Goal: Transaction & Acquisition: Purchase product/service

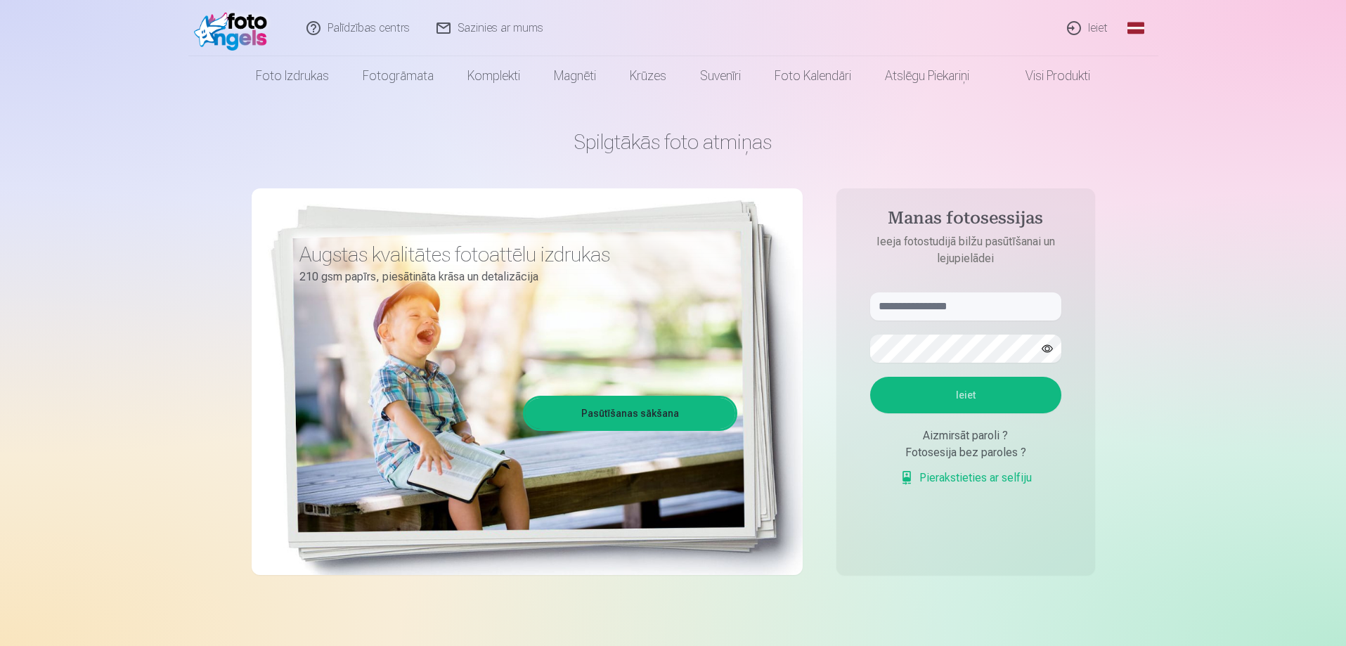
click at [1096, 24] on link "Ieiet" at bounding box center [1088, 28] width 67 height 56
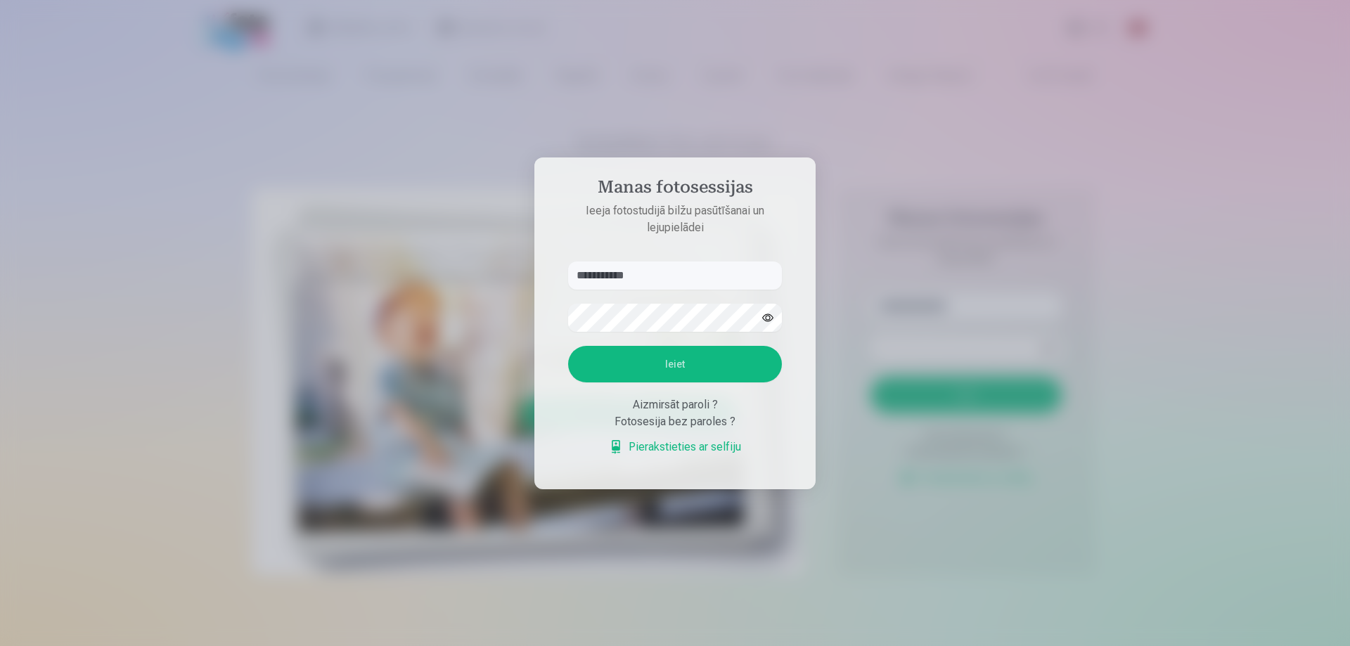
type input "**********"
click at [660, 366] on button "Ieiet" at bounding box center [675, 364] width 214 height 37
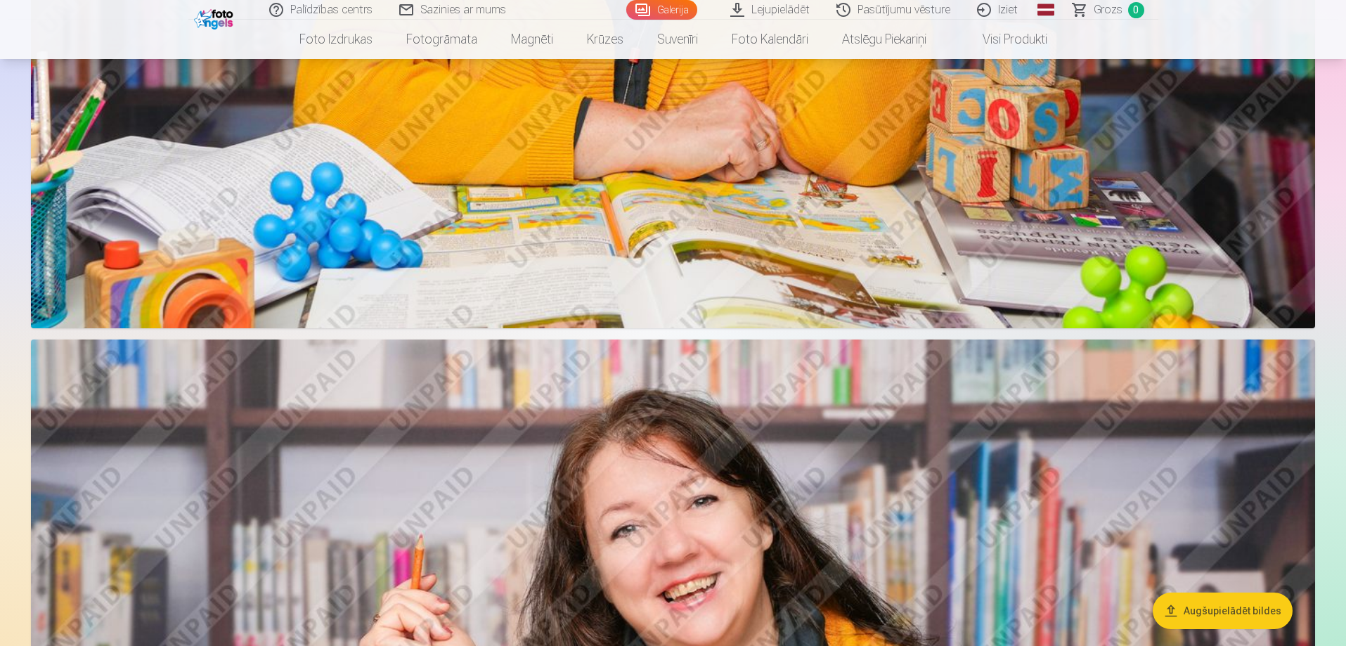
scroll to position [3488, 0]
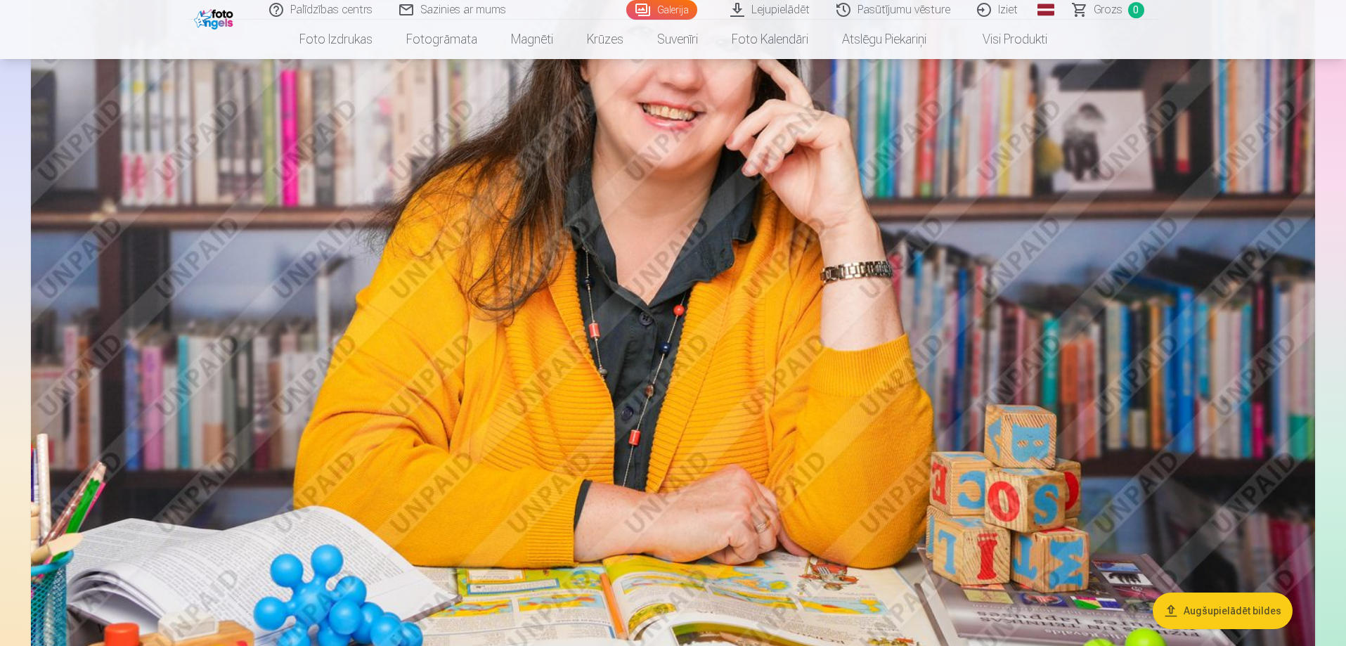
click at [652, 8] on link "Galerija" at bounding box center [661, 10] width 71 height 20
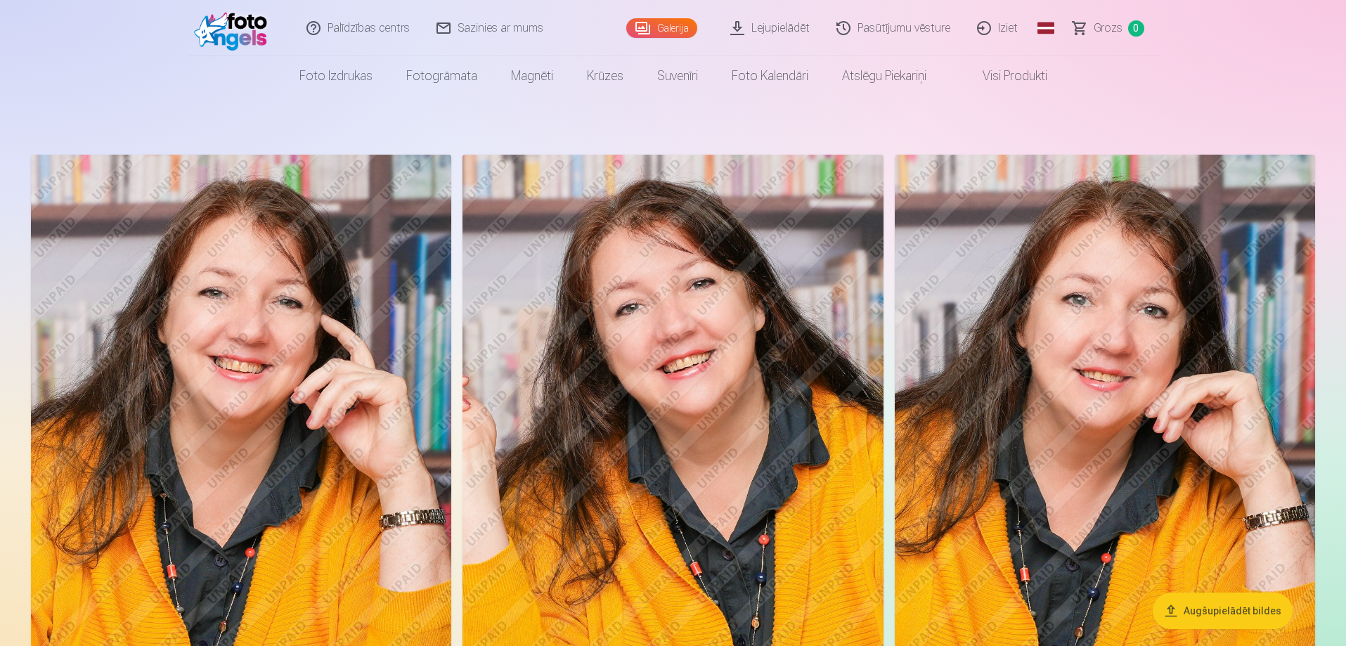
click at [770, 30] on link "Lejupielādēt" at bounding box center [771, 28] width 106 height 56
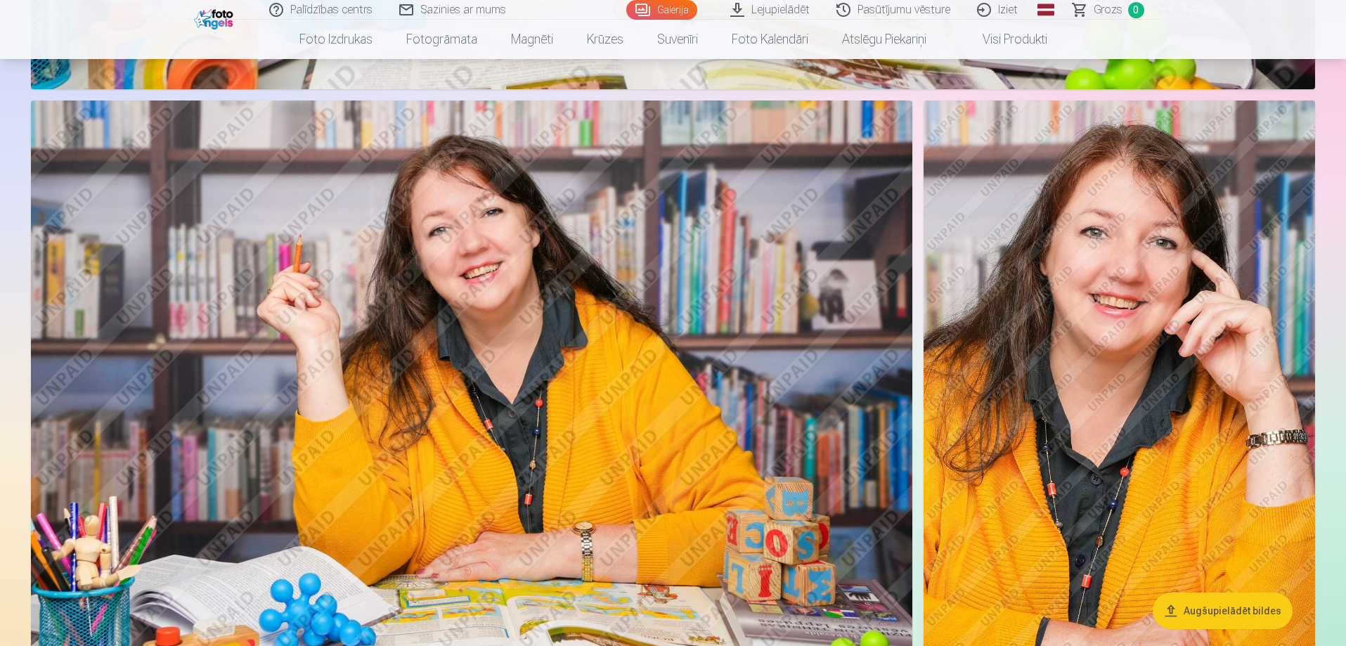
scroll to position [2180, 0]
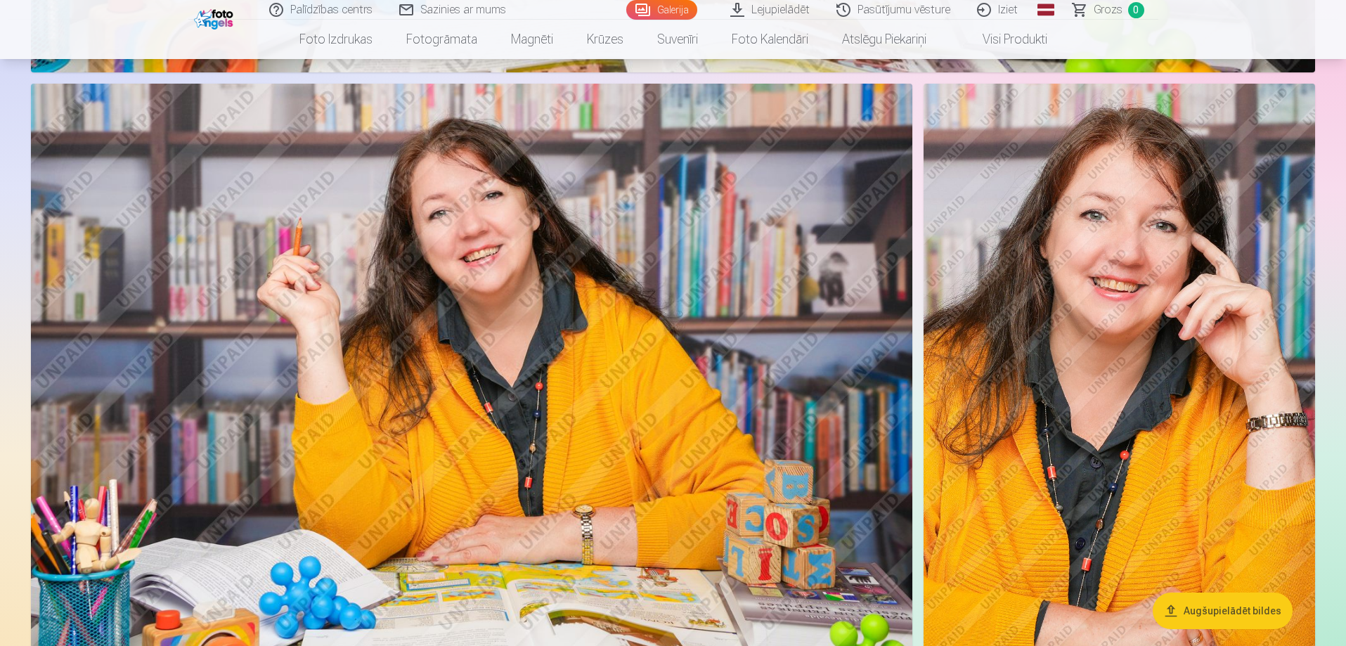
click at [1234, 603] on button "Augšupielādēt bildes" at bounding box center [1223, 611] width 140 height 37
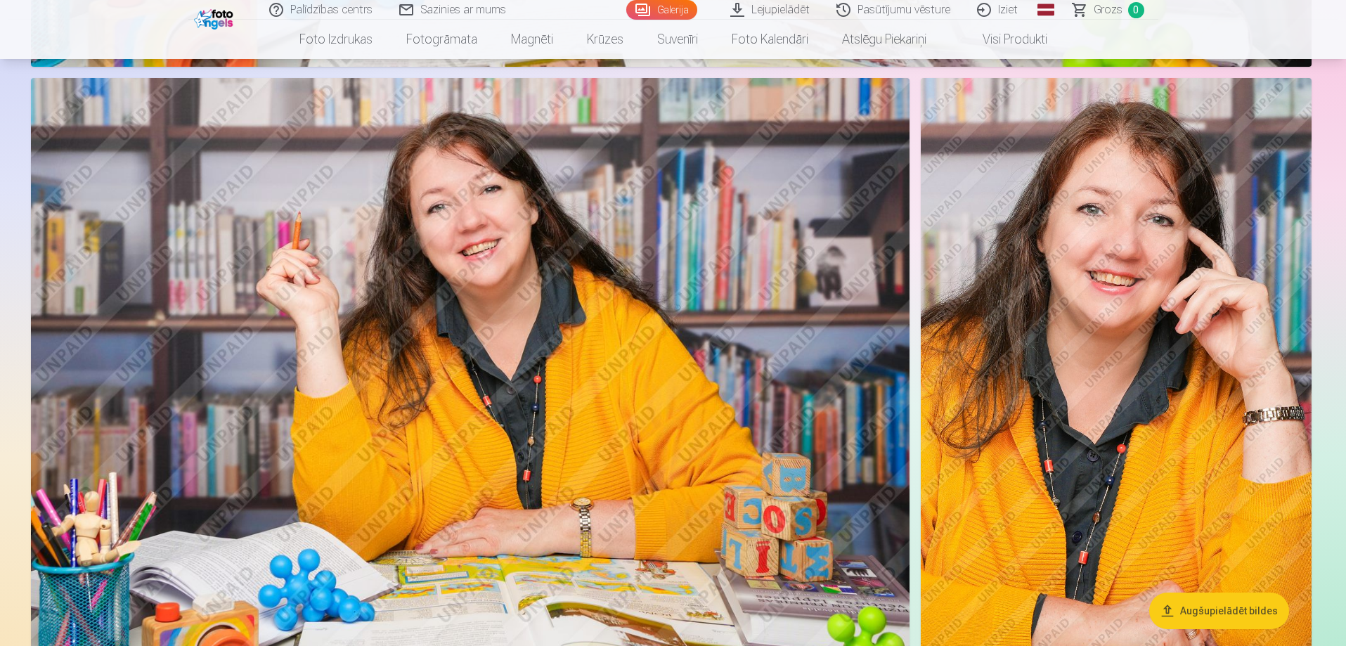
scroll to position [2183, 0]
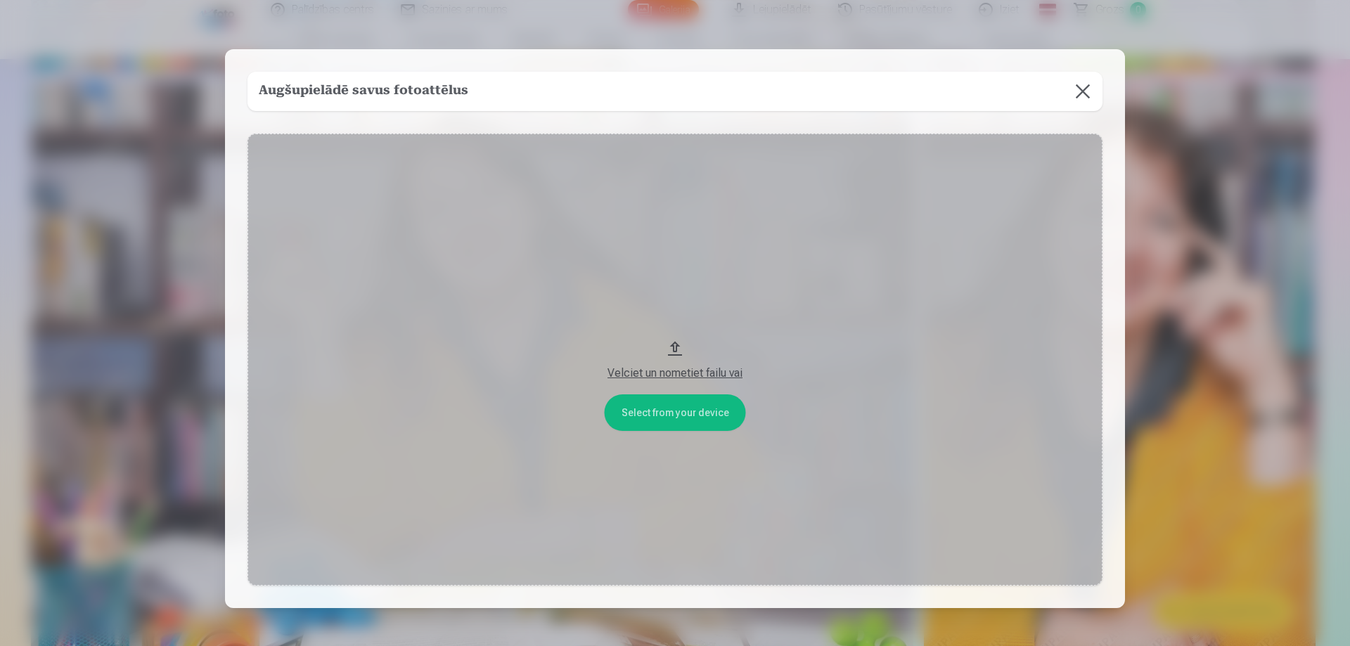
click at [1080, 93] on button at bounding box center [1082, 91] width 39 height 39
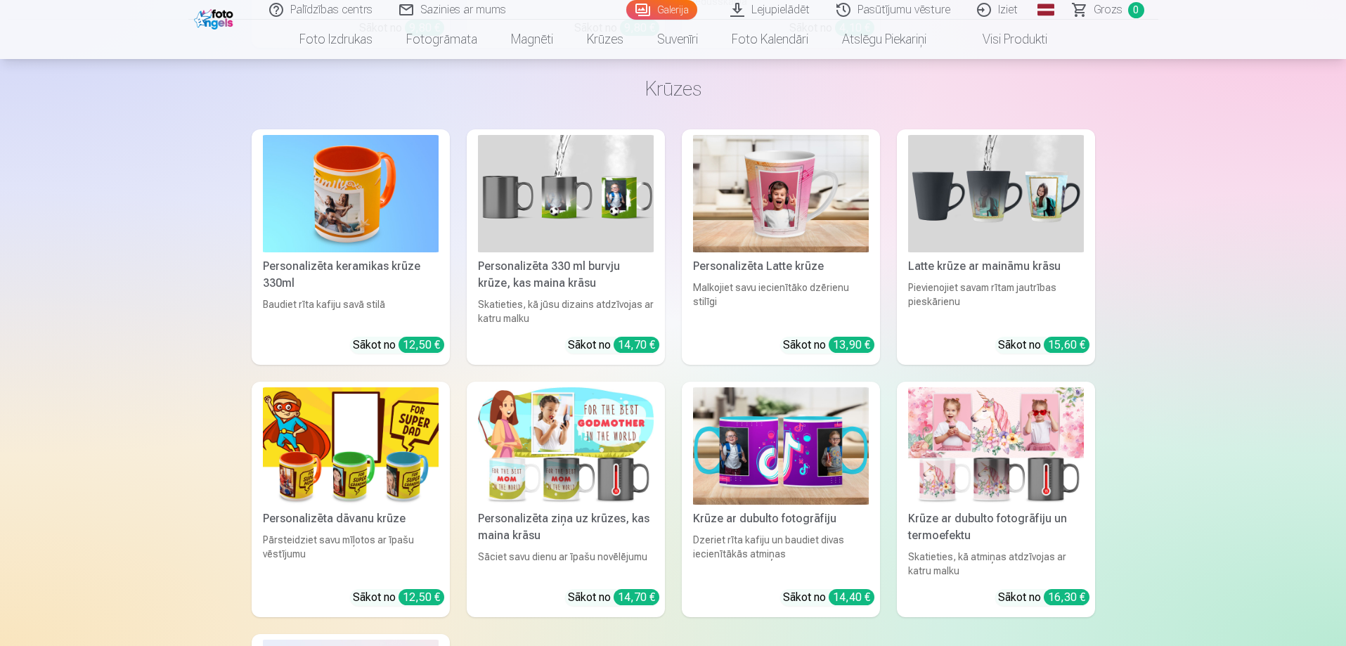
scroll to position [9706, 0]
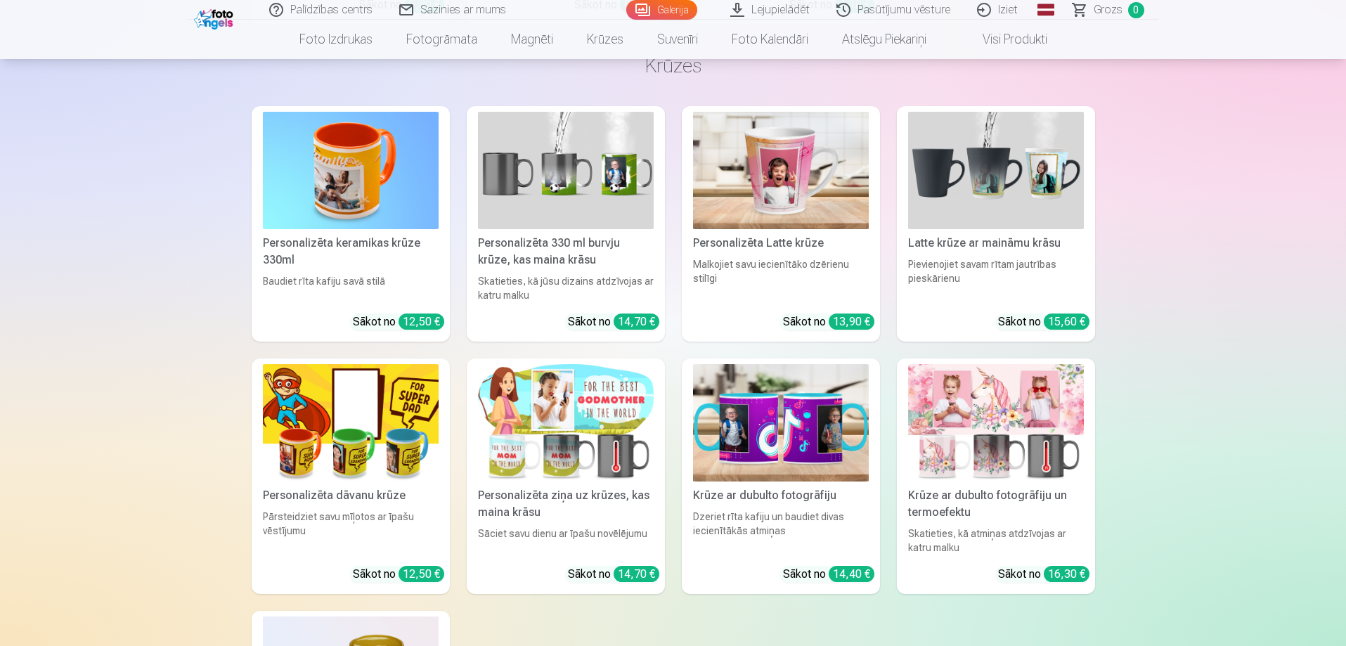
click at [1105, 11] on span "Grozs" at bounding box center [1108, 9] width 29 height 17
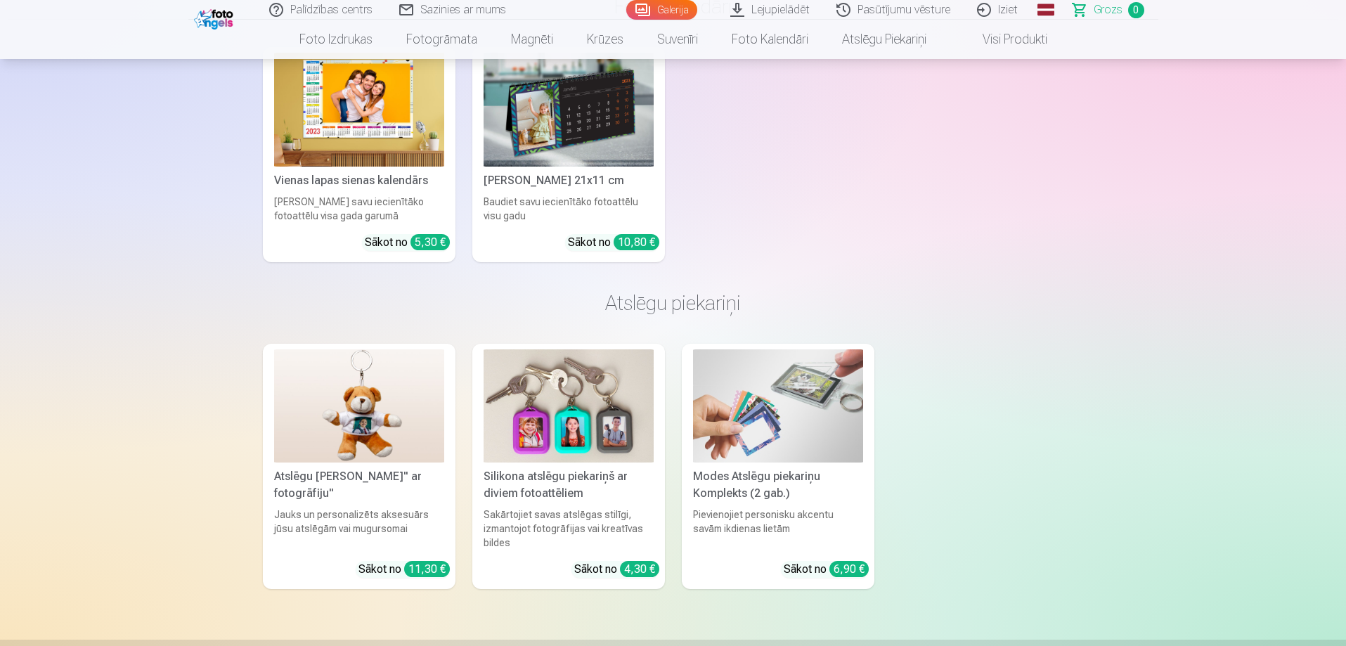
scroll to position [3586, 0]
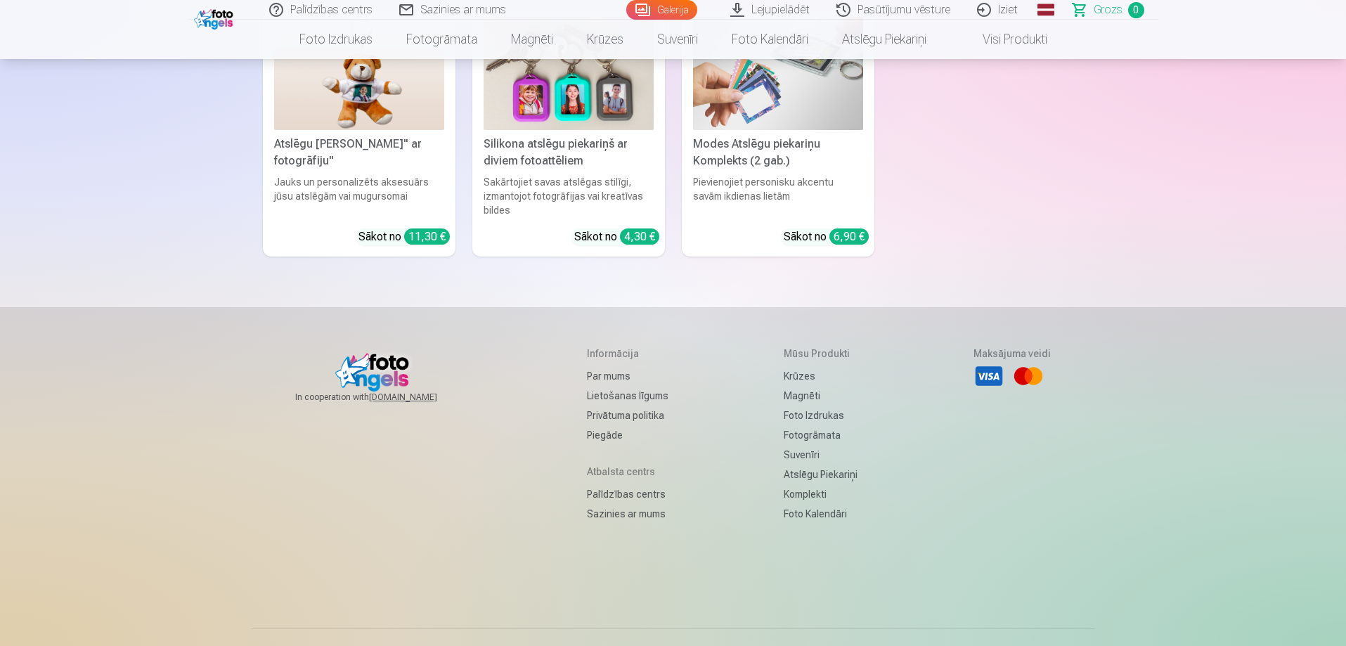
click at [799, 484] on link "Komplekti" at bounding box center [821, 494] width 74 height 20
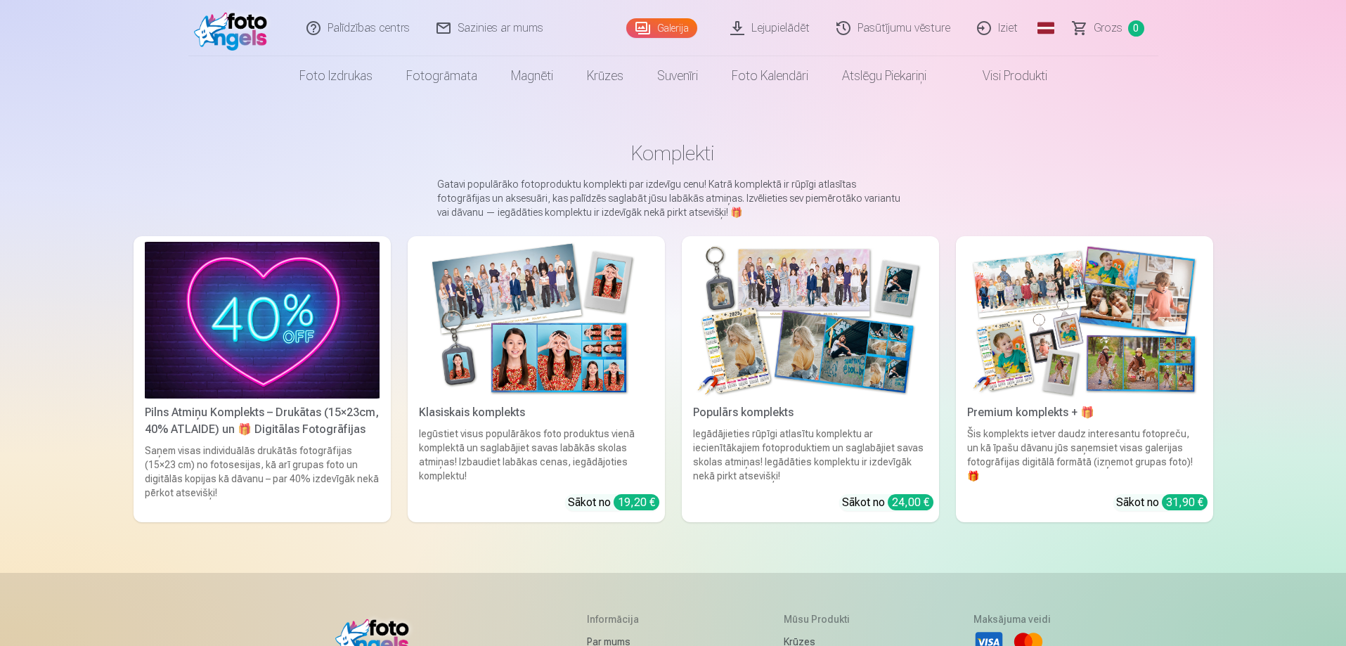
click at [515, 359] on img at bounding box center [536, 320] width 235 height 157
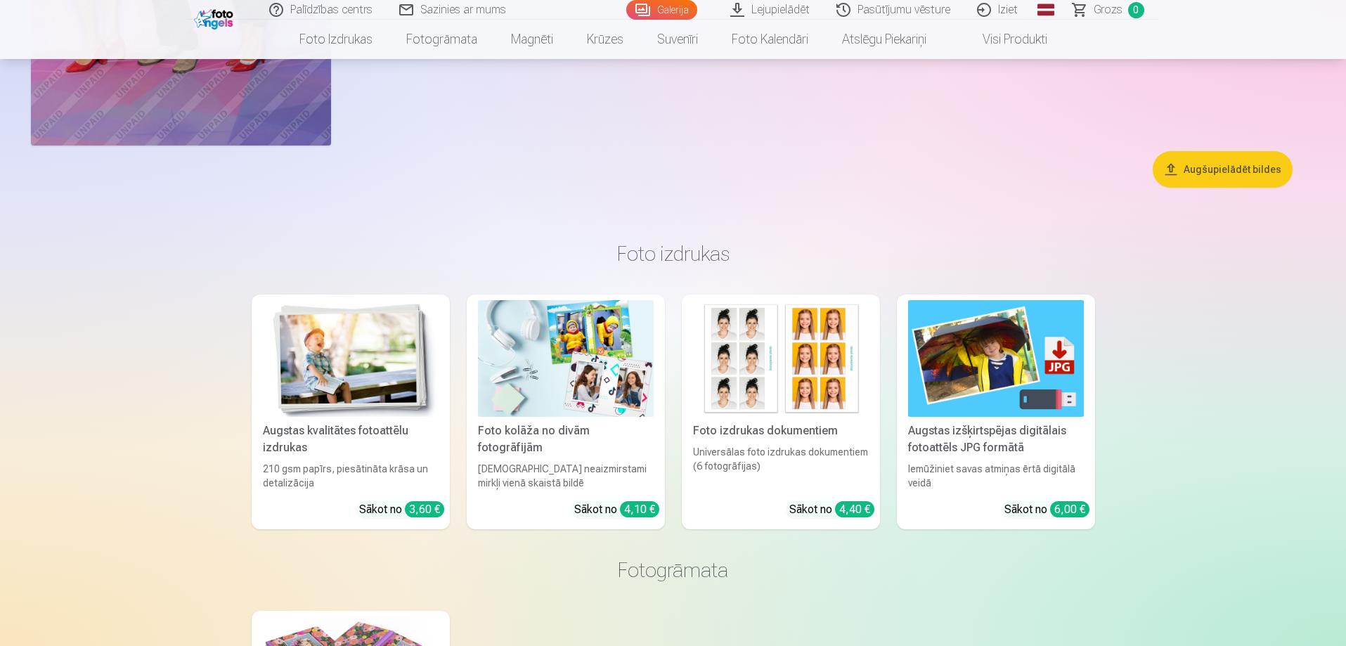
scroll to position [8329, 0]
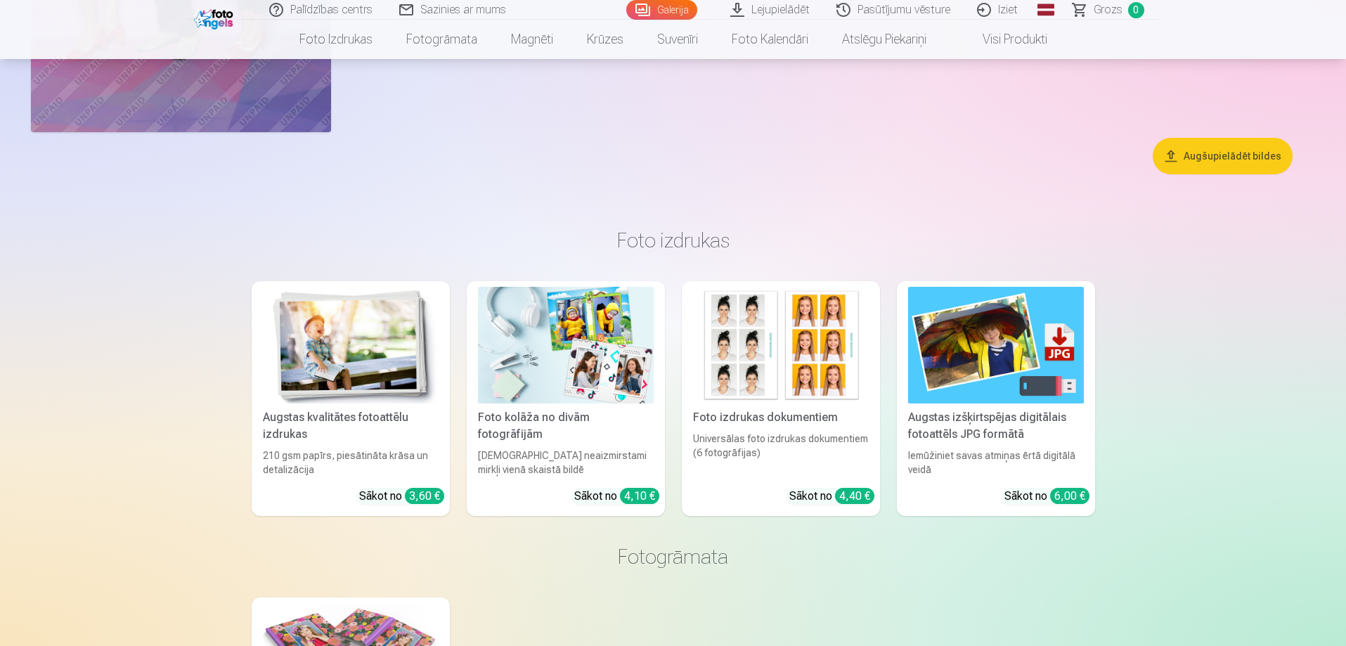
click at [366, 345] on img at bounding box center [351, 345] width 176 height 117
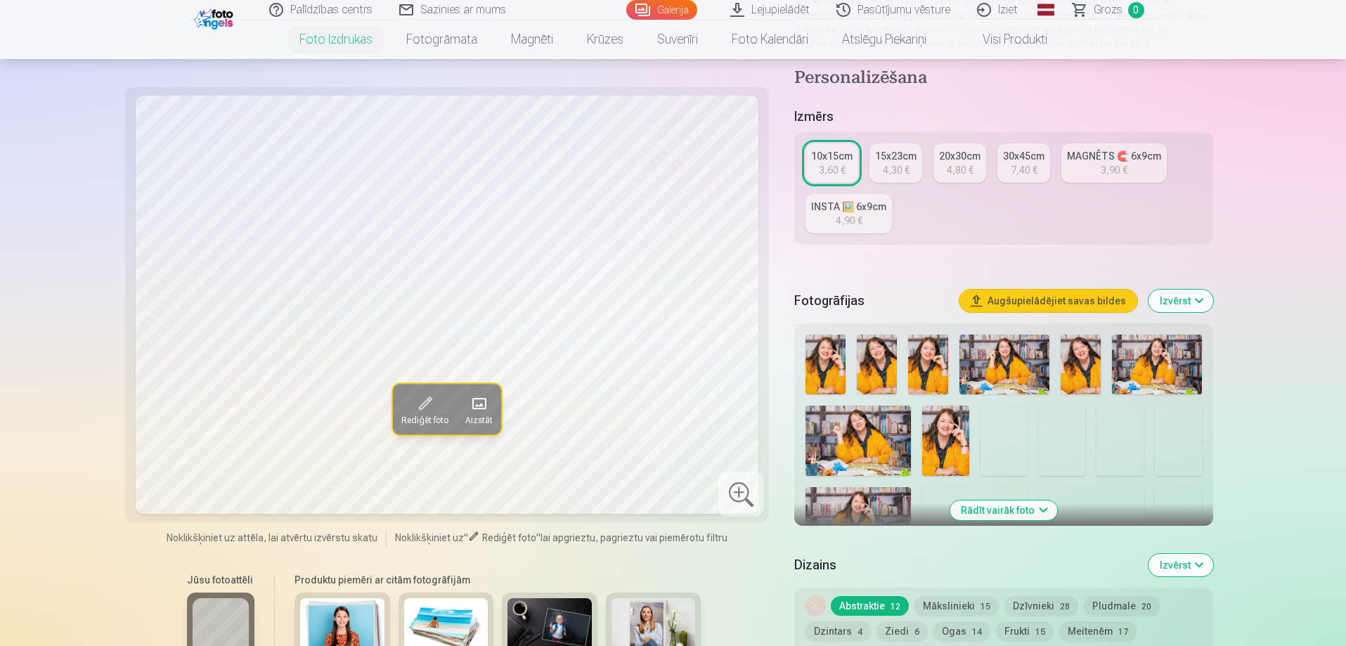
scroll to position [211, 0]
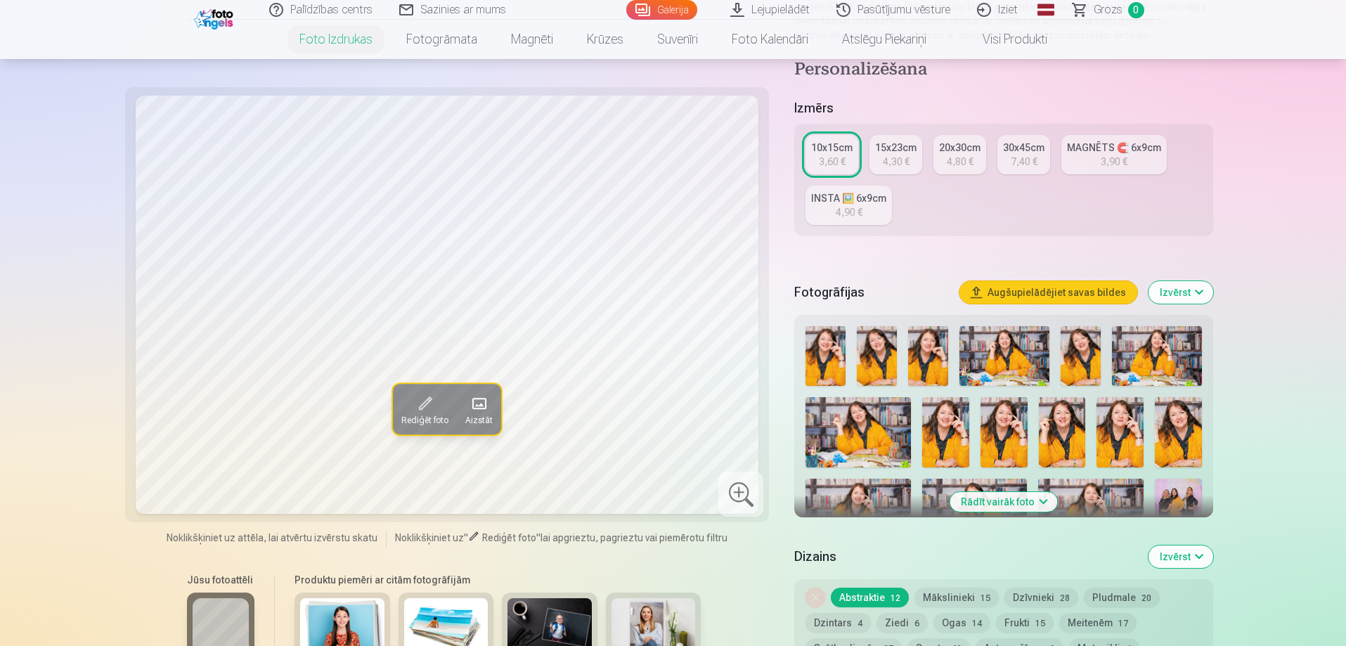
click at [939, 437] on img at bounding box center [945, 432] width 47 height 70
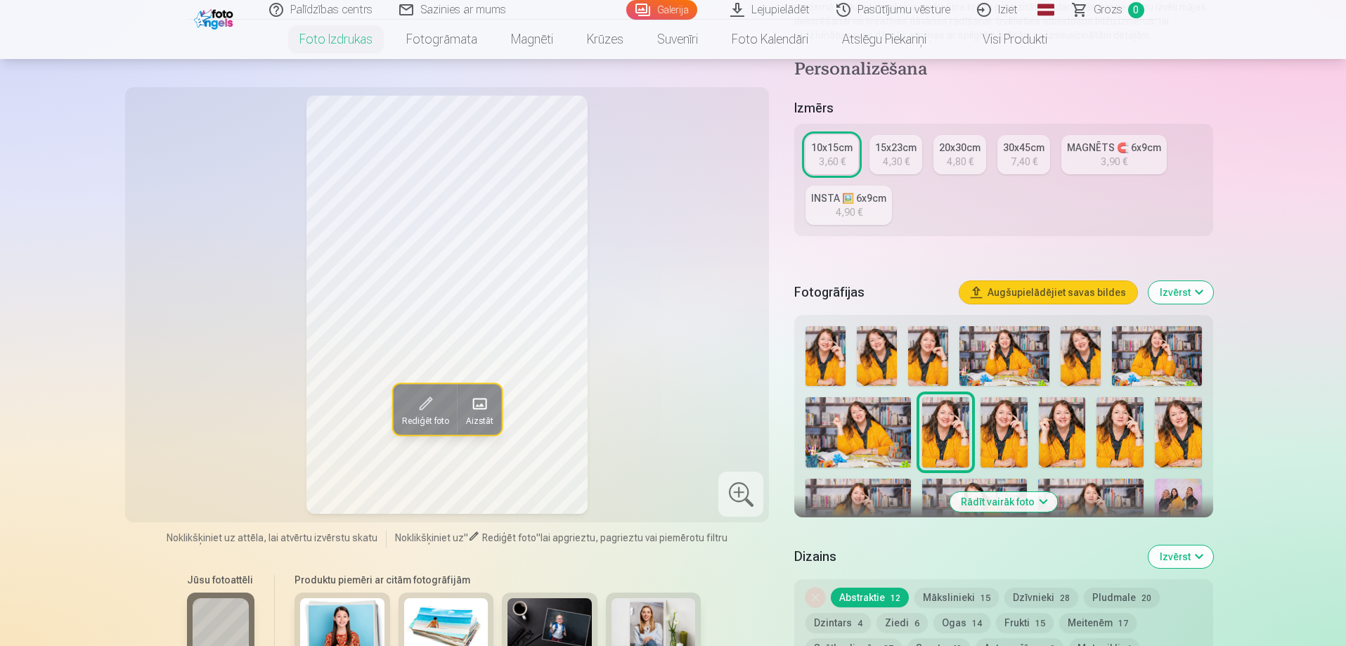
click at [997, 335] on img at bounding box center [1005, 356] width 90 height 60
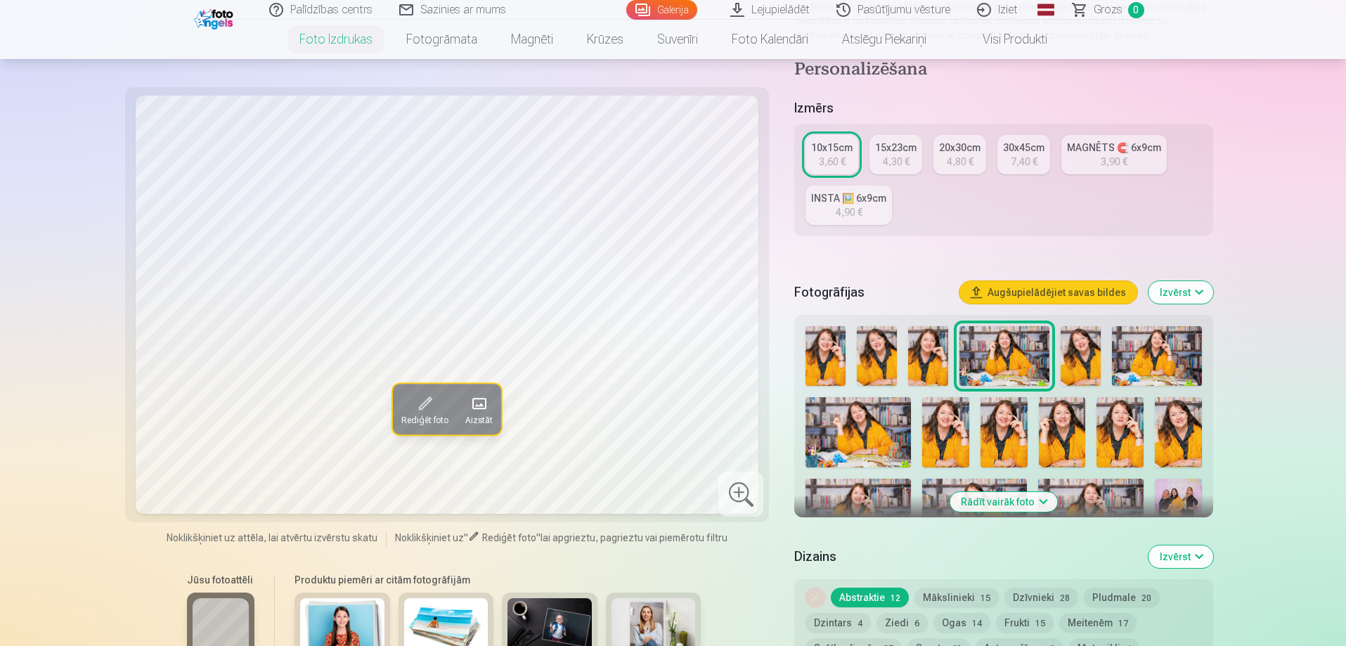
click at [829, 354] on img at bounding box center [826, 356] width 40 height 60
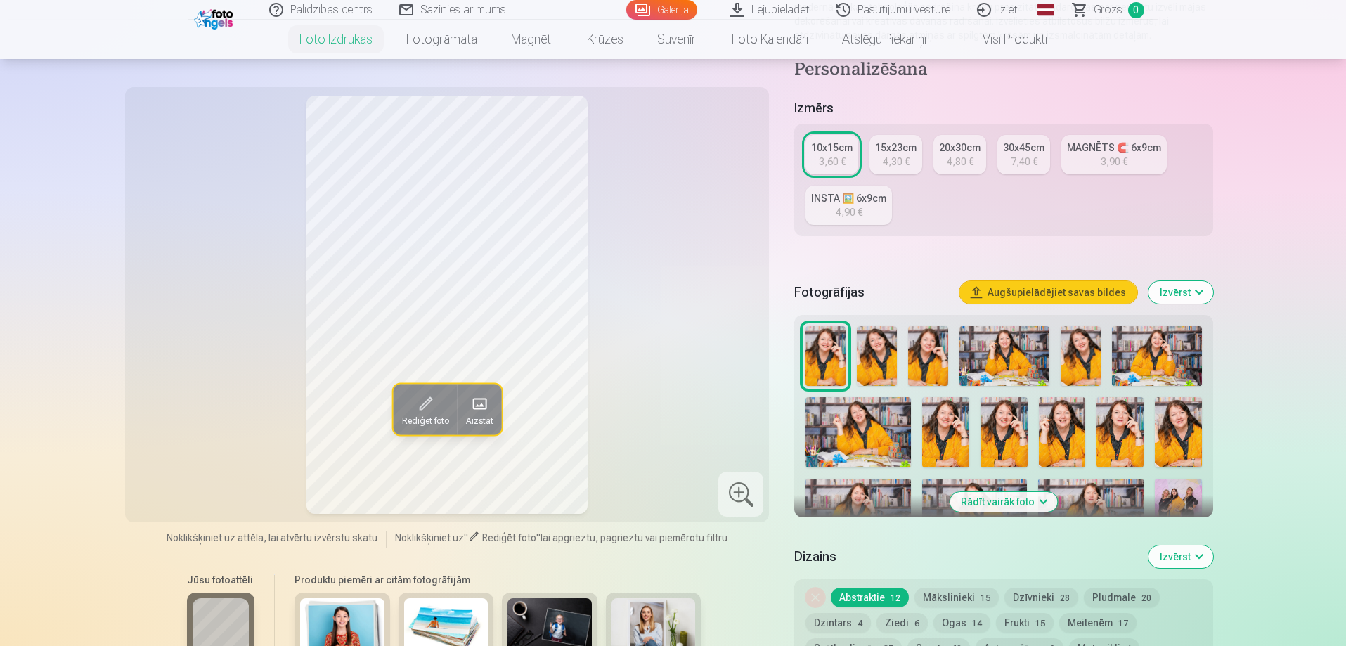
click at [1157, 349] on img at bounding box center [1157, 356] width 90 height 60
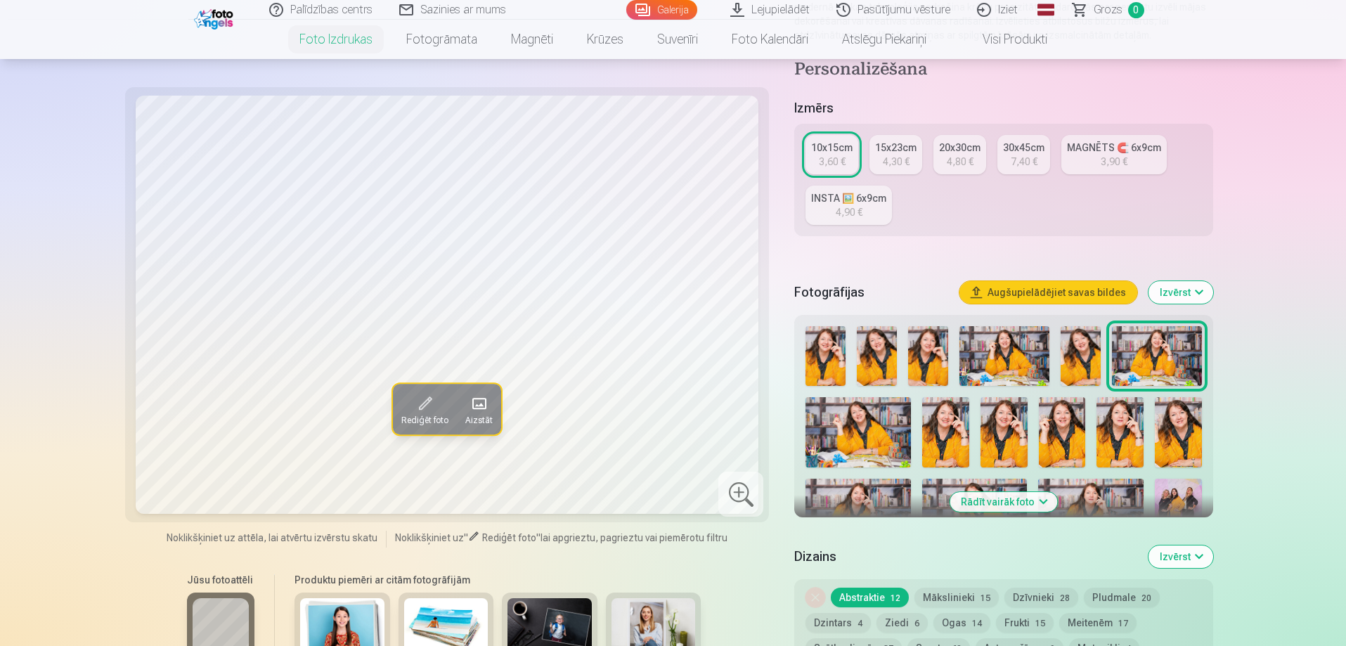
click at [1057, 450] on img at bounding box center [1062, 432] width 47 height 70
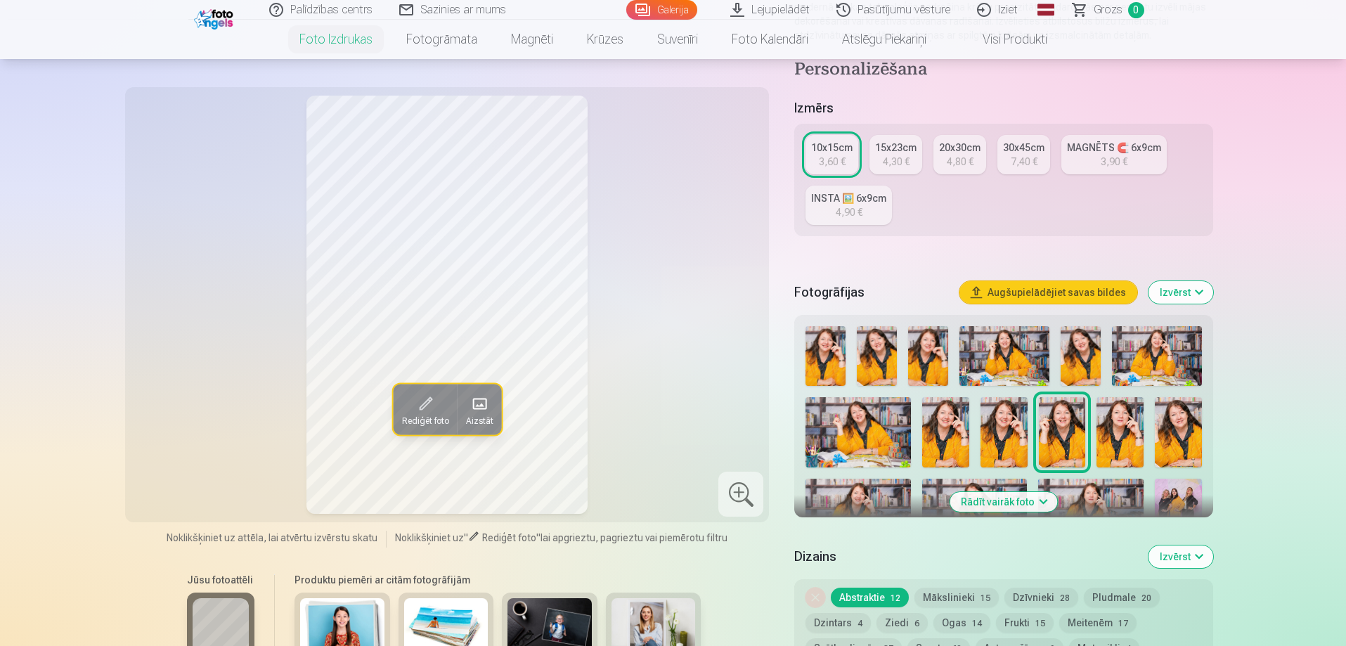
click at [947, 427] on img at bounding box center [945, 432] width 47 height 70
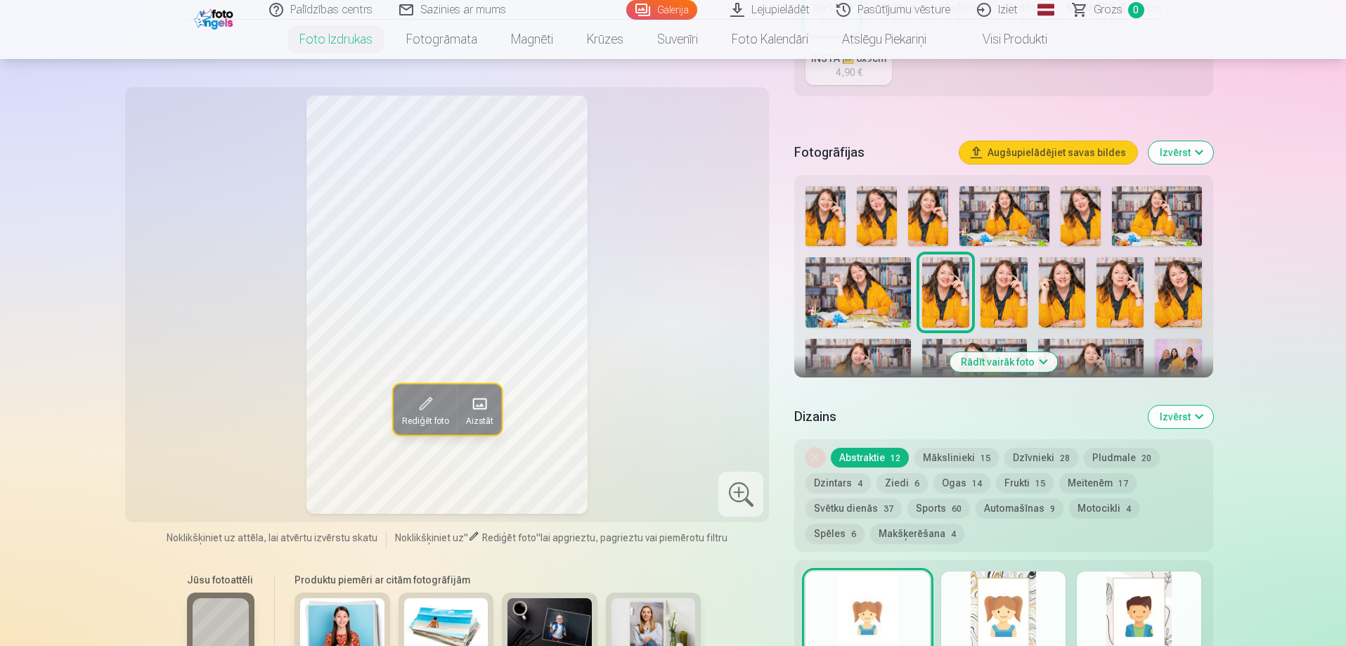
scroll to position [352, 0]
click at [1012, 362] on button "Rādīt vairāk foto" at bounding box center [1004, 362] width 108 height 20
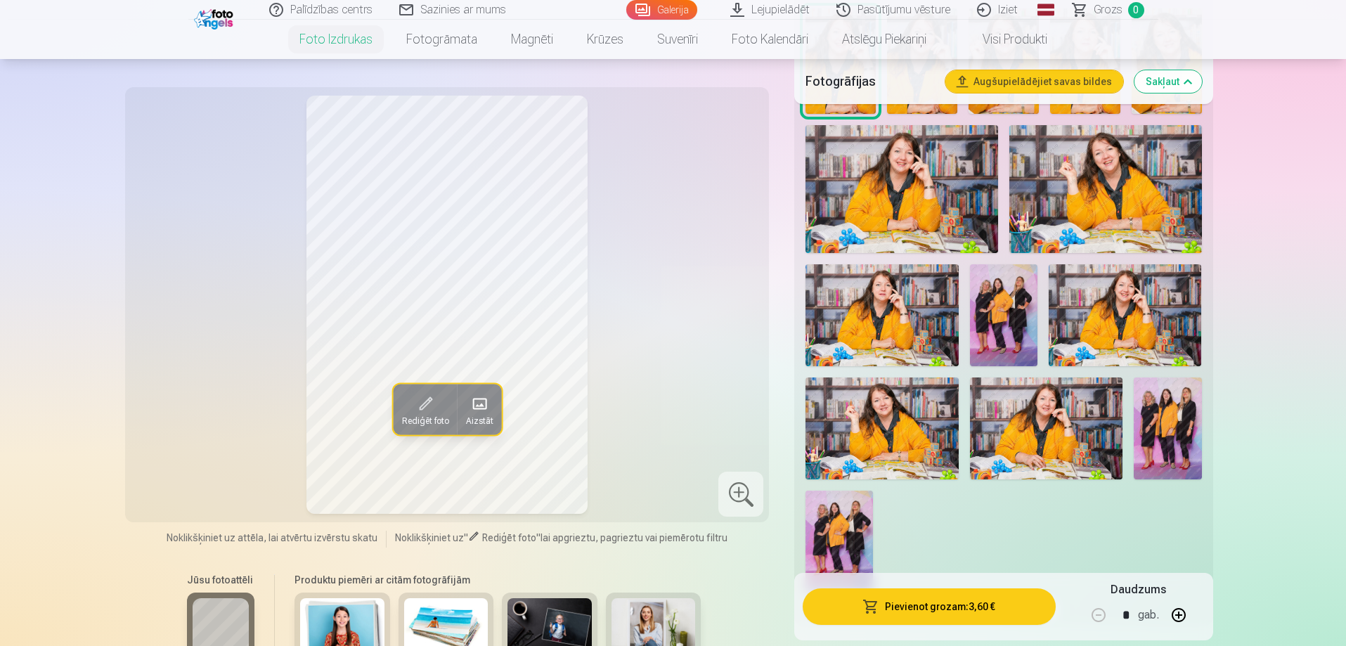
scroll to position [773, 0]
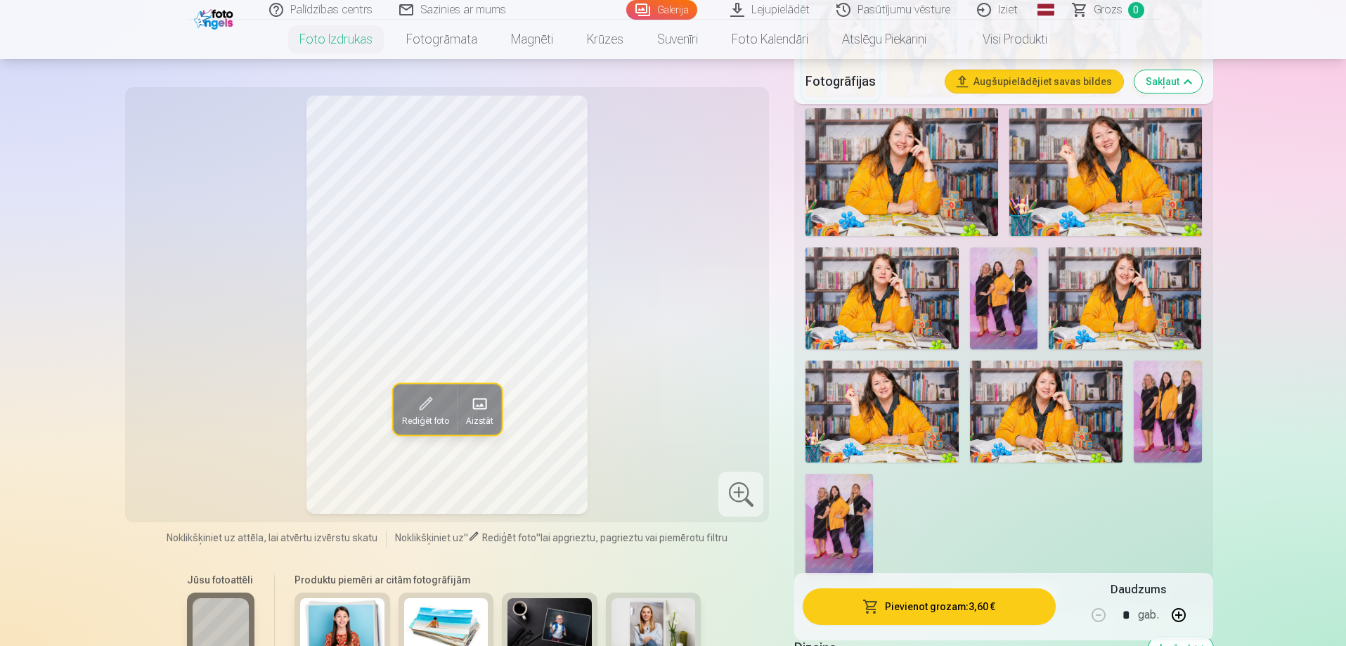
click at [1034, 418] on img at bounding box center [1046, 412] width 153 height 102
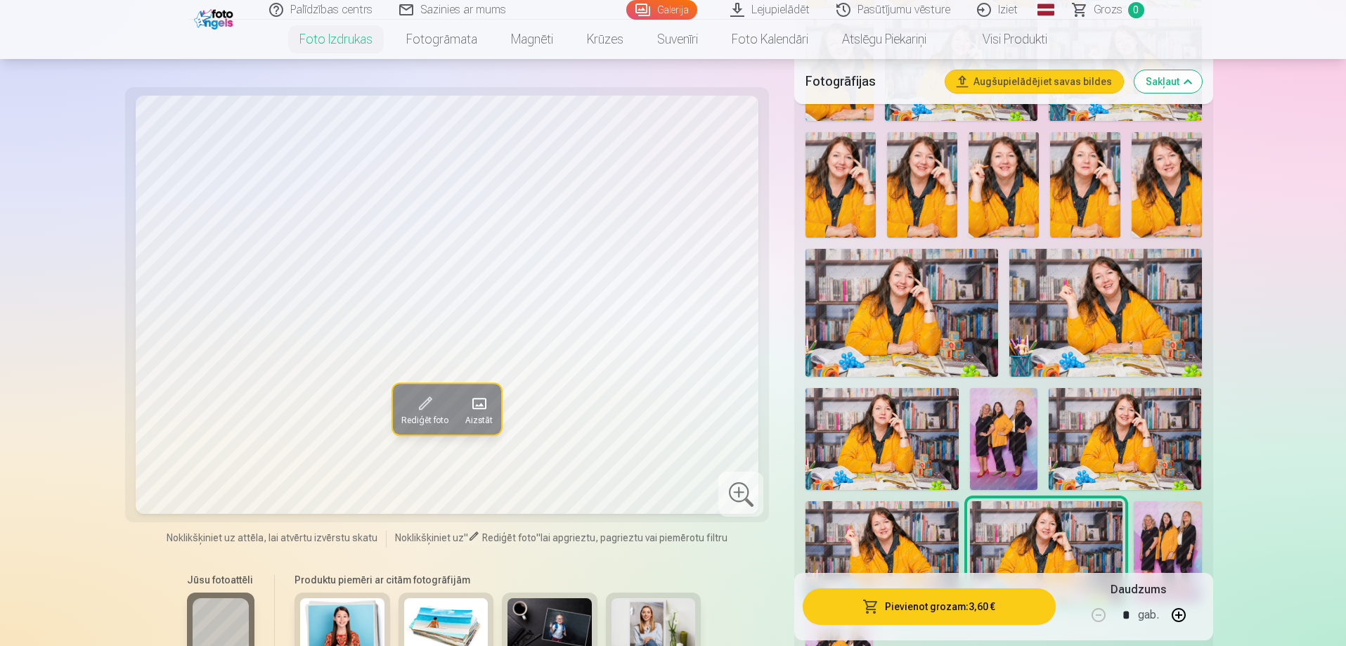
scroll to position [562, 0]
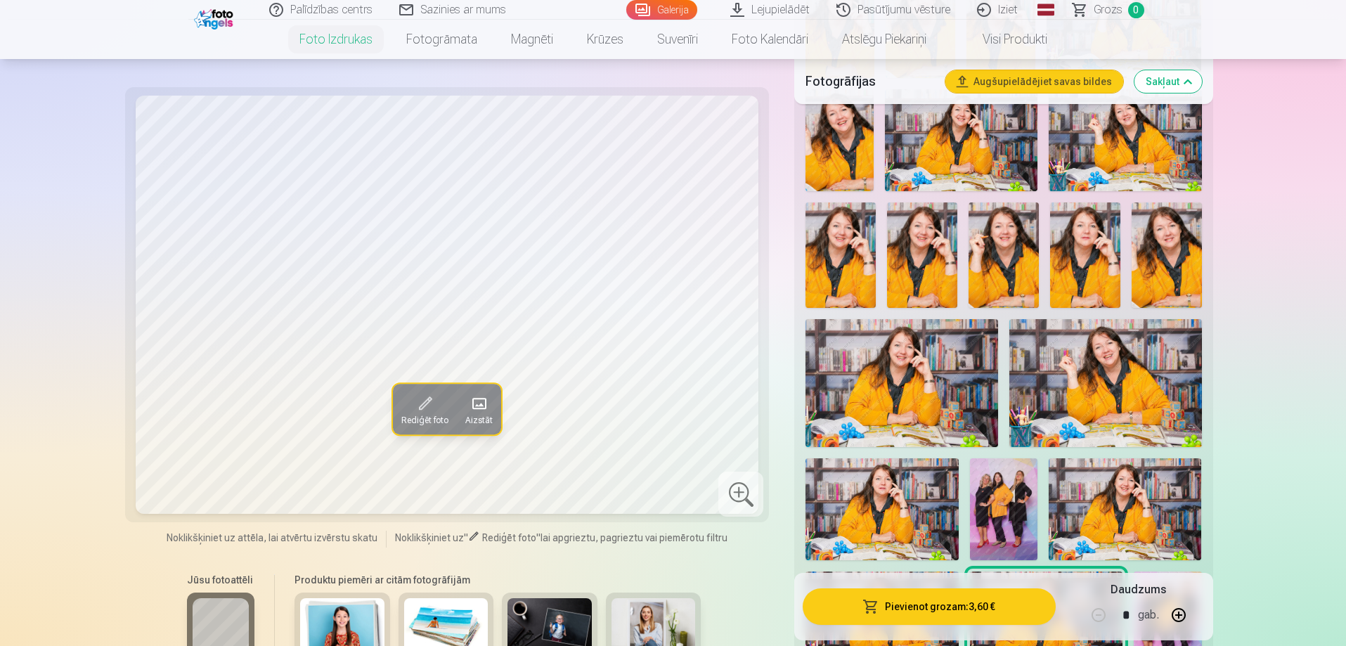
click at [1157, 247] on img at bounding box center [1167, 254] width 70 height 105
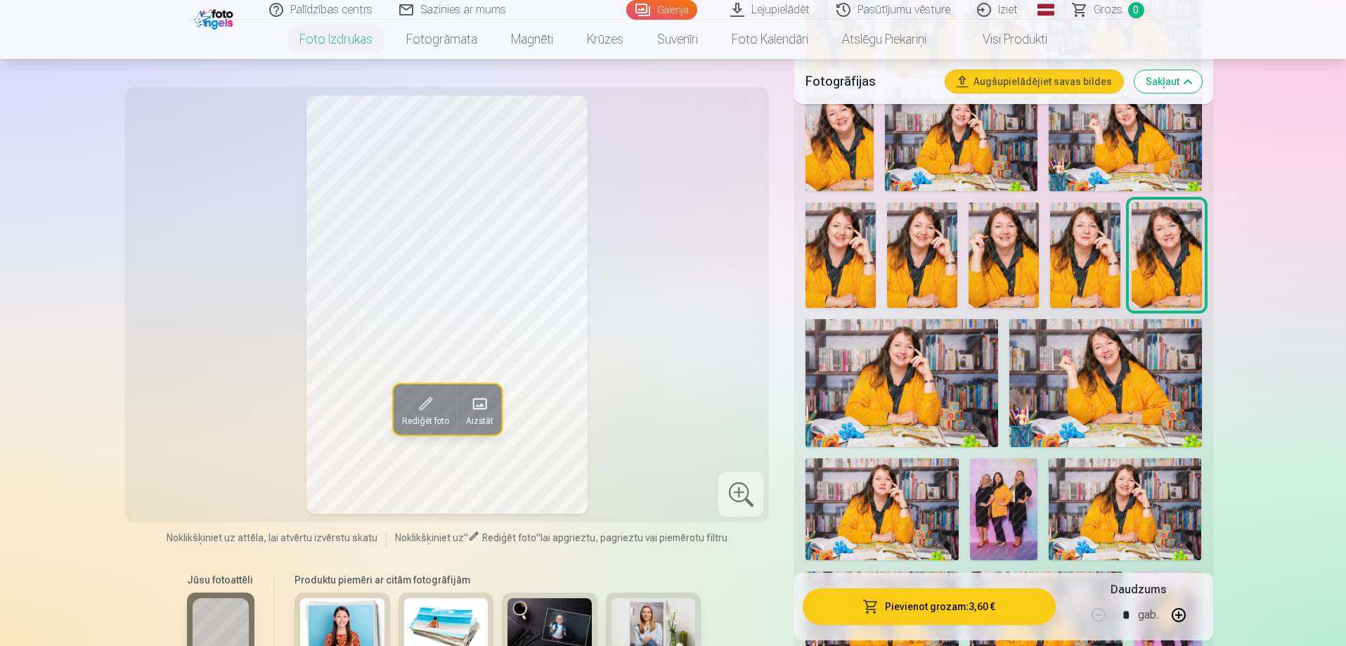
click at [1117, 498] on img at bounding box center [1125, 509] width 153 height 102
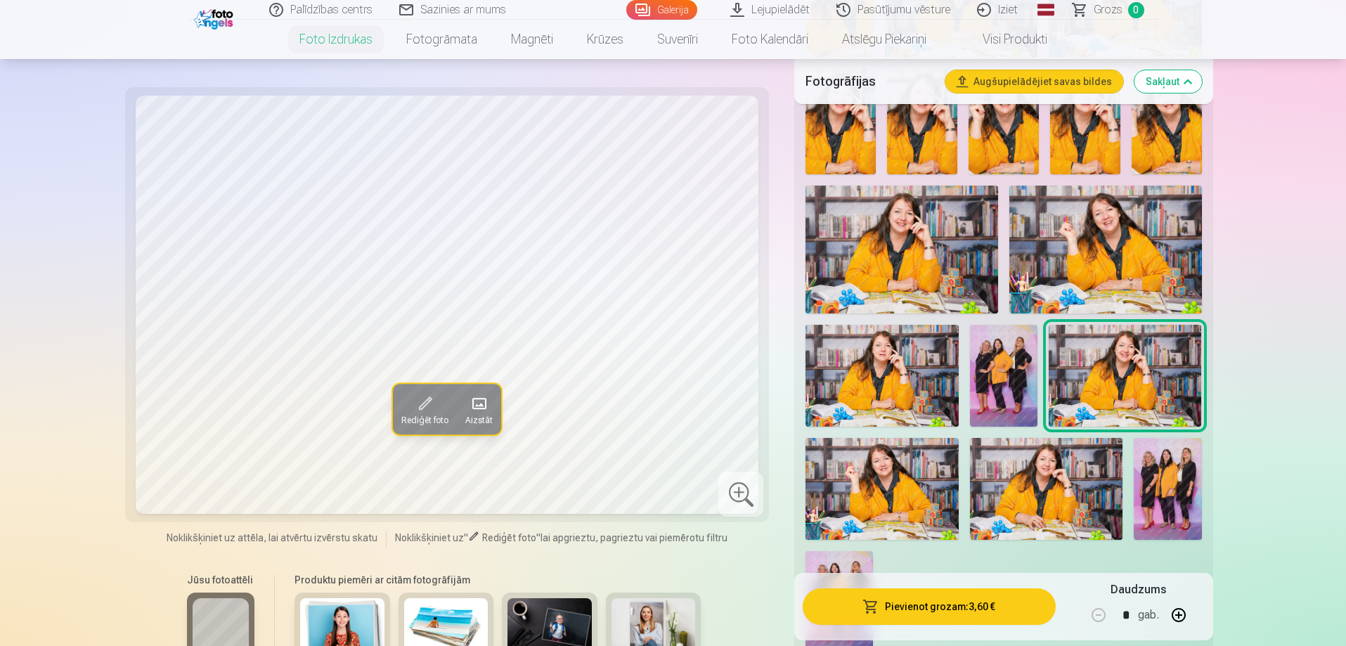
scroll to position [844, 0]
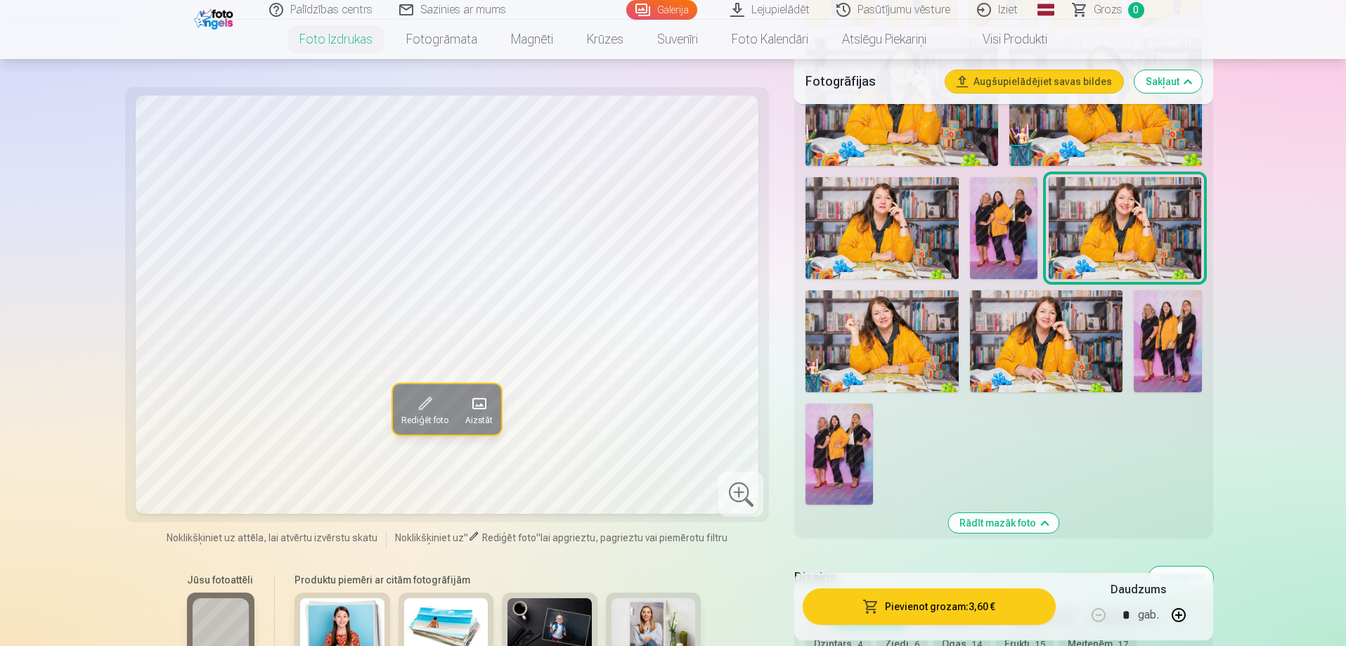
click at [1024, 335] on img at bounding box center [1046, 341] width 153 height 102
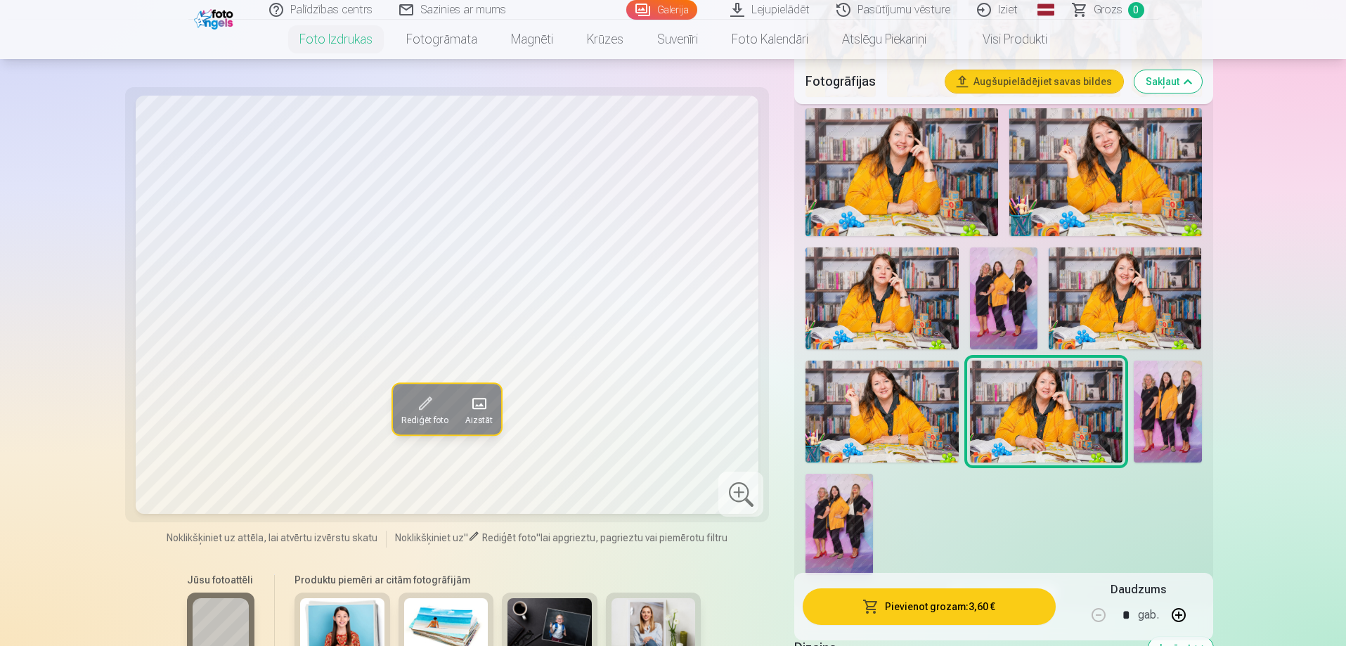
scroll to position [703, 0]
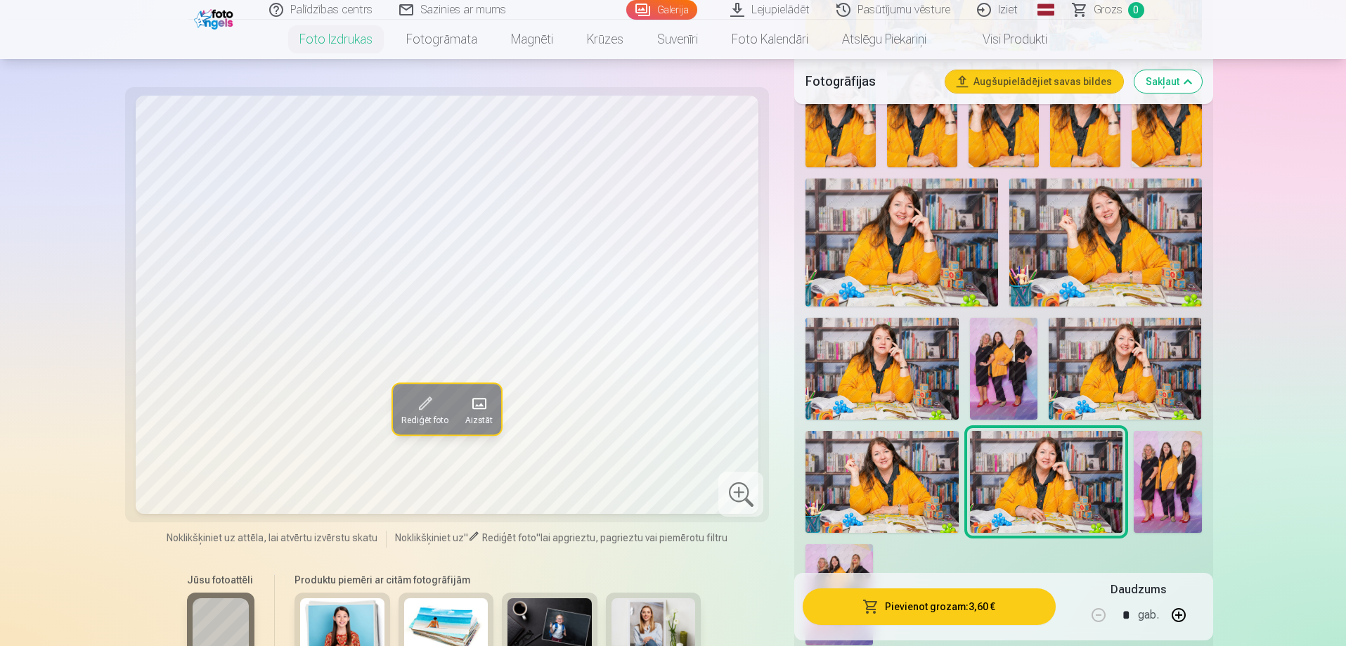
click at [900, 257] on img at bounding box center [902, 243] width 193 height 128
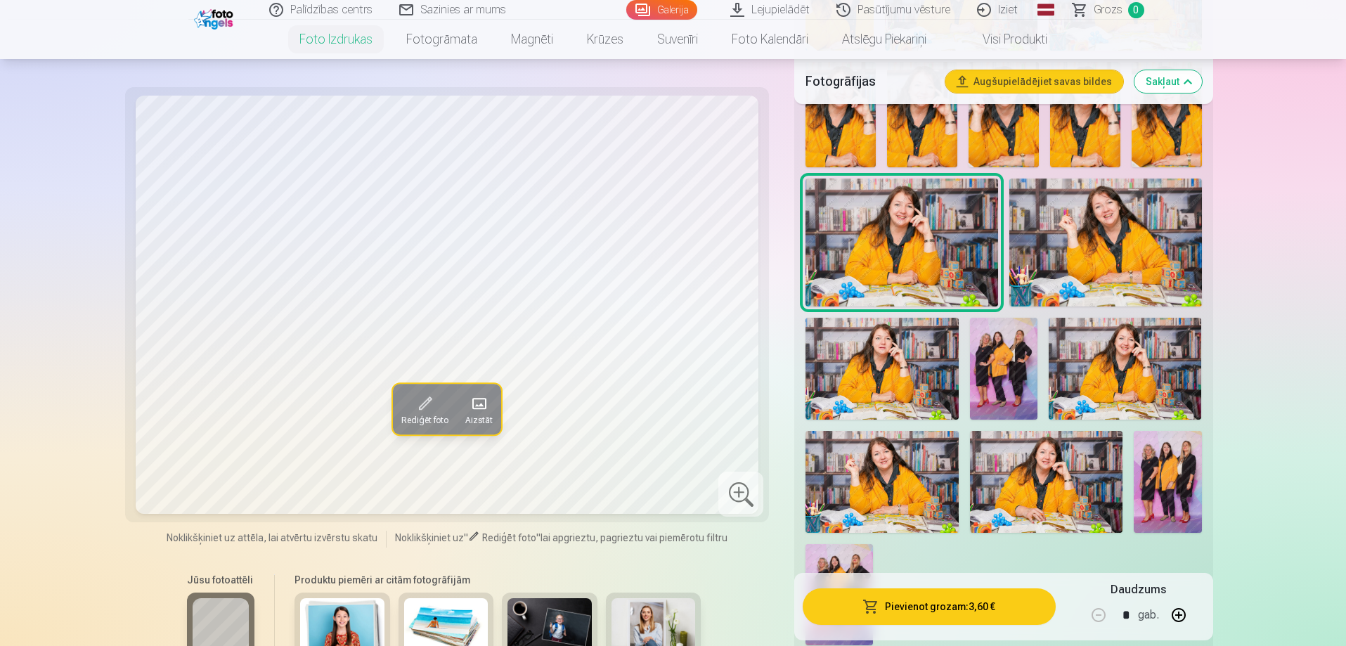
click at [885, 350] on img at bounding box center [882, 369] width 153 height 102
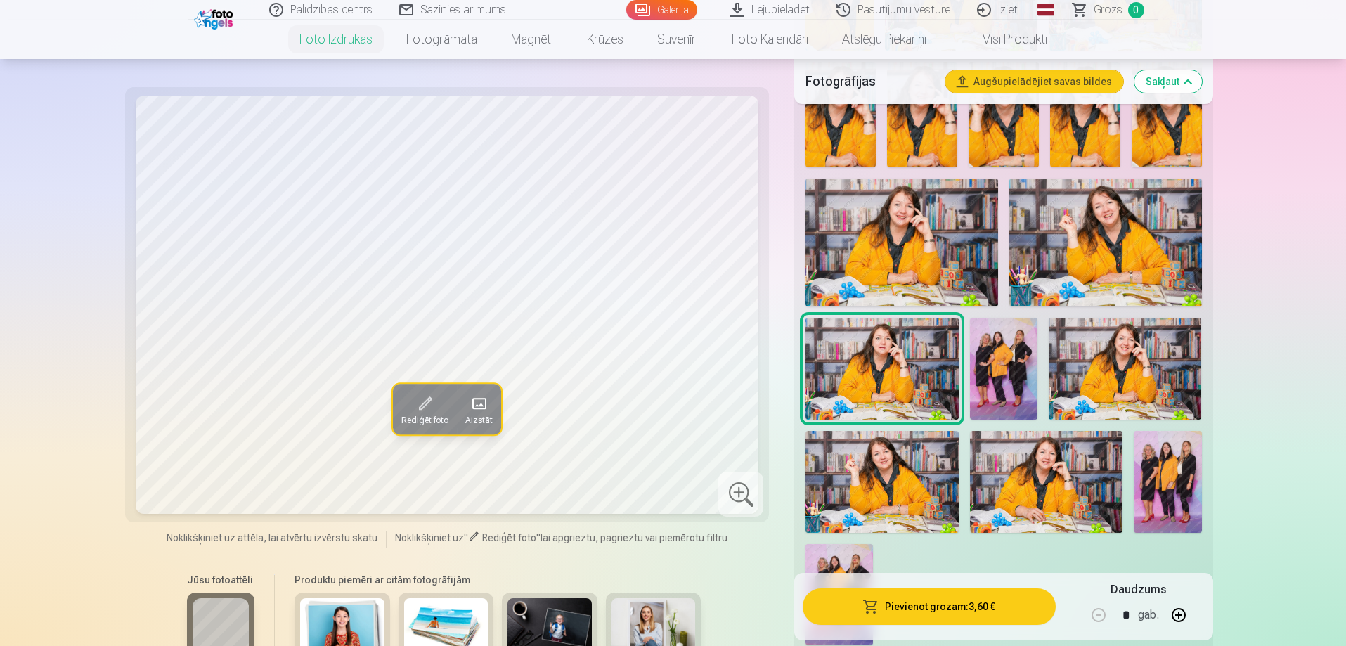
click at [1048, 457] on img at bounding box center [1046, 482] width 153 height 102
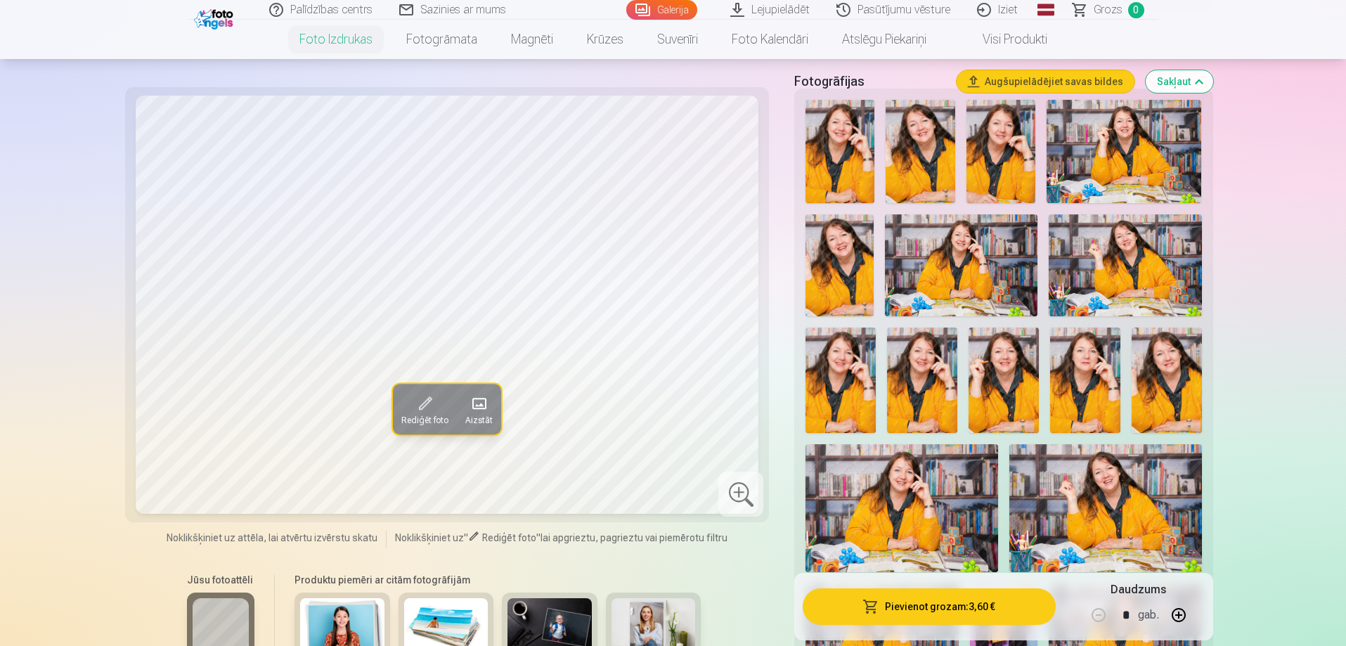
scroll to position [352, 0]
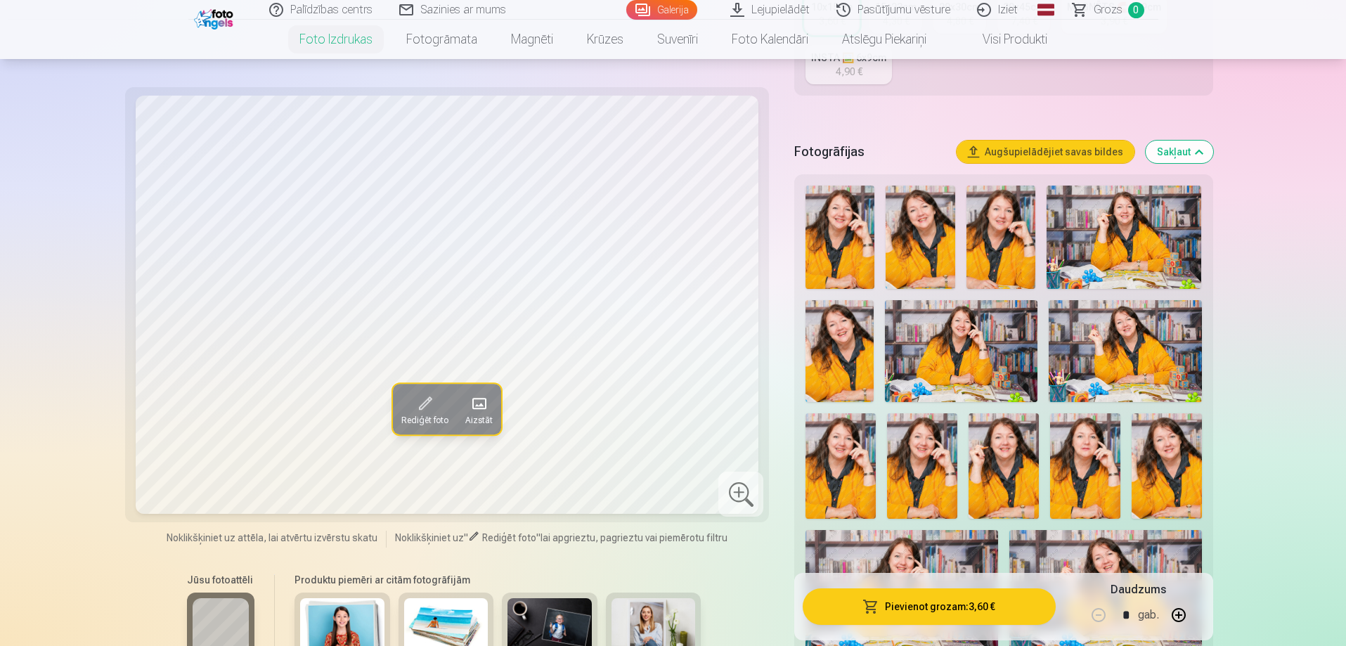
click at [1012, 250] on img at bounding box center [1001, 237] width 69 height 103
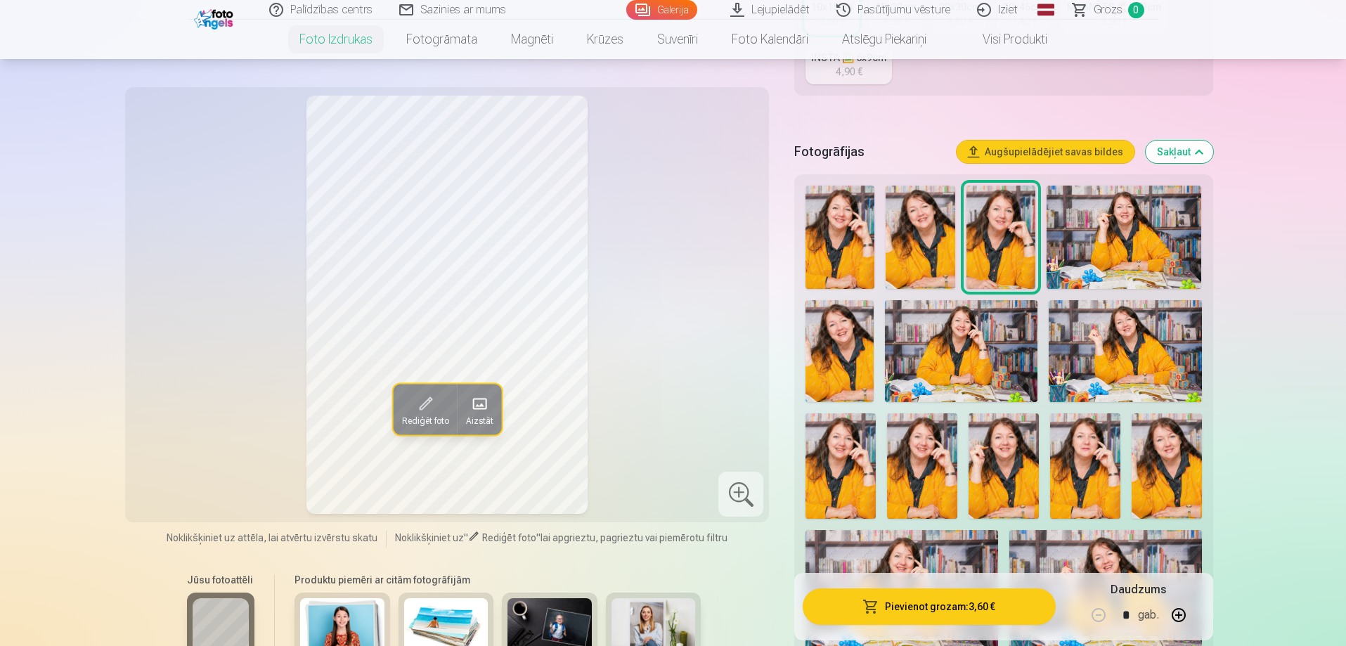
click at [843, 240] on img at bounding box center [840, 237] width 69 height 103
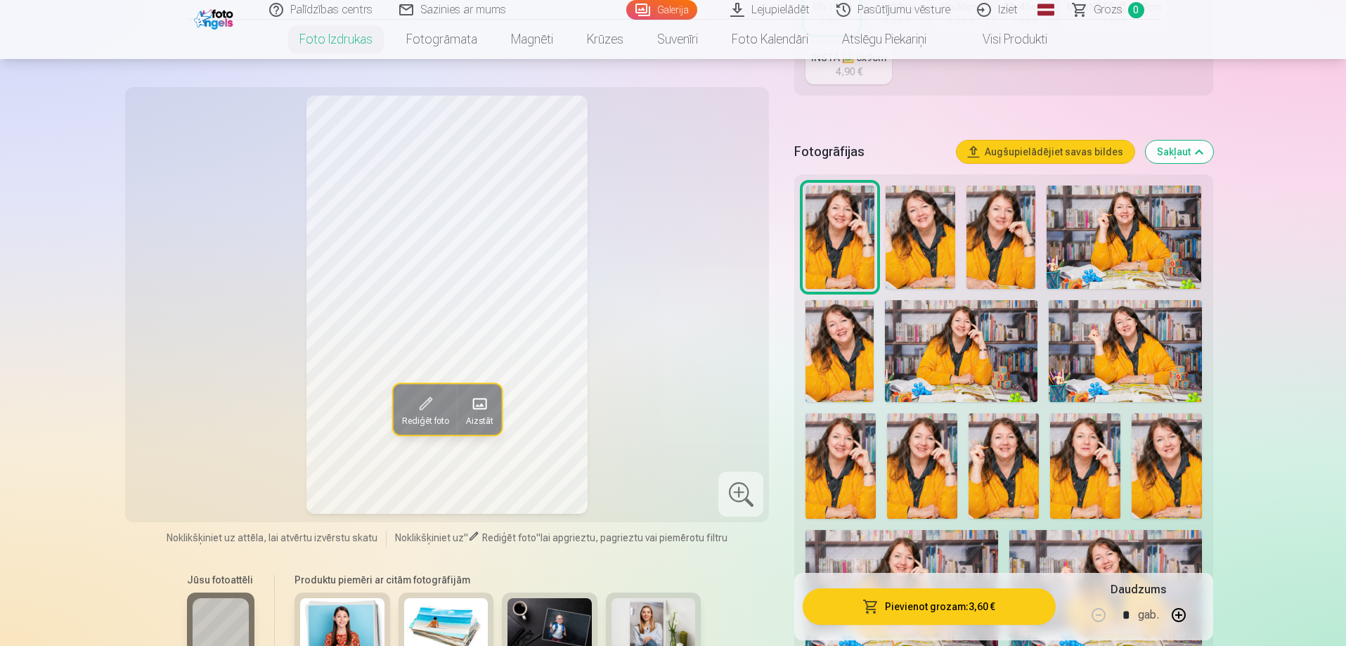
click at [1167, 477] on img at bounding box center [1167, 465] width 70 height 105
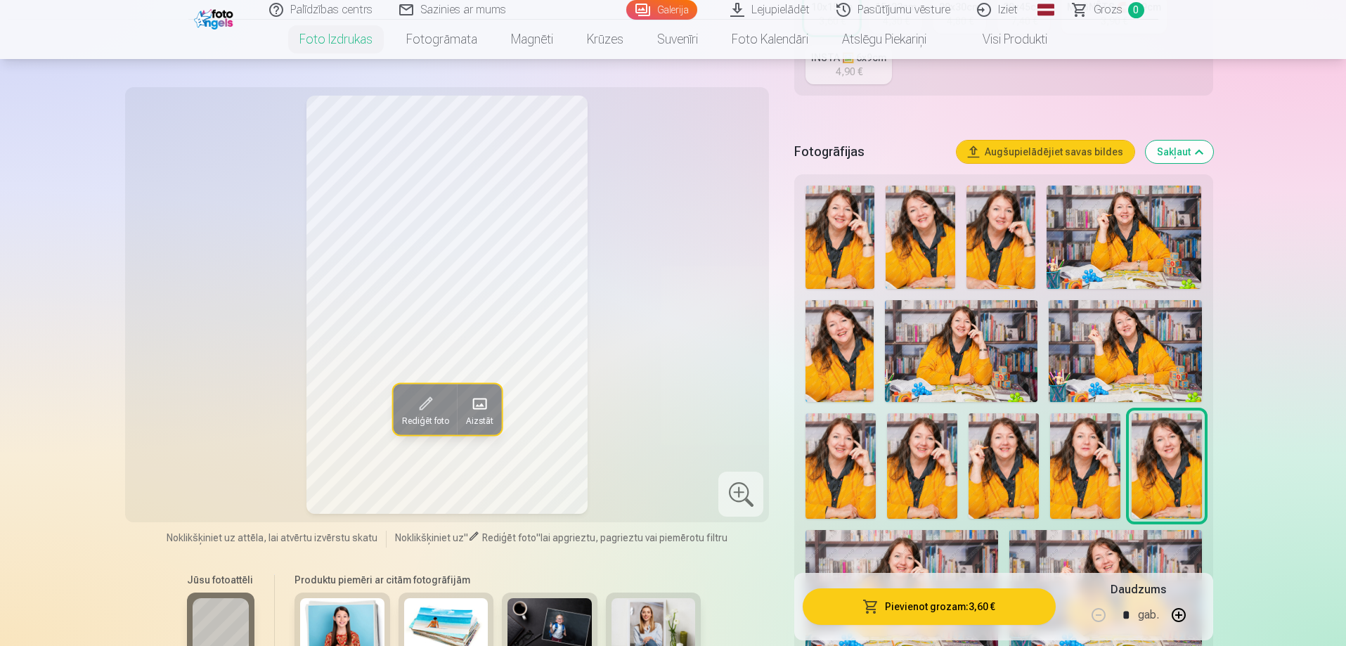
click at [1110, 224] on img at bounding box center [1124, 237] width 155 height 103
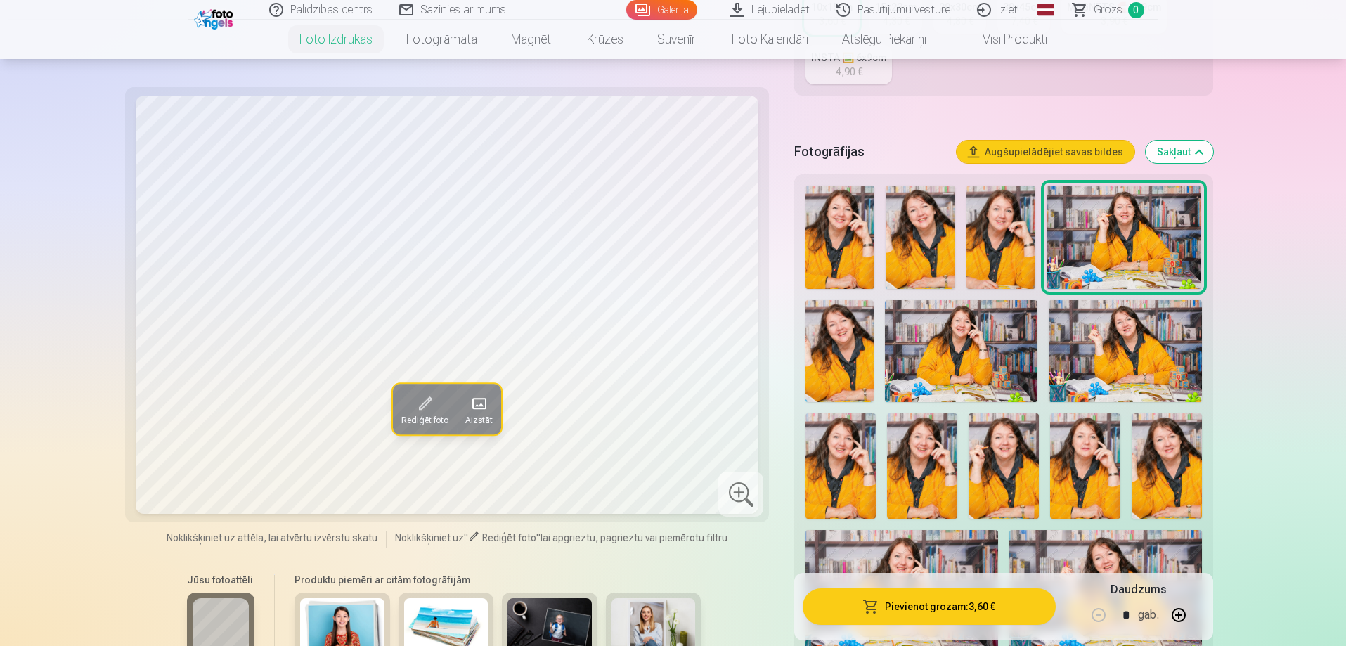
click at [980, 235] on img at bounding box center [1001, 237] width 69 height 103
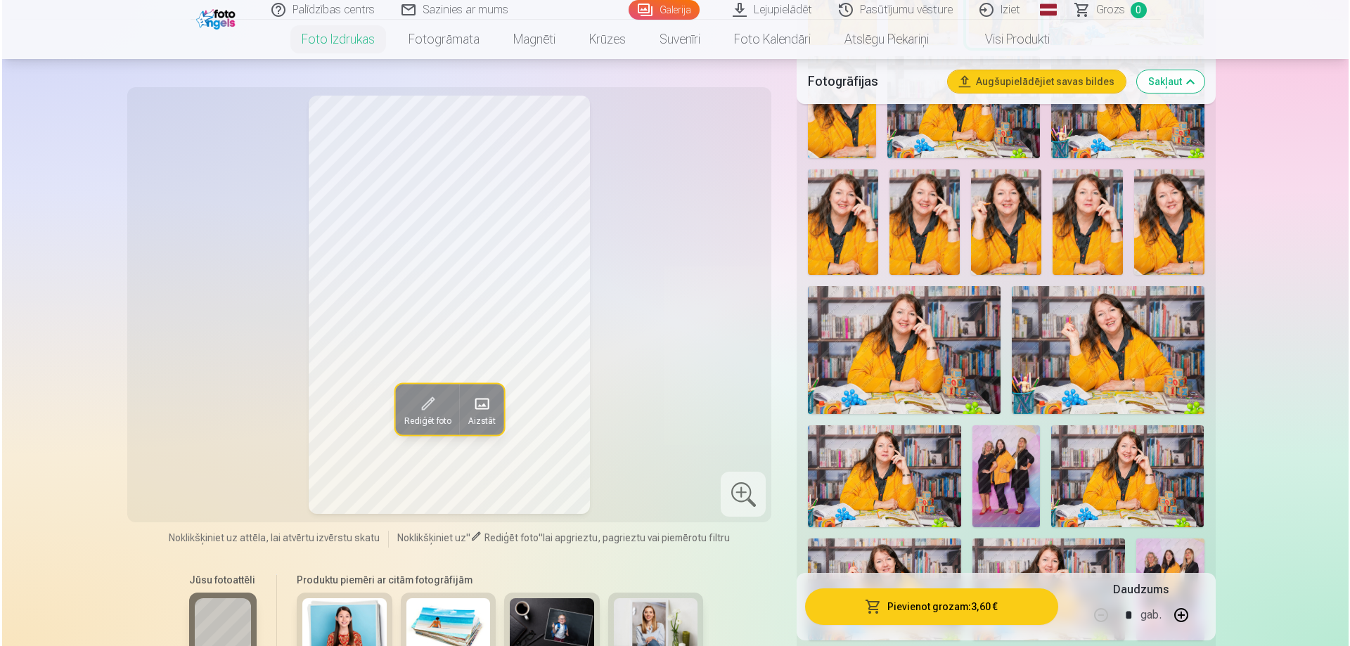
scroll to position [633, 0]
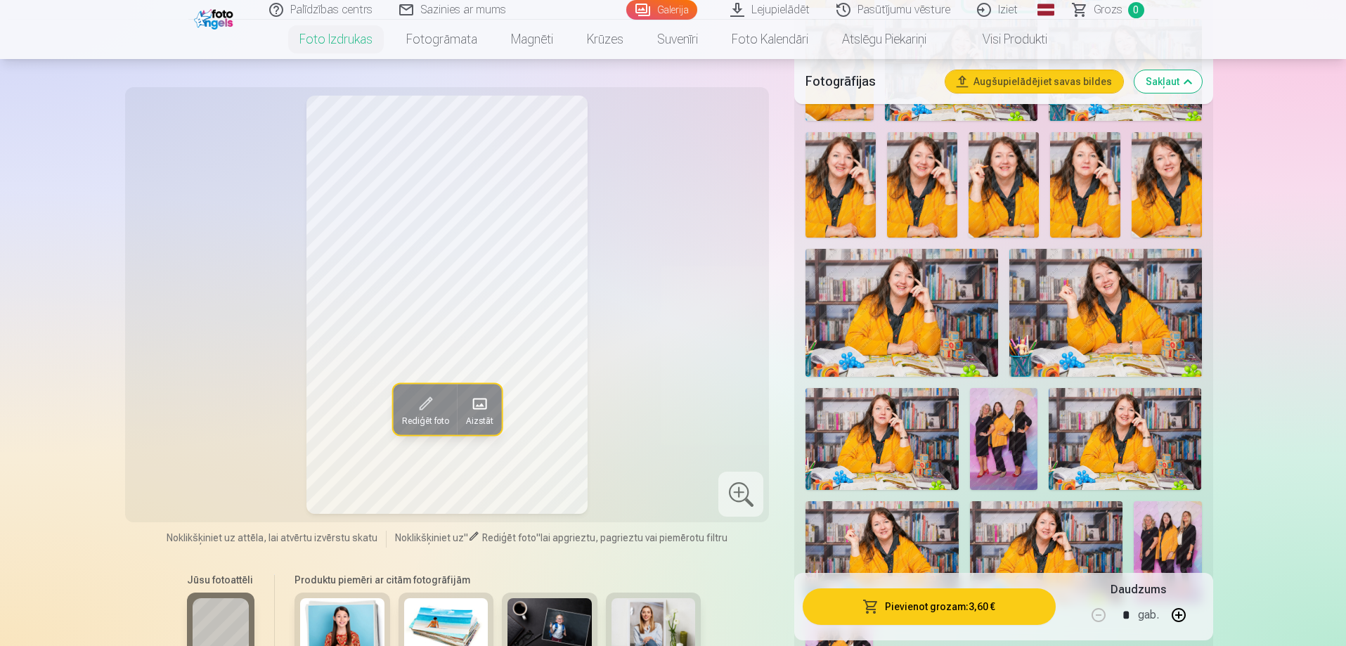
click at [909, 609] on button "Pievienot grozam : 3,60 €" at bounding box center [929, 606] width 252 height 37
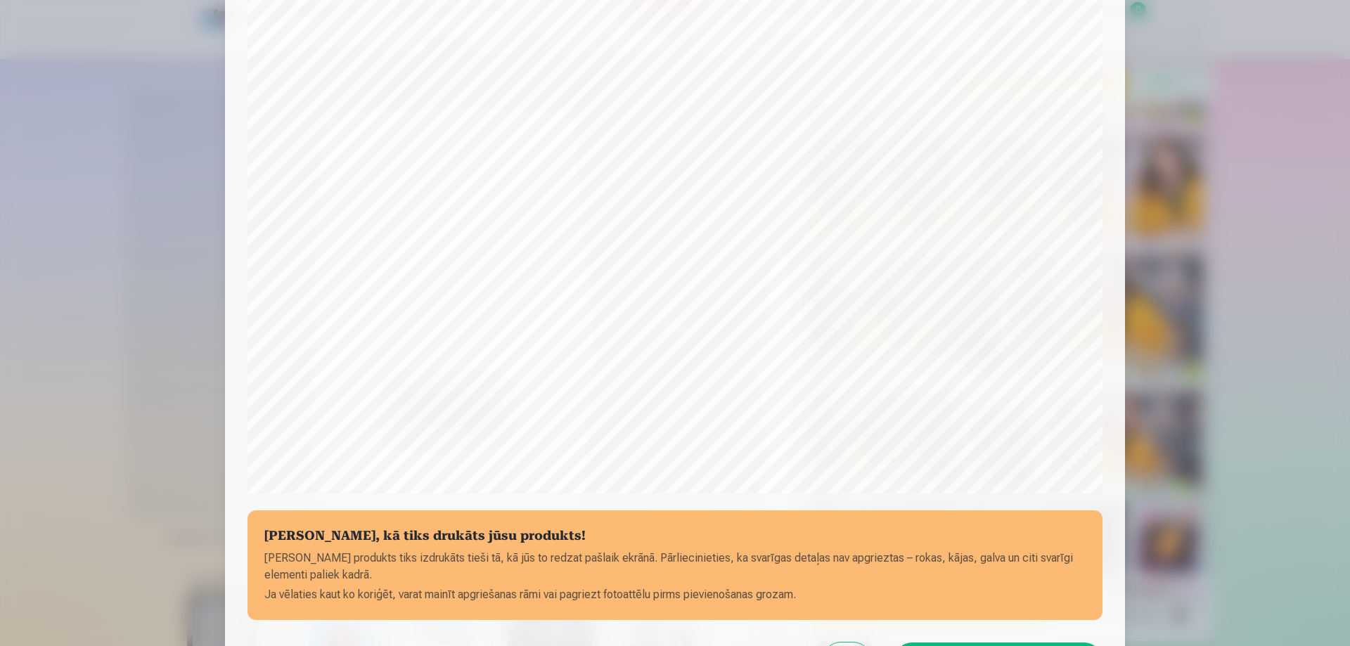
scroll to position [226, 0]
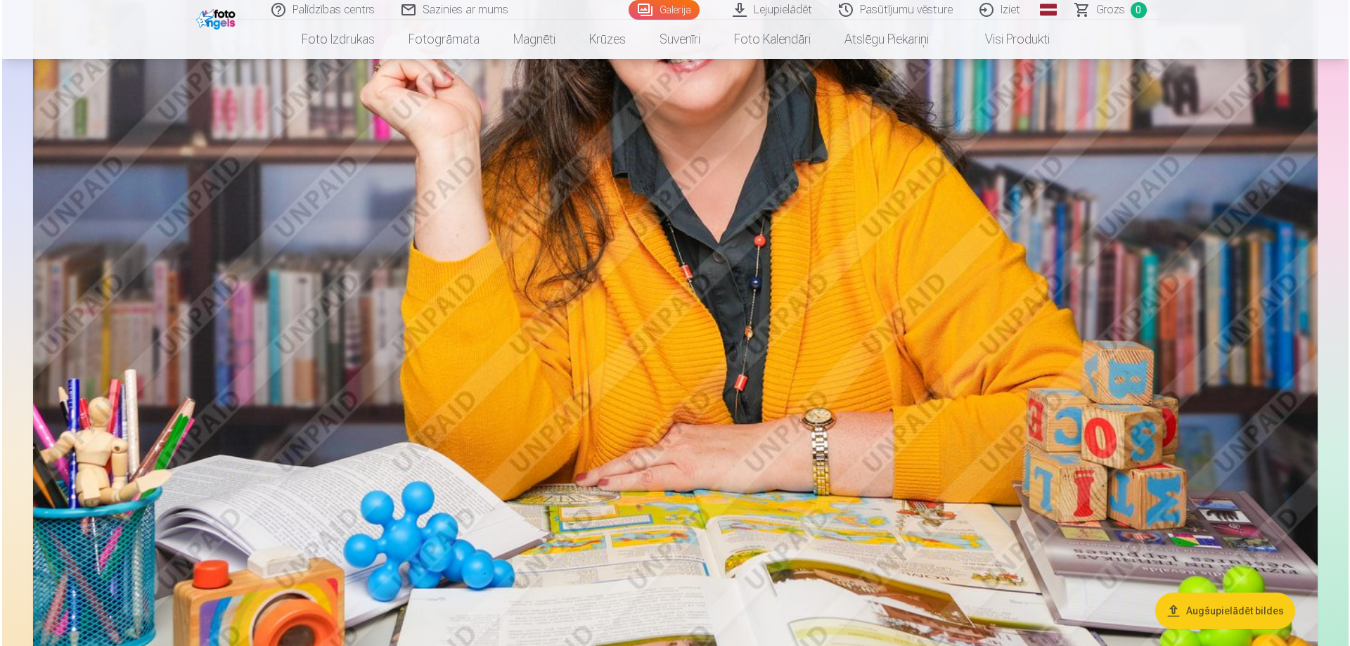
scroll to position [6820, 0]
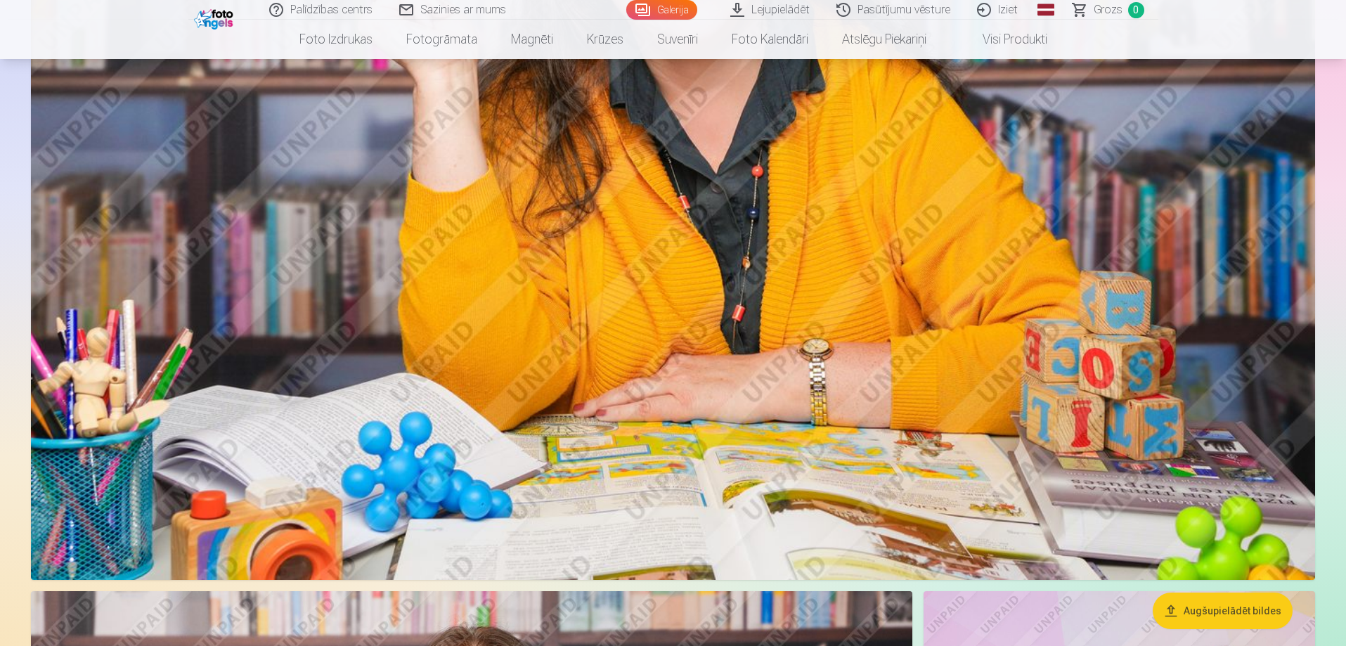
click at [774, 255] on img at bounding box center [673, 152] width 1285 height 856
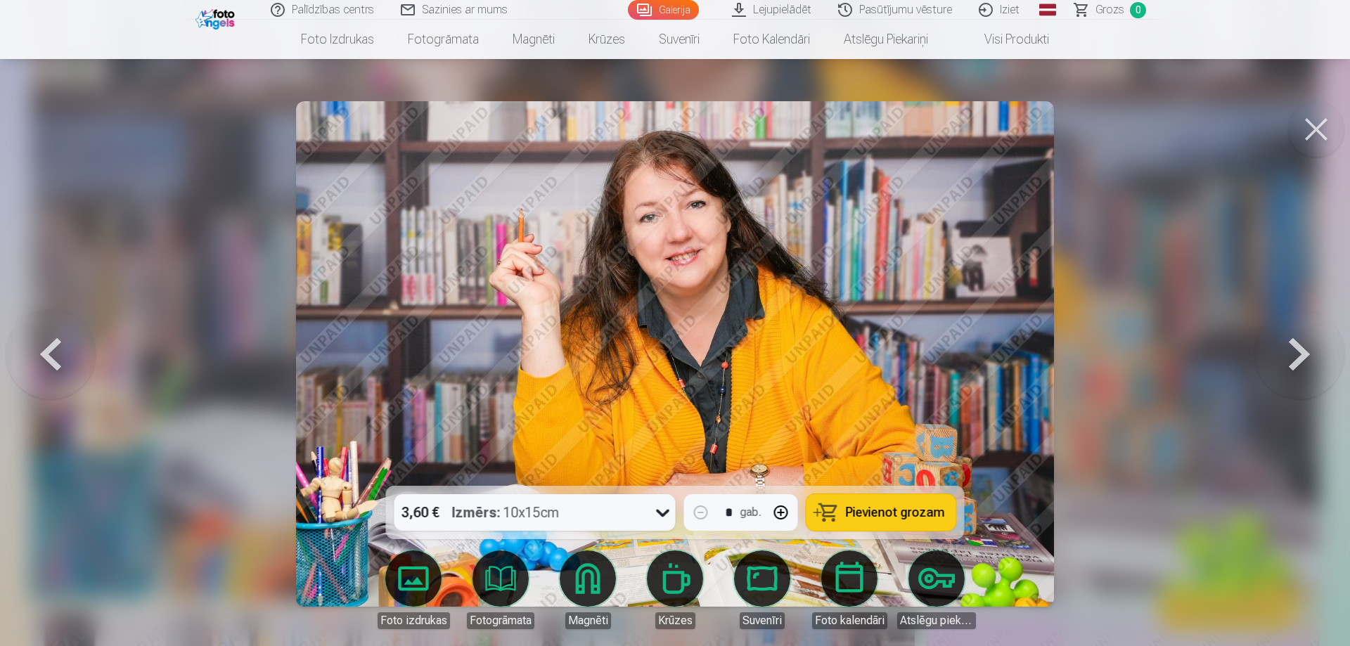
click at [884, 506] on span "Pievienot grozam" at bounding box center [895, 512] width 99 height 13
click at [1305, 351] on button at bounding box center [1299, 354] width 90 height 236
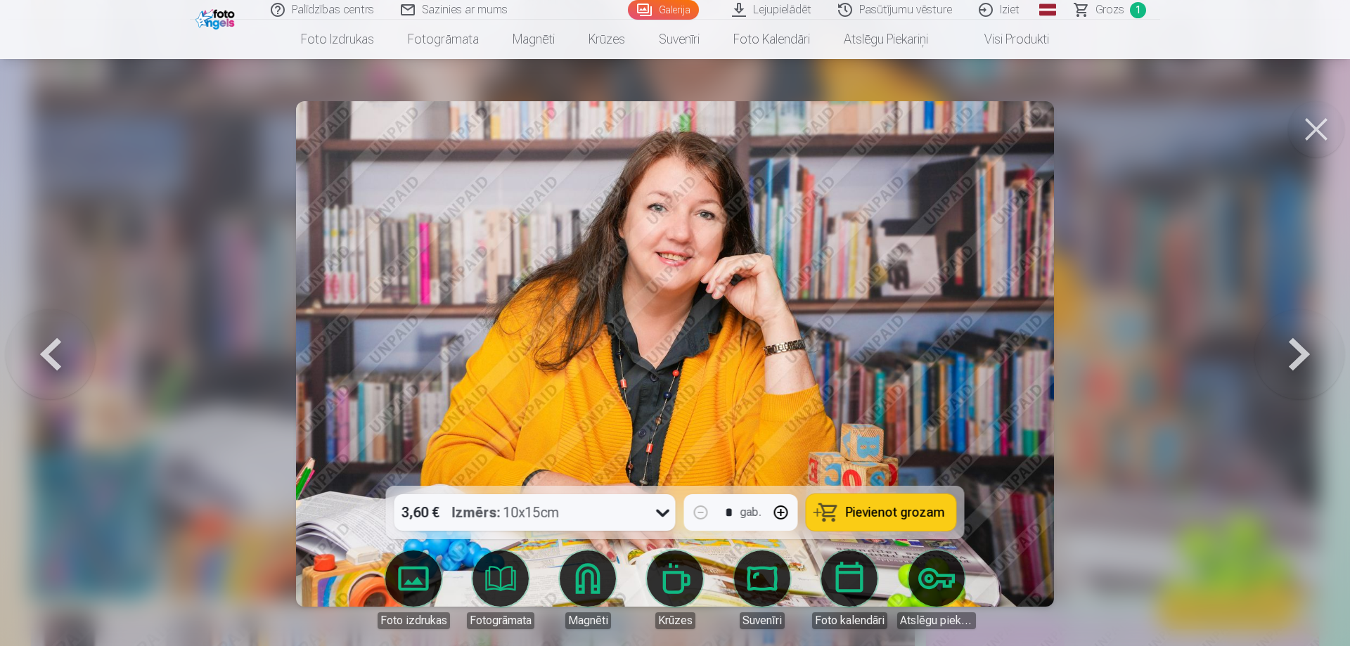
click at [1304, 351] on button at bounding box center [1299, 354] width 90 height 236
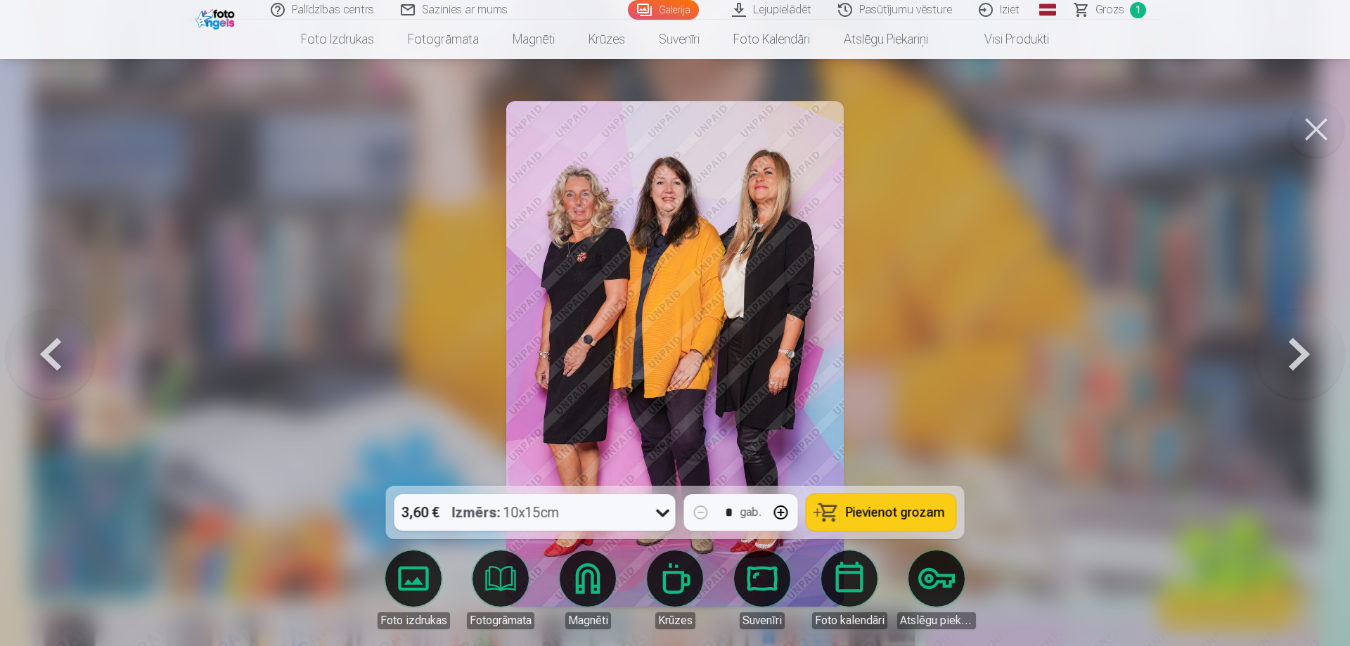
click at [1304, 351] on button at bounding box center [1299, 354] width 90 height 236
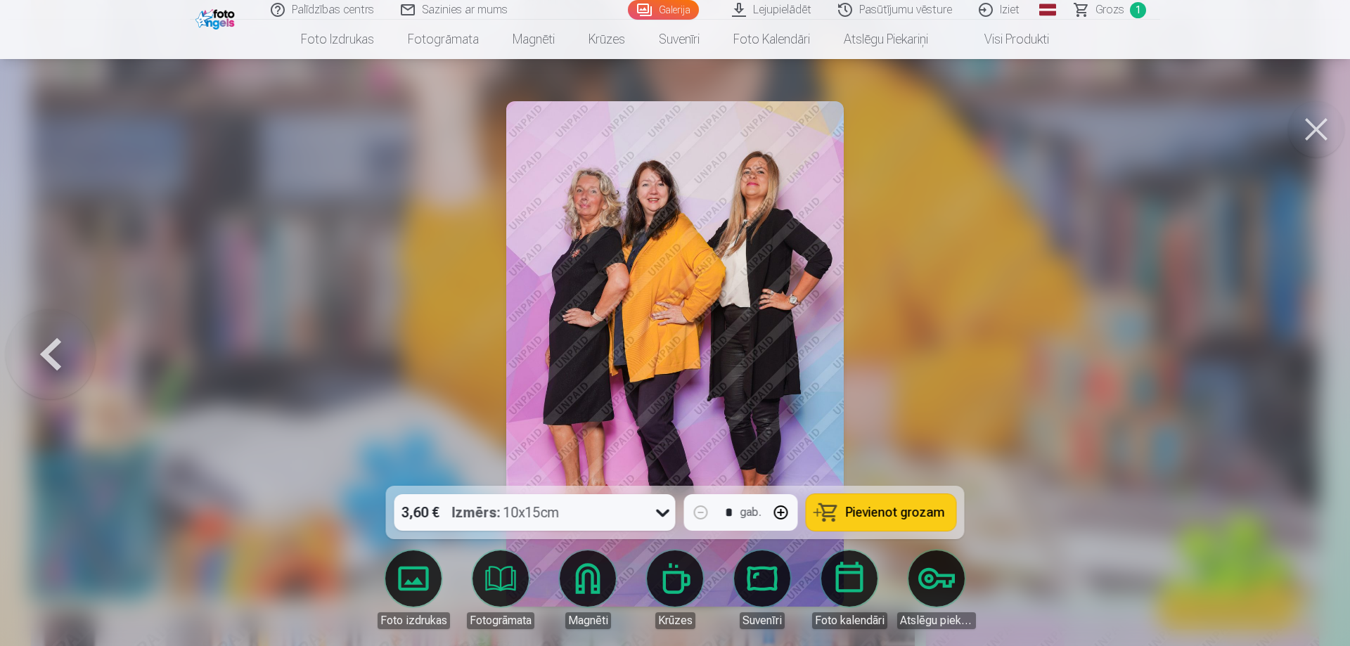
click at [1304, 351] on div at bounding box center [675, 323] width 1350 height 646
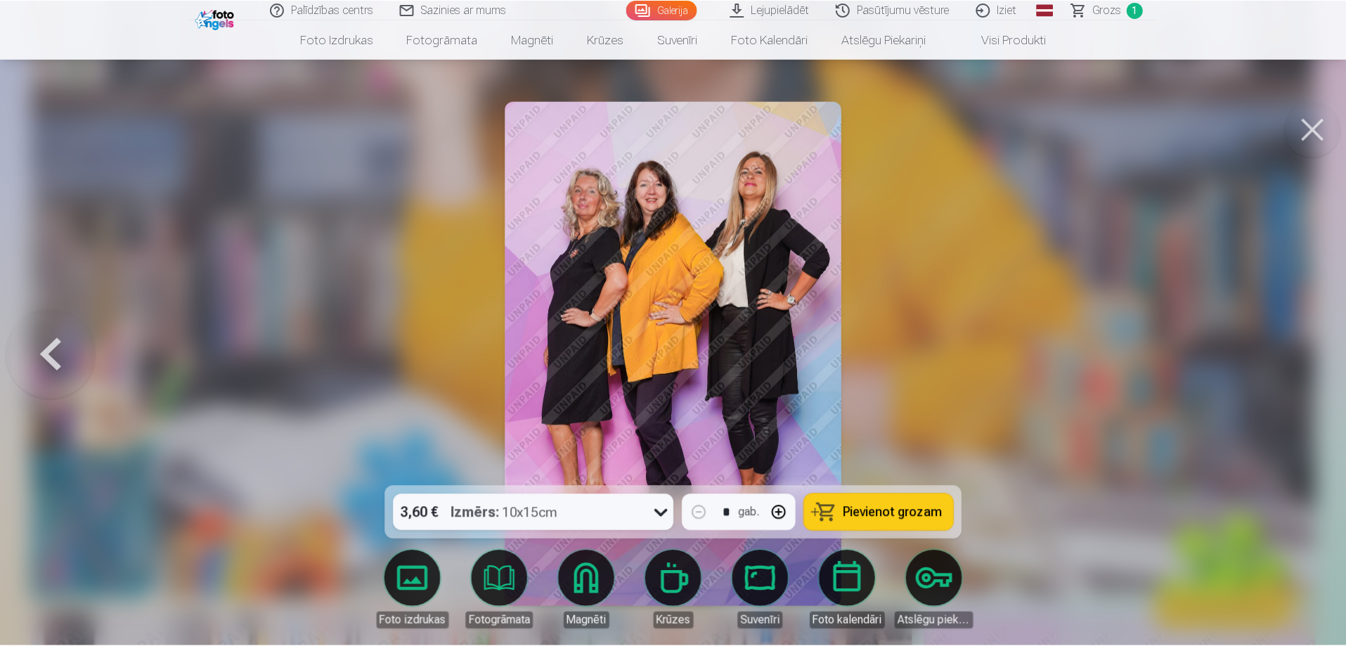
scroll to position [6803, 0]
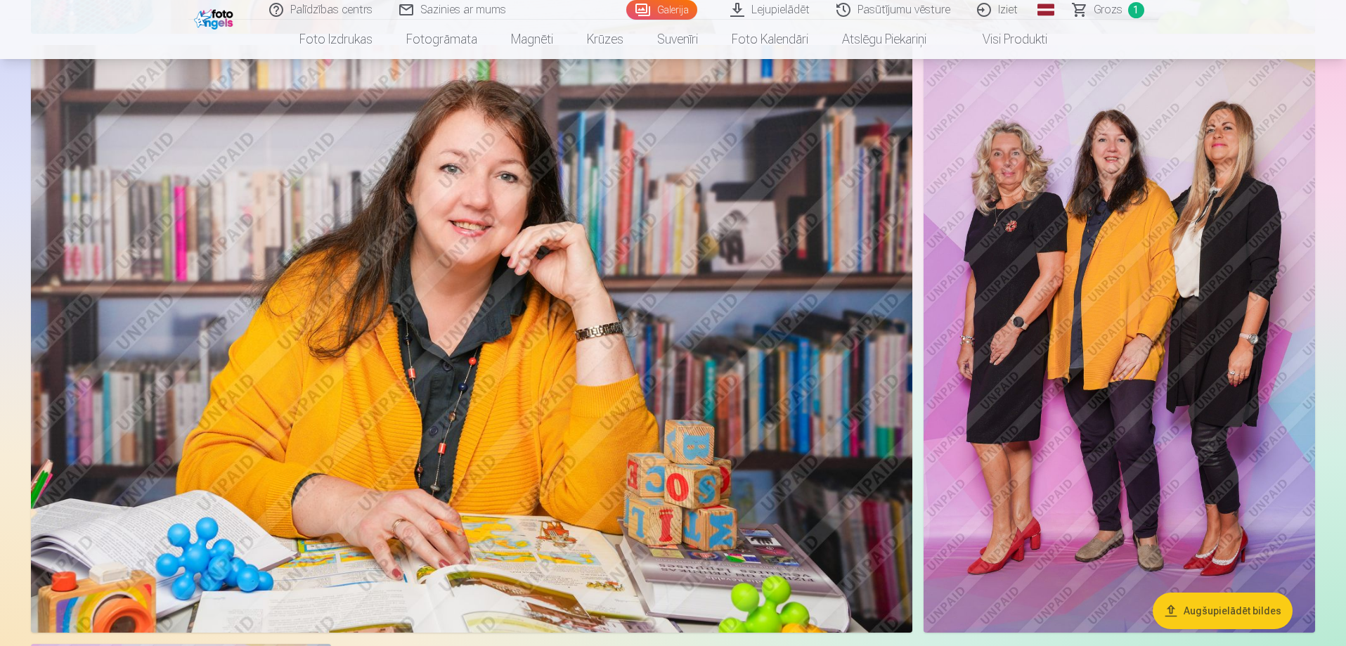
scroll to position [7365, 0]
click at [1161, 463] on img at bounding box center [1120, 340] width 392 height 588
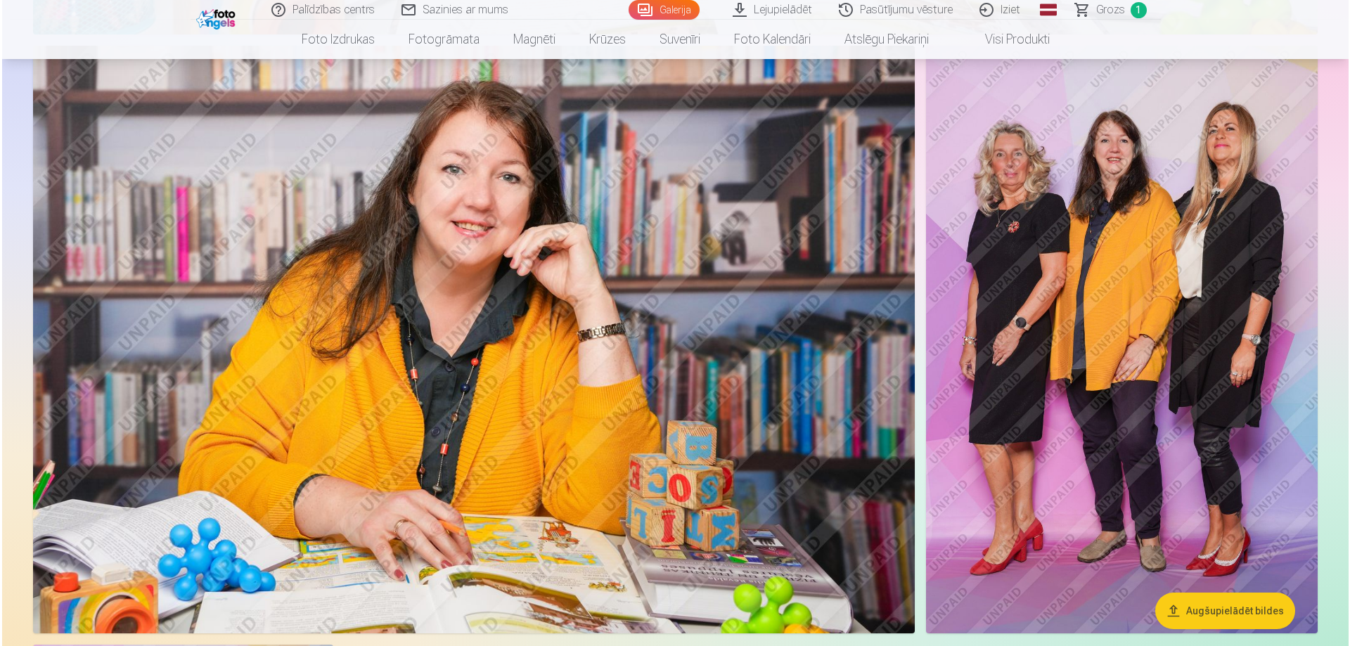
scroll to position [7382, 0]
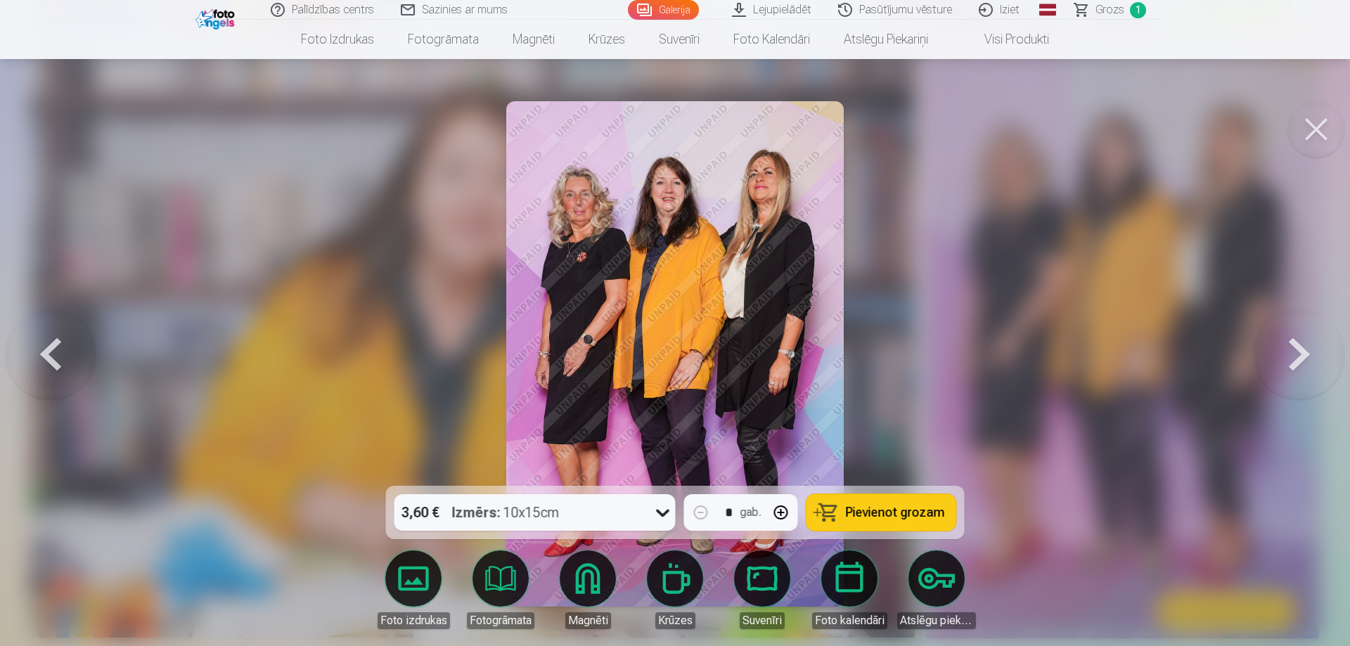
drag, startPoint x: 889, startPoint y: 492, endPoint x: 863, endPoint y: 457, distance: 43.7
click at [888, 489] on div "3,60 € Izmērs : 10x15cm * gab. Pievienot grozam" at bounding box center [675, 512] width 579 height 53
click at [861, 513] on span "Pievienot grozam" at bounding box center [895, 512] width 99 height 13
click at [1307, 349] on button at bounding box center [1299, 354] width 90 height 236
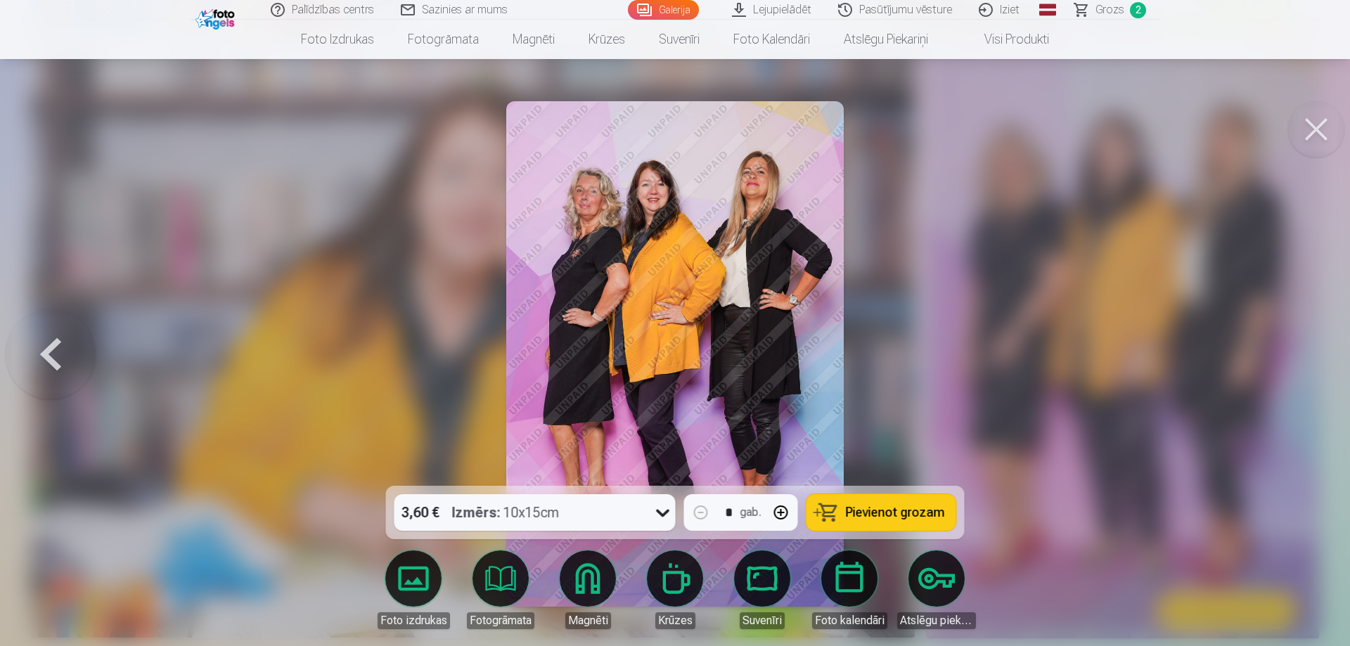
click at [1307, 349] on div at bounding box center [675, 323] width 1350 height 646
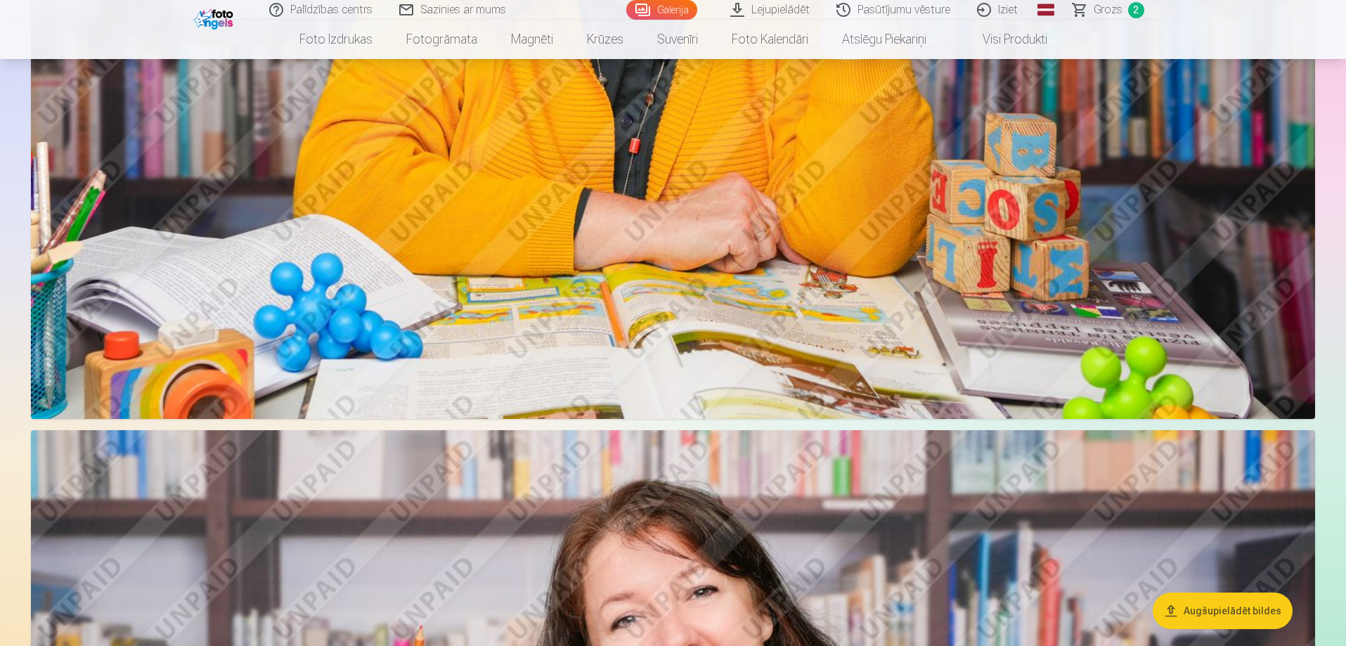
scroll to position [3358, 0]
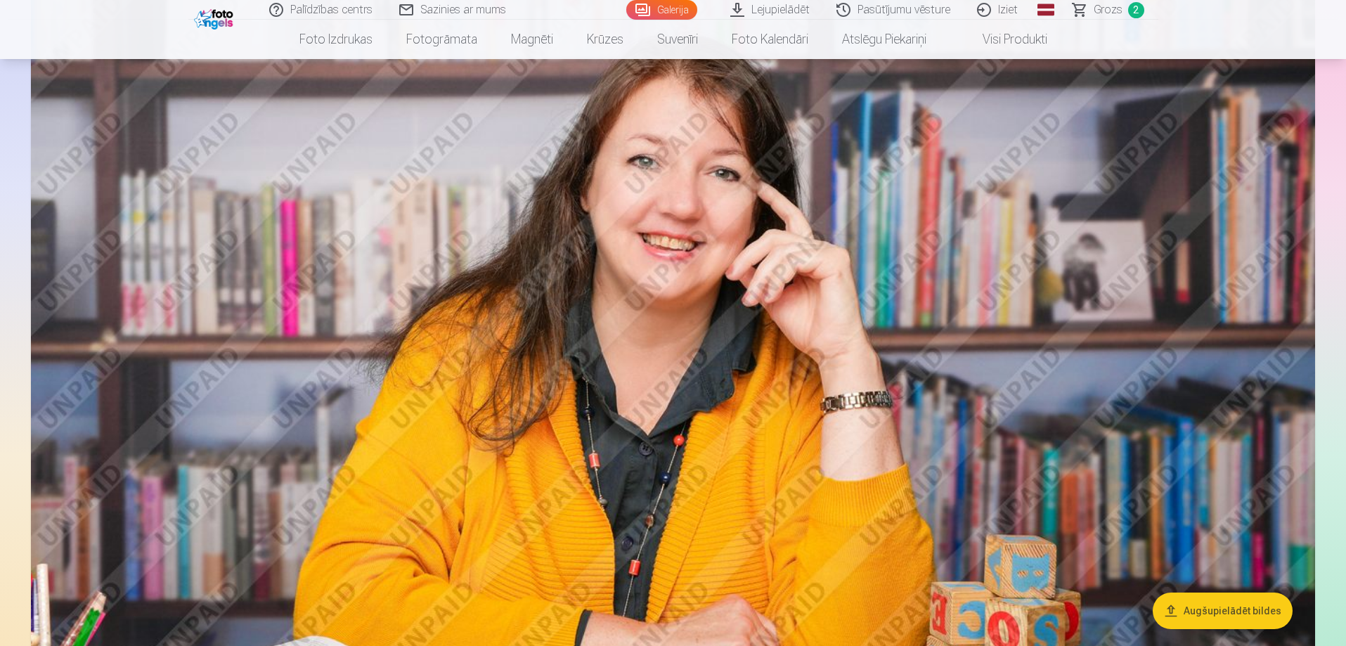
click at [1139, 5] on span "2" at bounding box center [1136, 10] width 16 height 16
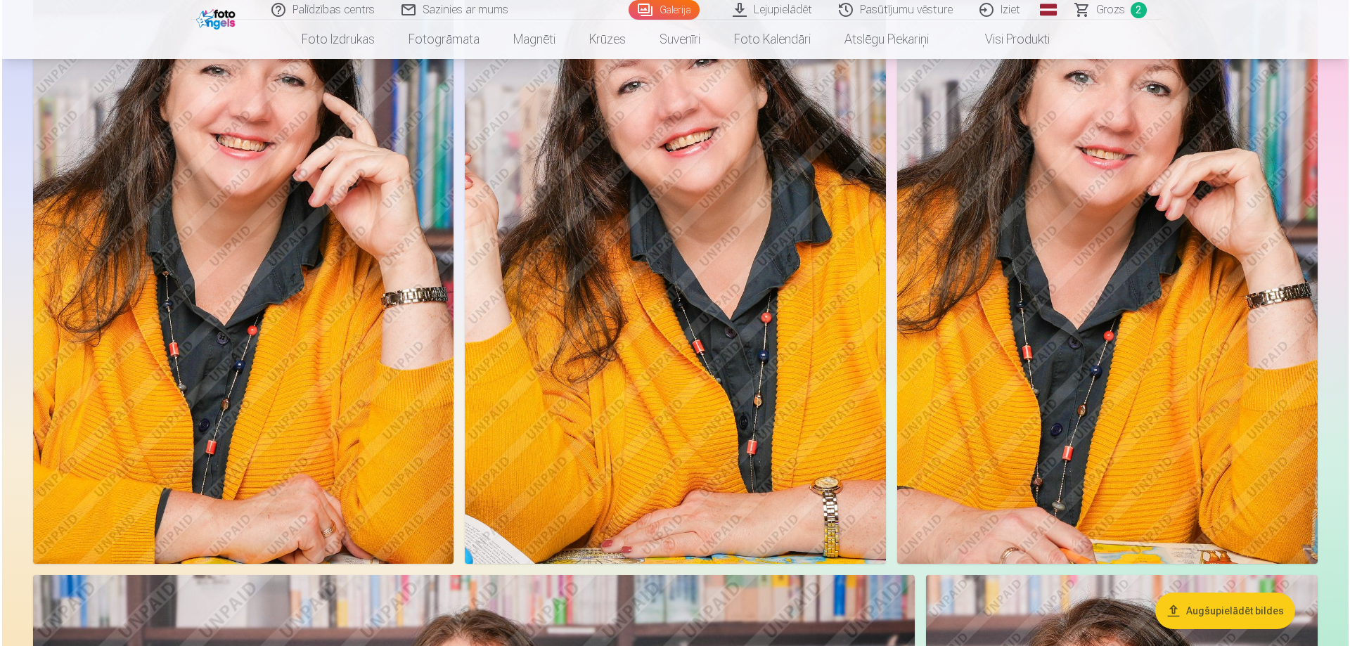
scroll to position [124, 0]
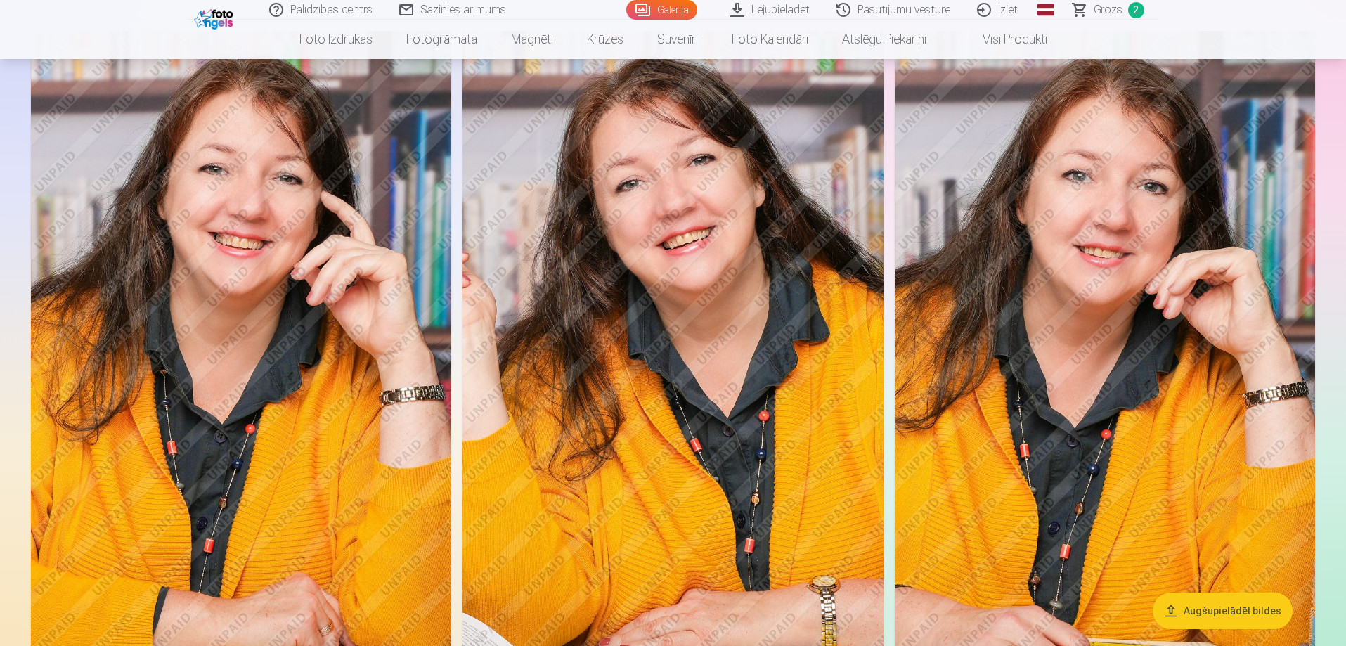
click at [1126, 285] on img at bounding box center [1105, 346] width 420 height 631
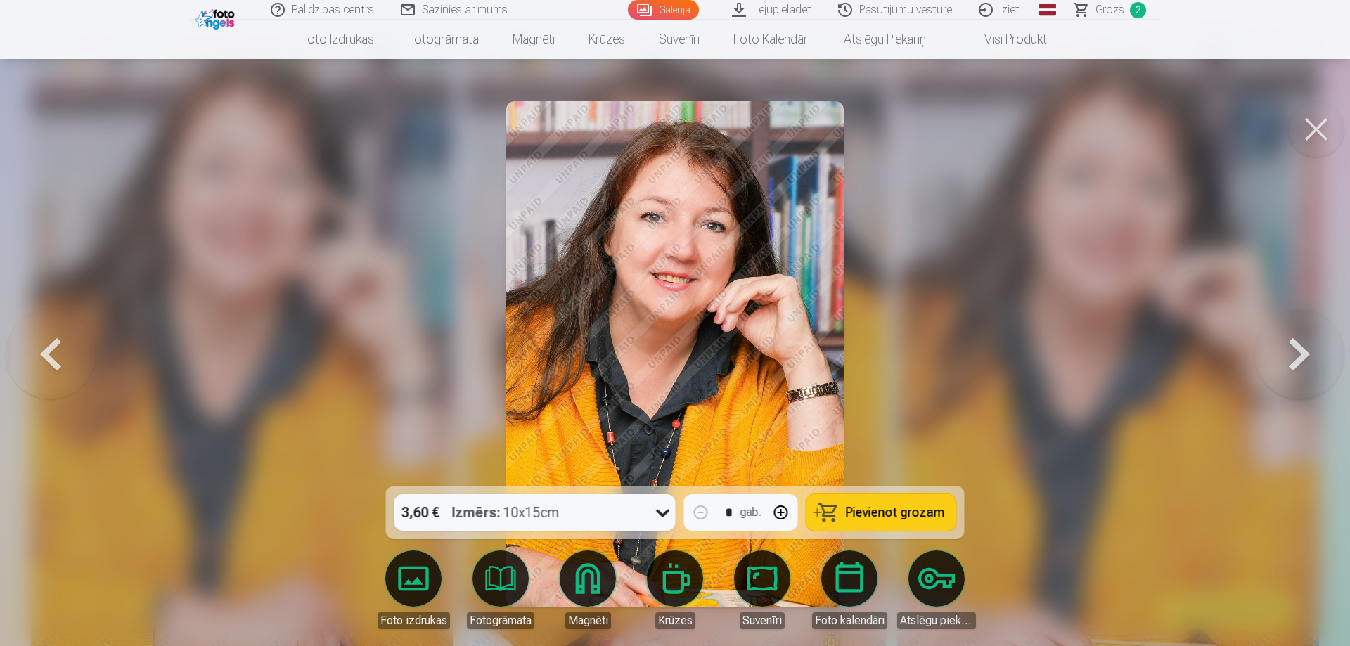
click at [870, 513] on span "Pievienot grozam" at bounding box center [895, 512] width 99 height 13
click at [1107, 5] on span "Grozs" at bounding box center [1109, 9] width 29 height 17
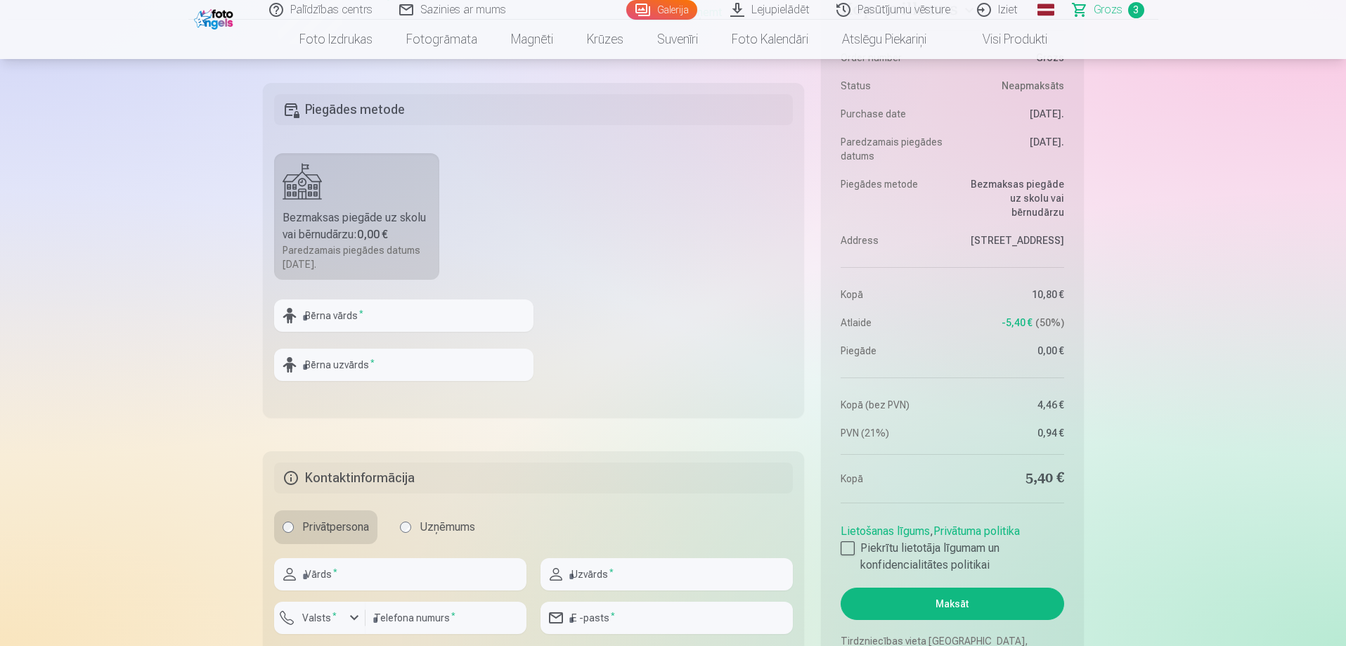
scroll to position [844, 0]
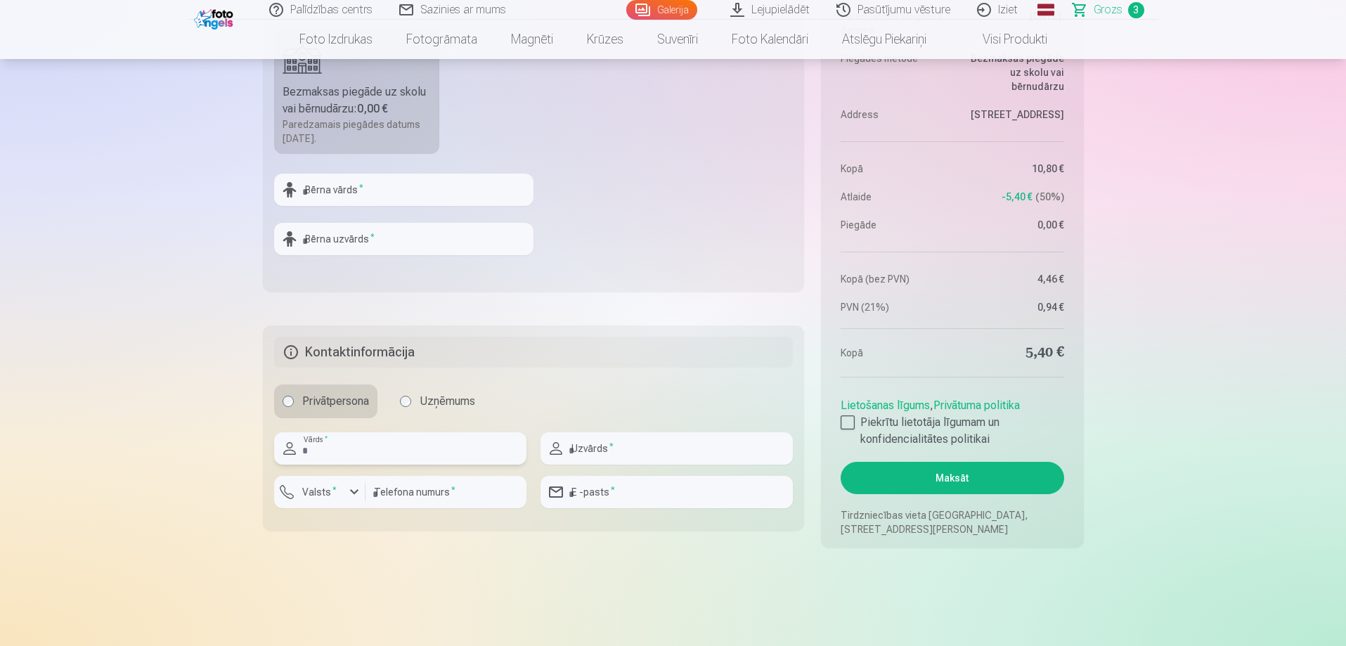
click at [387, 453] on input "text" at bounding box center [400, 448] width 252 height 32
type input "*"
type input "*****"
click at [623, 448] on input "text" at bounding box center [667, 448] width 252 height 32
type input "******"
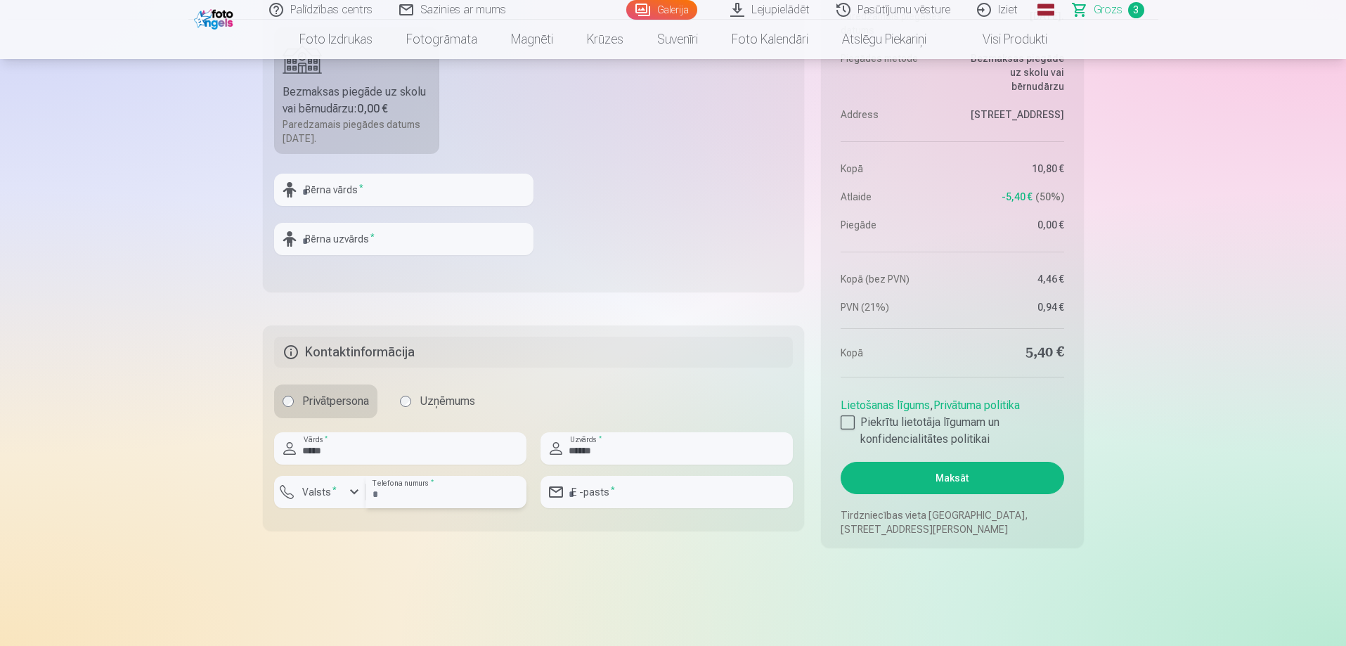
click at [435, 495] on input "number" at bounding box center [446, 492] width 161 height 32
type input "********"
click at [581, 496] on input "email" at bounding box center [667, 492] width 252 height 32
type input "**********"
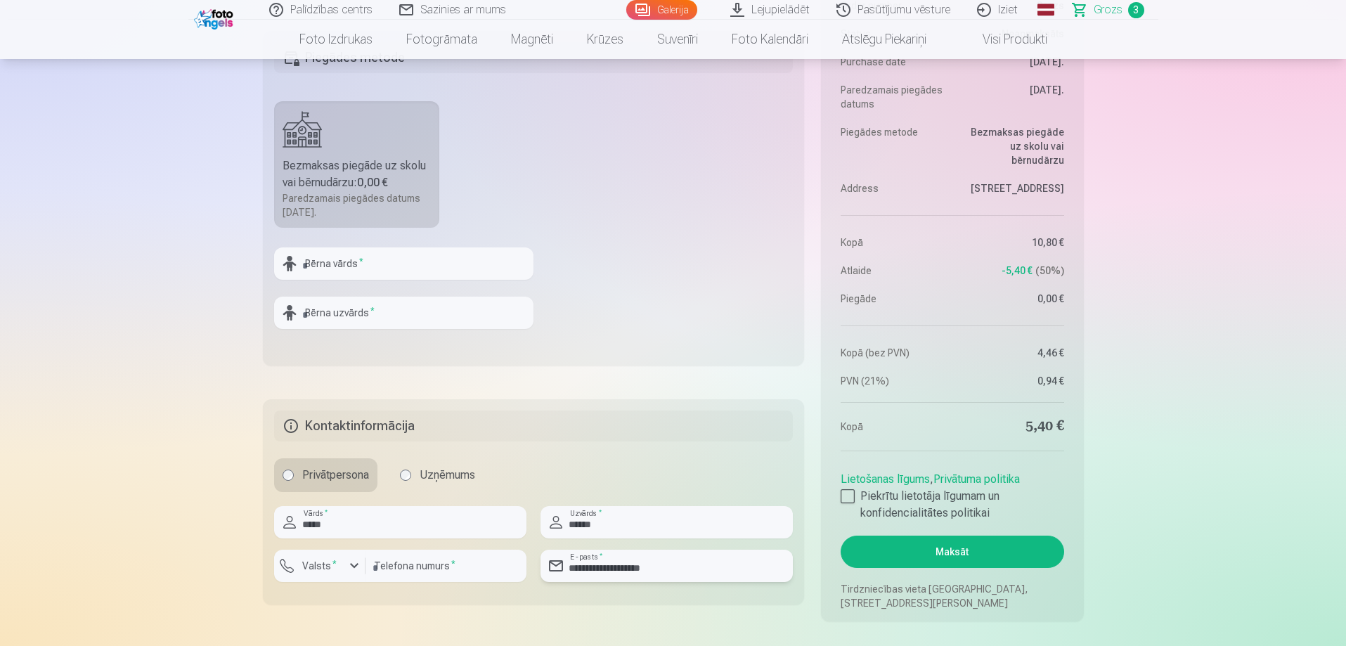
scroll to position [984, 0]
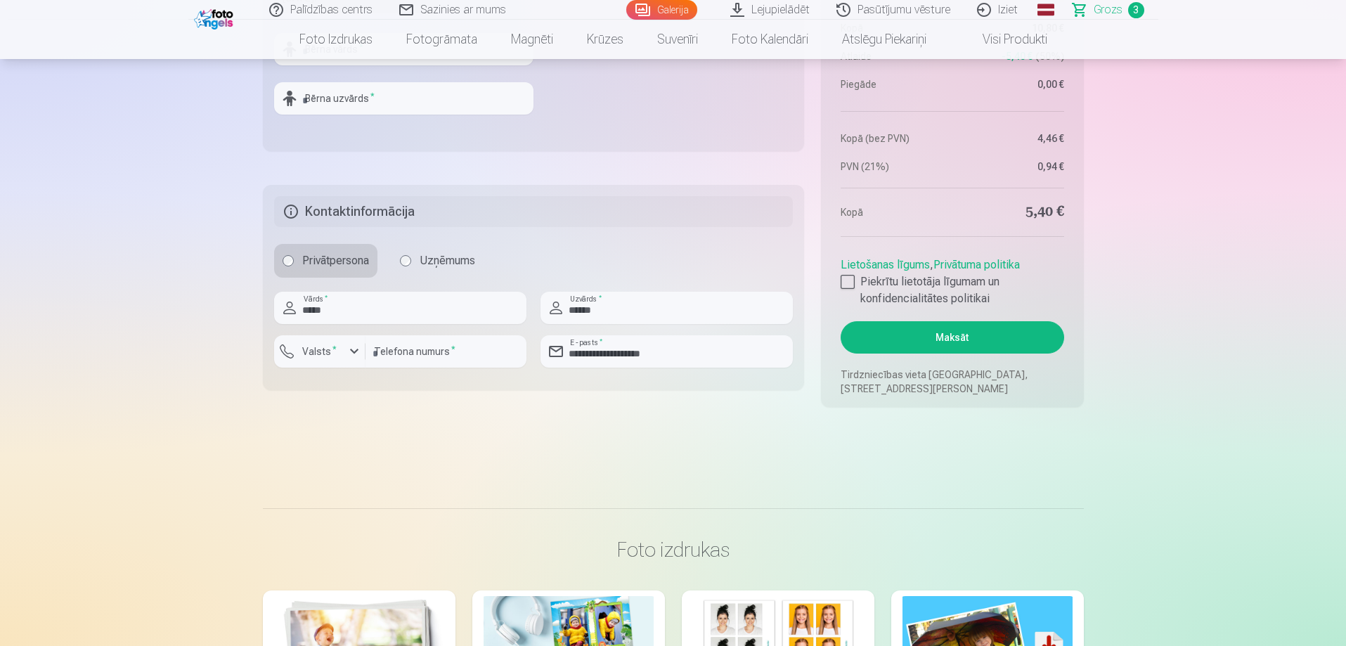
click at [930, 339] on button "Maksāt" at bounding box center [952, 337] width 223 height 32
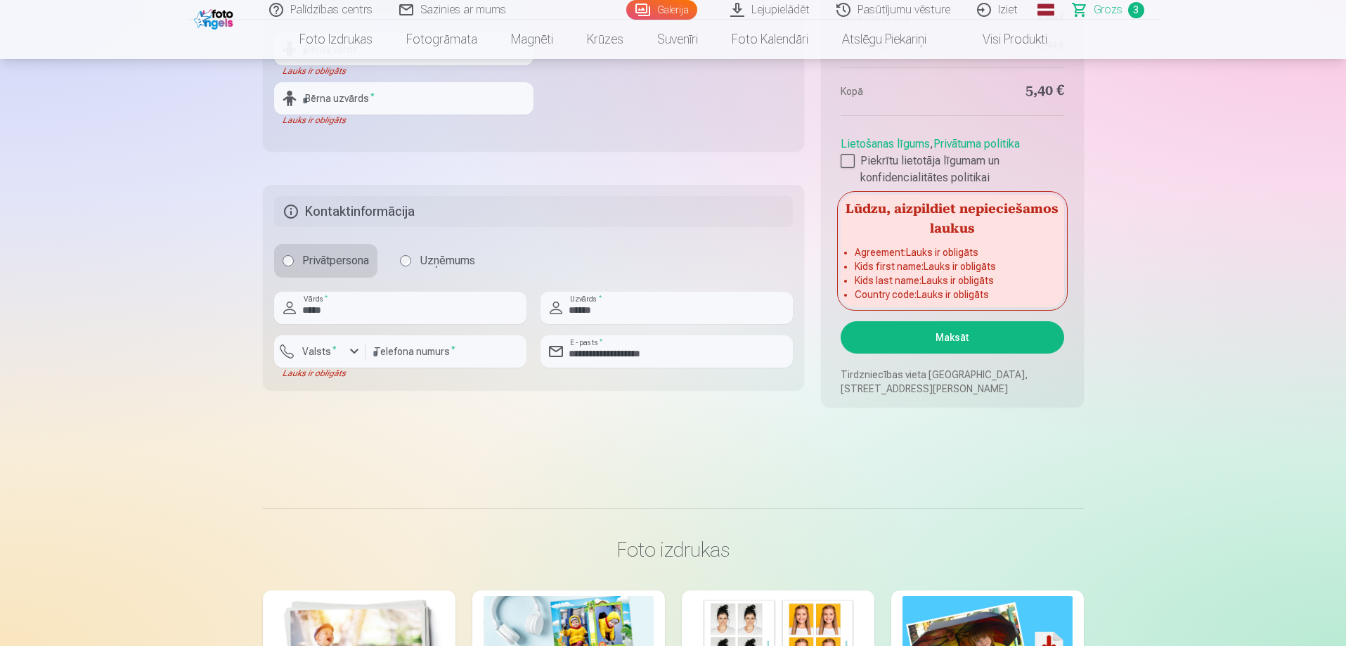
click at [354, 348] on div "button" at bounding box center [354, 351] width 17 height 17
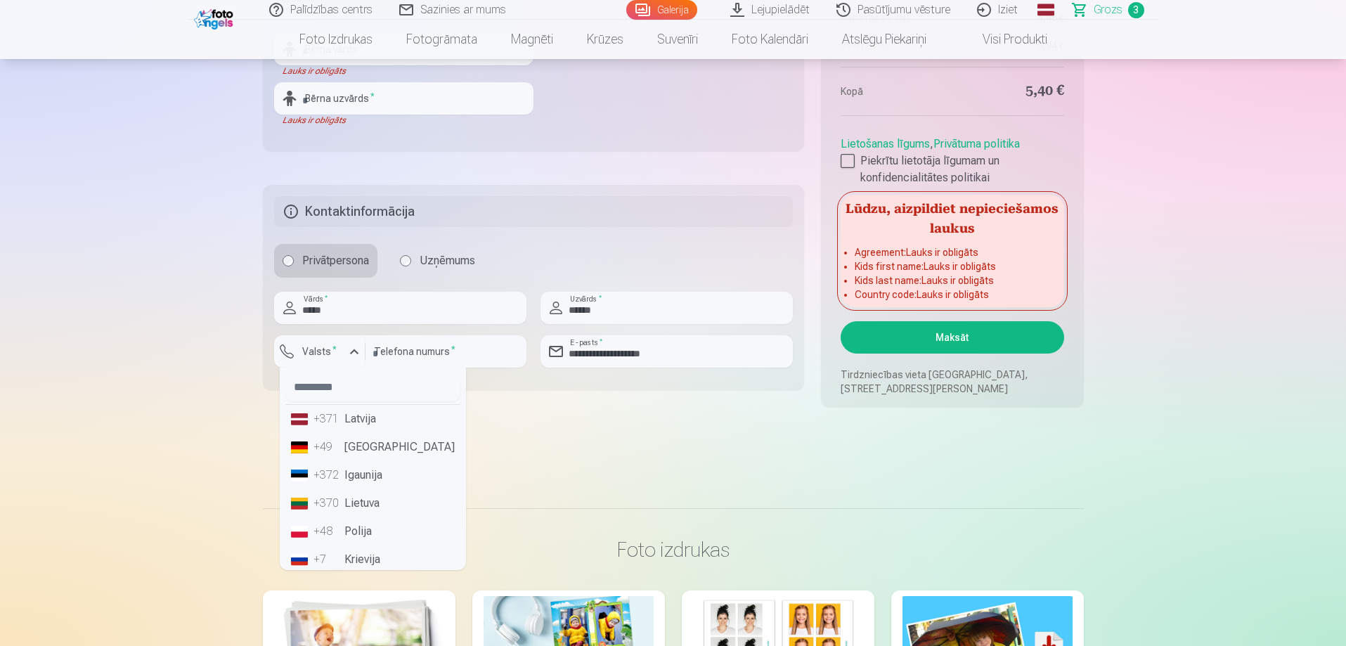
click at [360, 426] on li "+371 Latvija" at bounding box center [372, 419] width 175 height 28
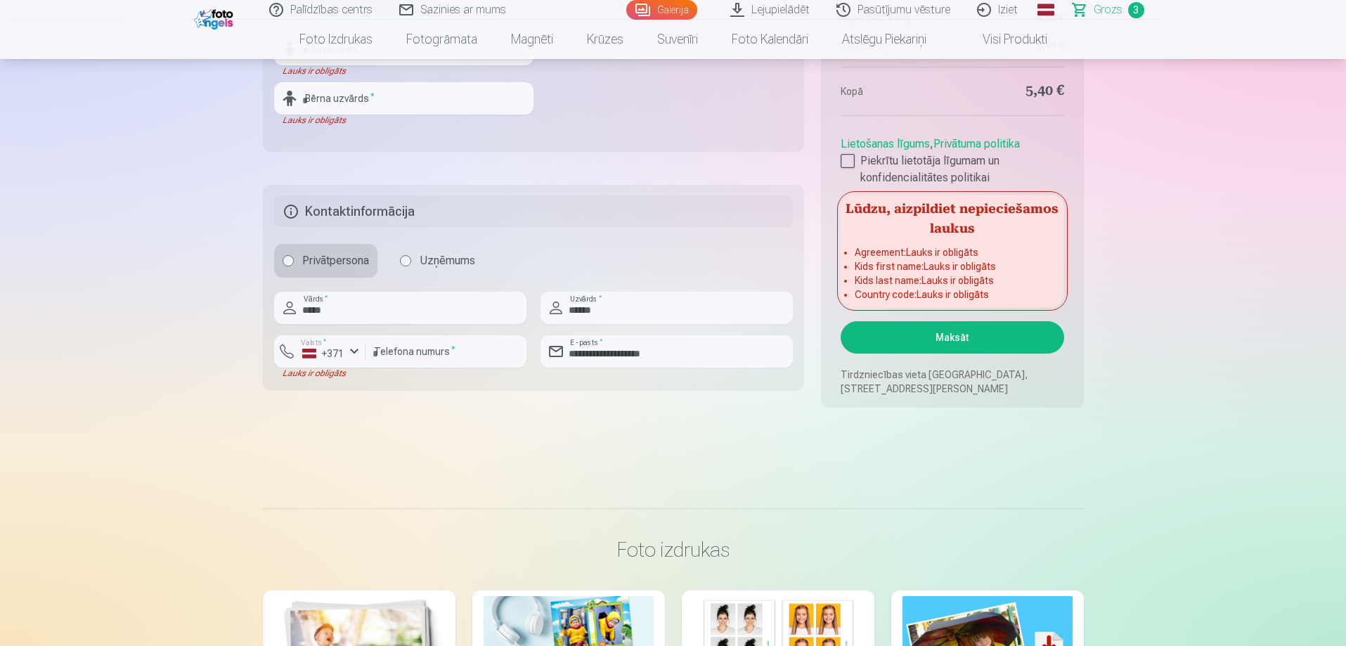
click at [937, 335] on button "Maksāt" at bounding box center [952, 337] width 223 height 32
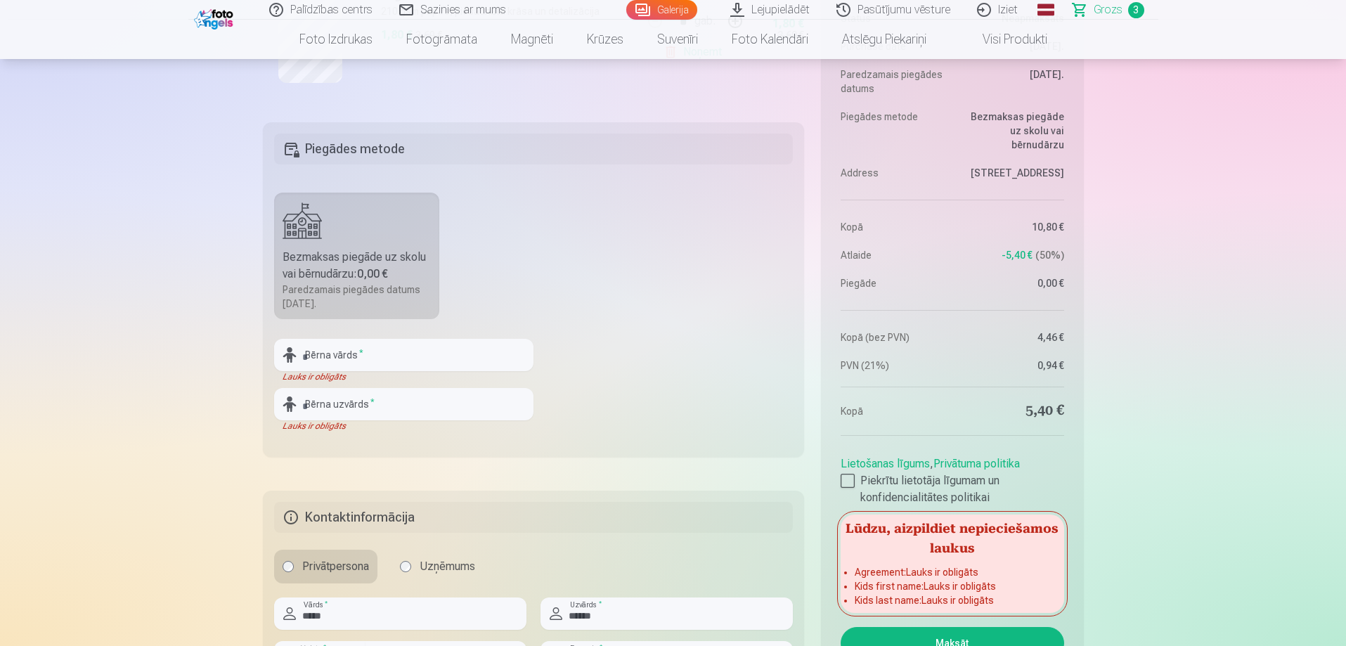
scroll to position [703, 0]
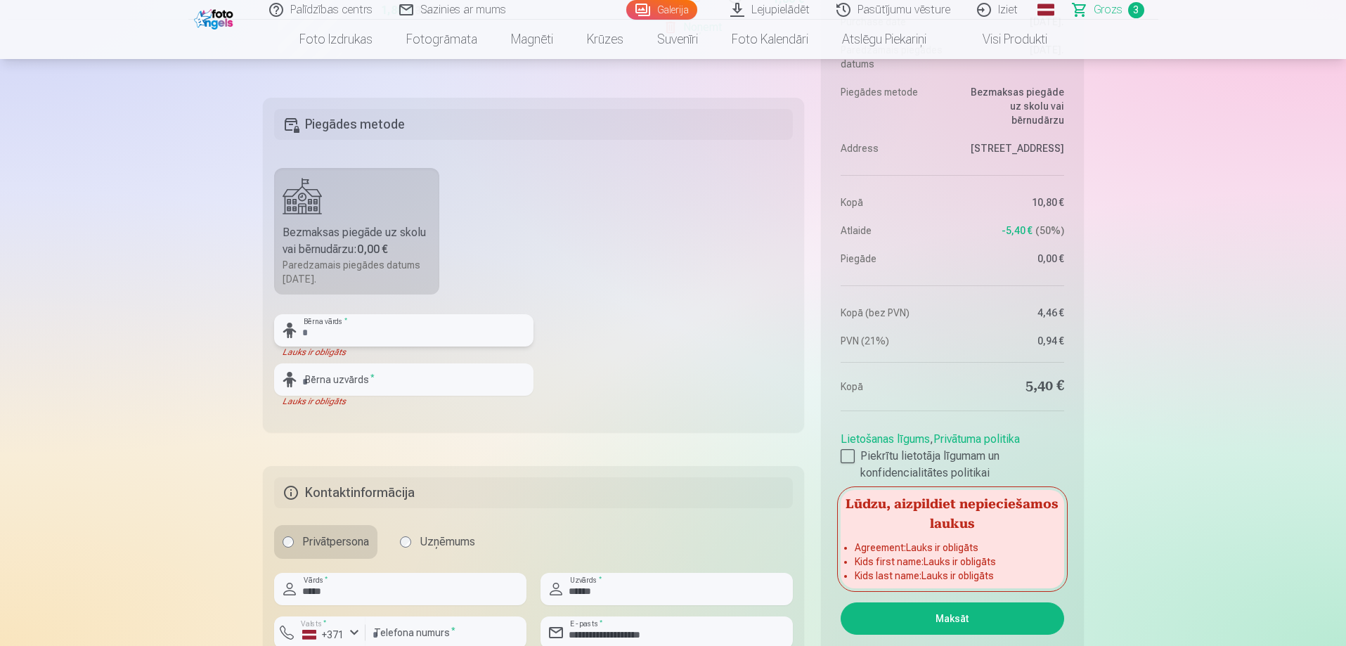
click at [308, 328] on input "text" at bounding box center [403, 330] width 259 height 32
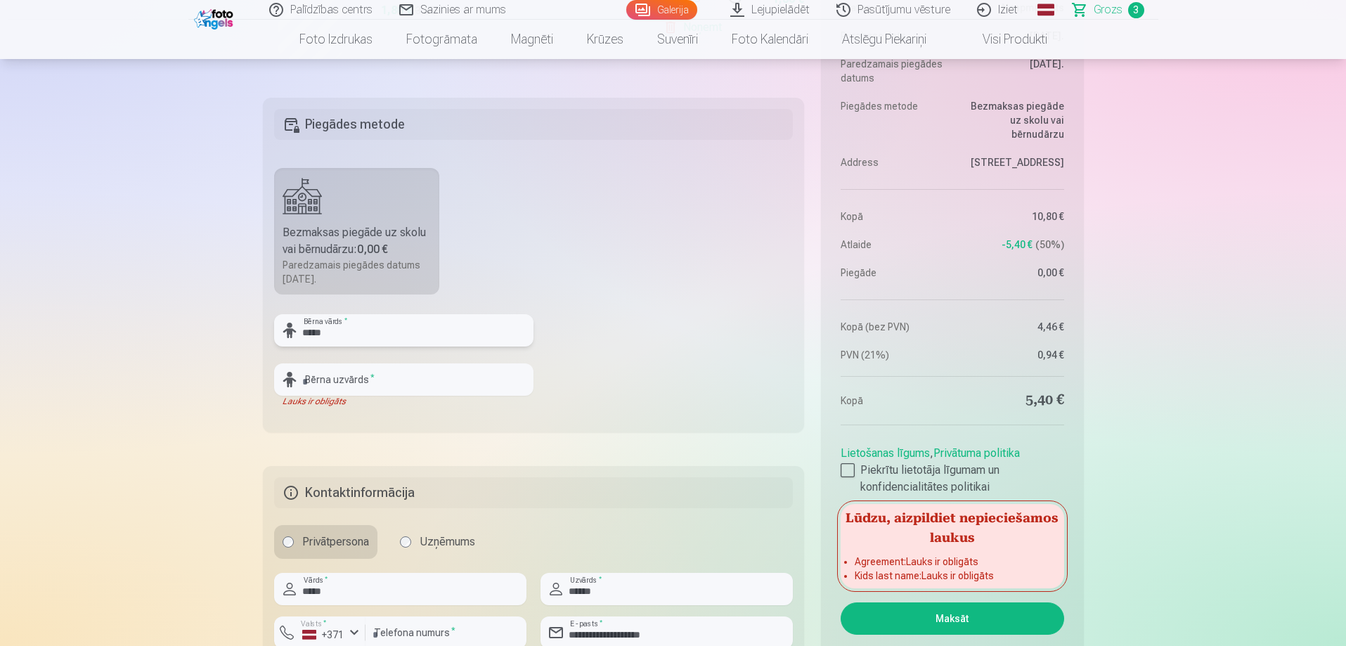
type input "*****"
click at [305, 385] on input "text" at bounding box center [403, 379] width 259 height 32
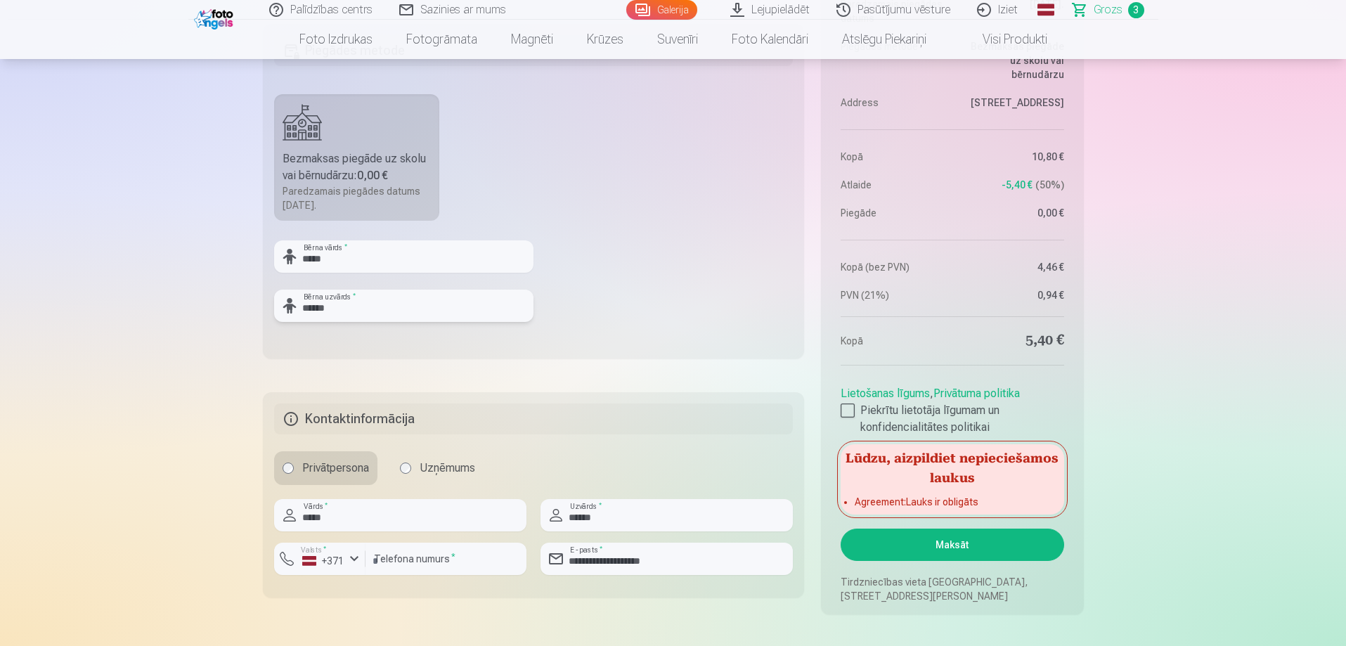
scroll to position [773, 0]
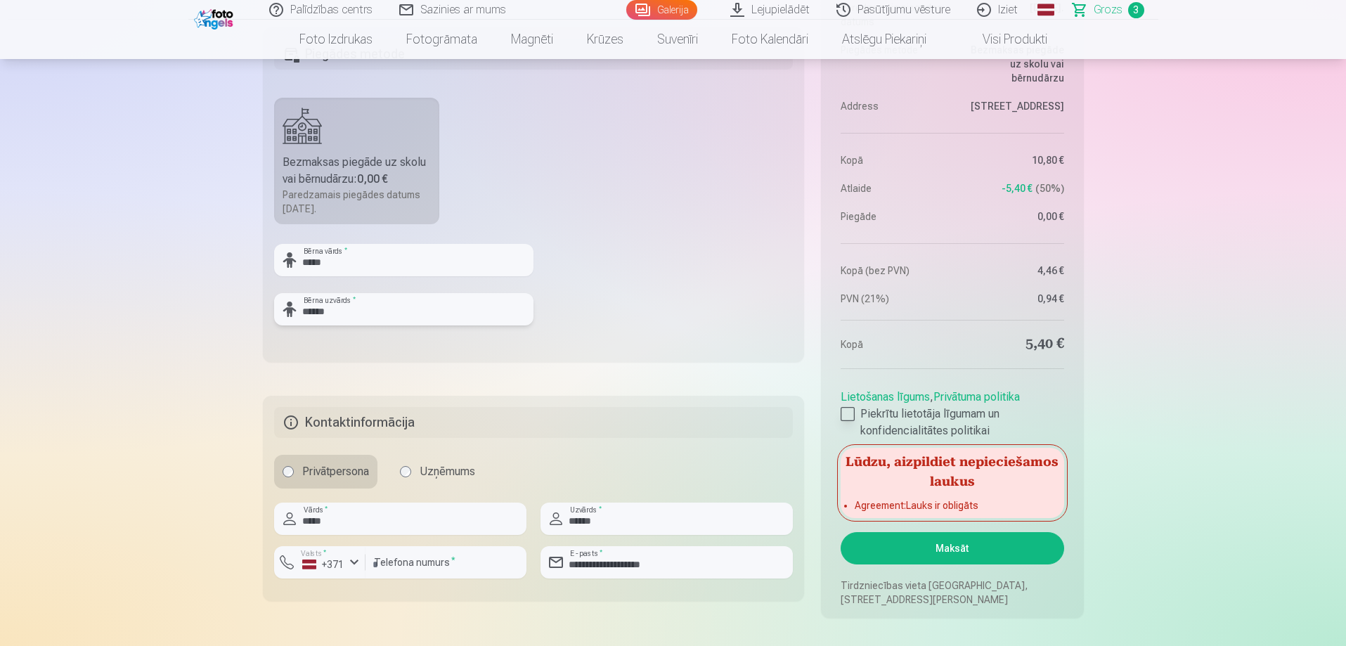
type input "******"
click at [851, 410] on div at bounding box center [848, 414] width 14 height 14
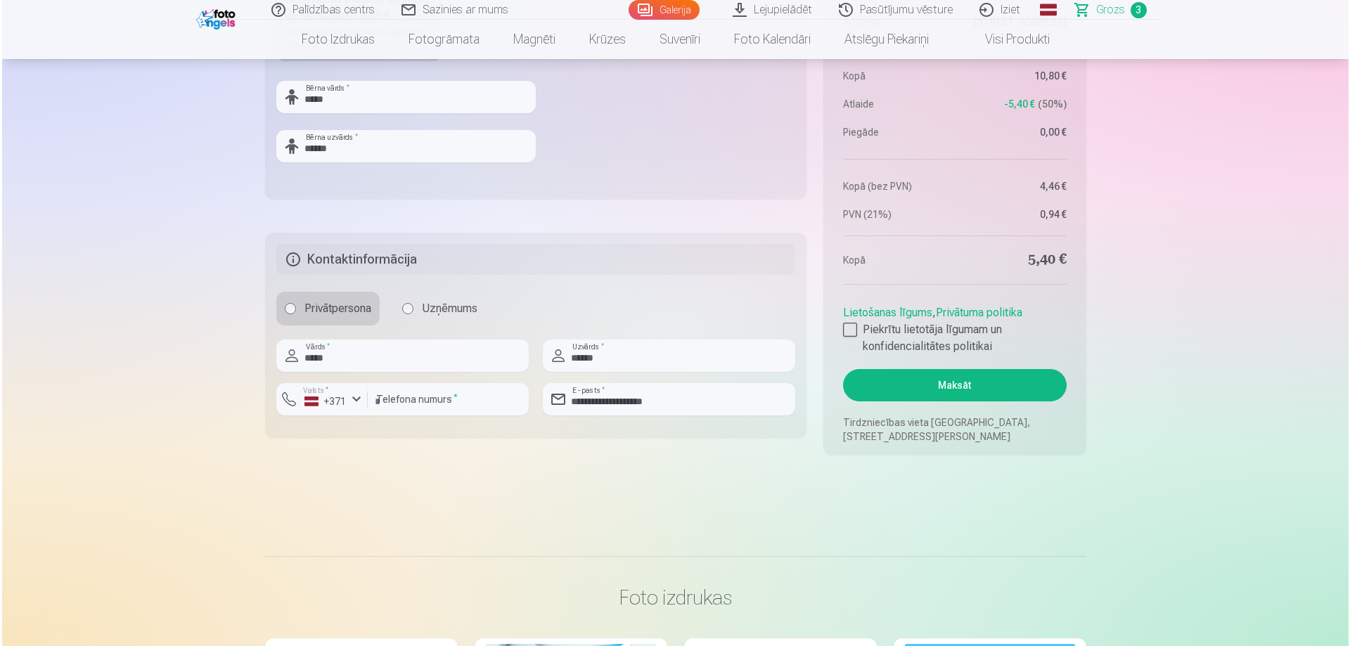
scroll to position [984, 0]
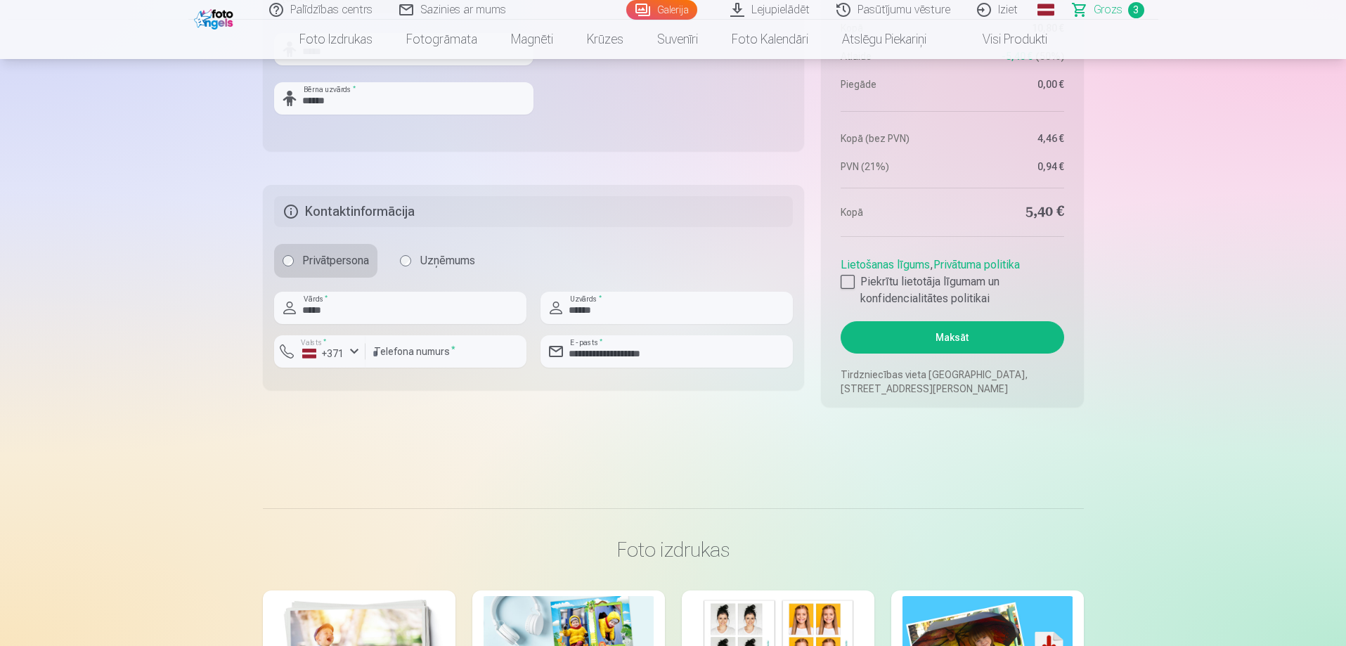
click at [958, 341] on button "Maksāt" at bounding box center [952, 337] width 223 height 32
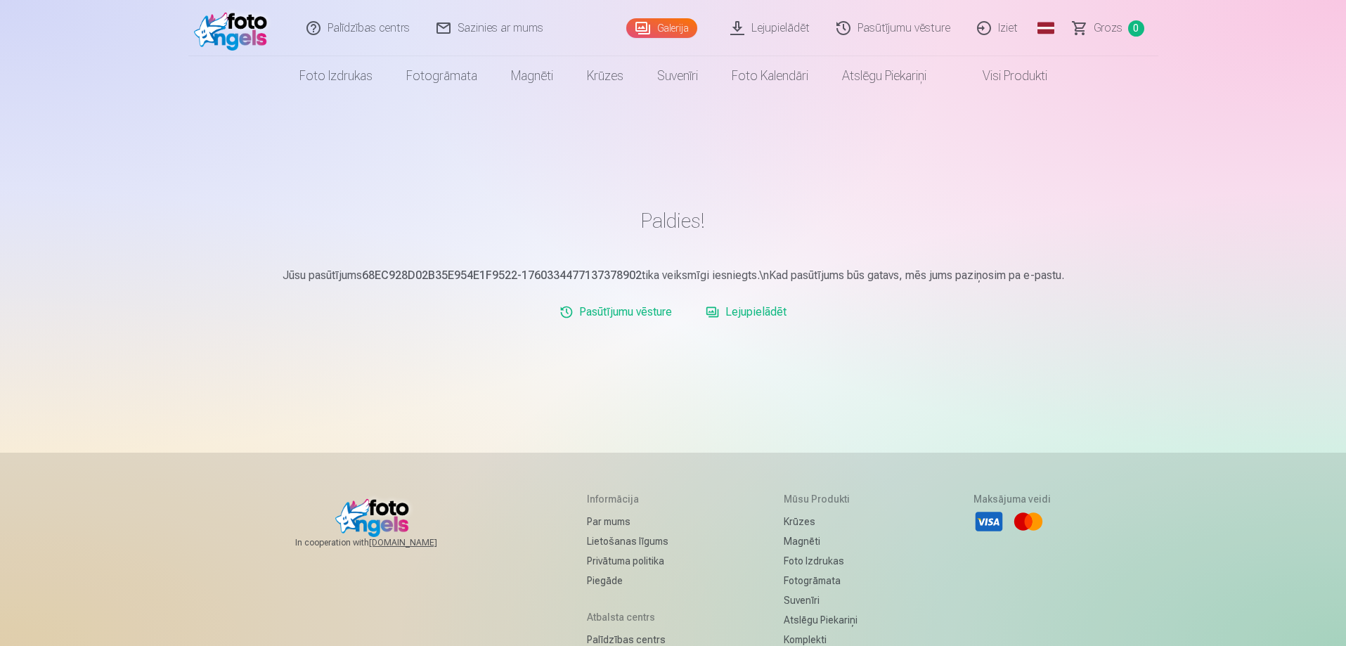
click at [762, 314] on link "Lejupielādēt" at bounding box center [746, 312] width 92 height 28
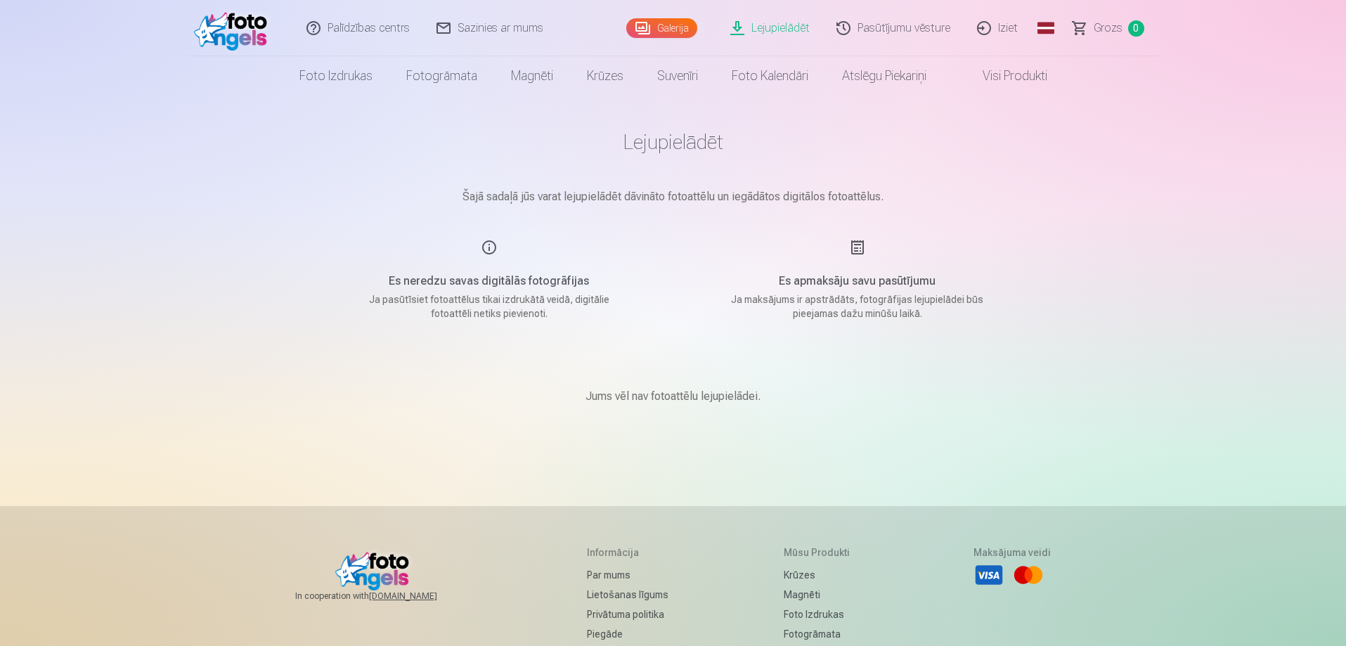
click at [1003, 29] on link "Iziet" at bounding box center [998, 28] width 67 height 56
